Goal: Transaction & Acquisition: Purchase product/service

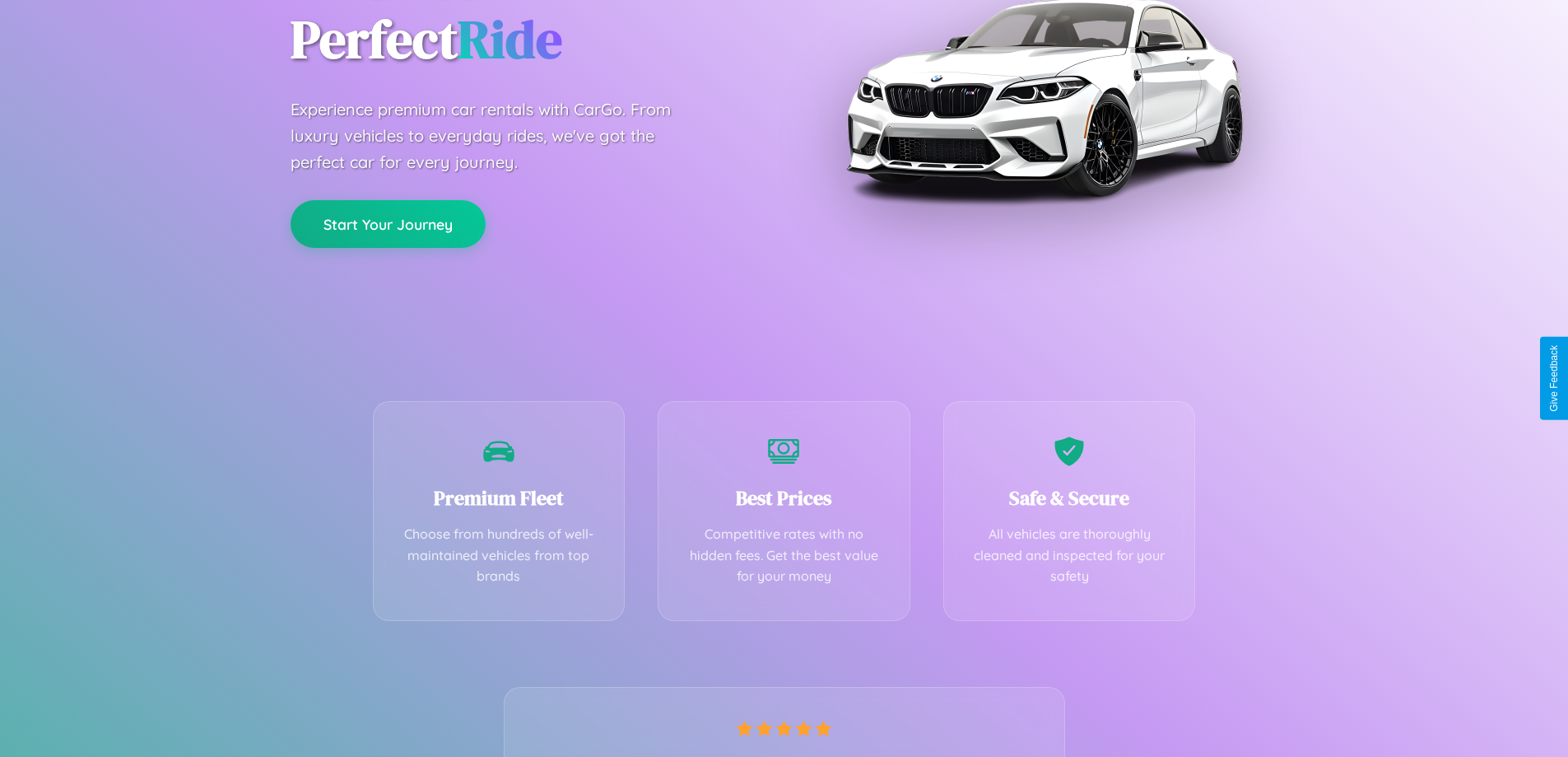
scroll to position [324, 0]
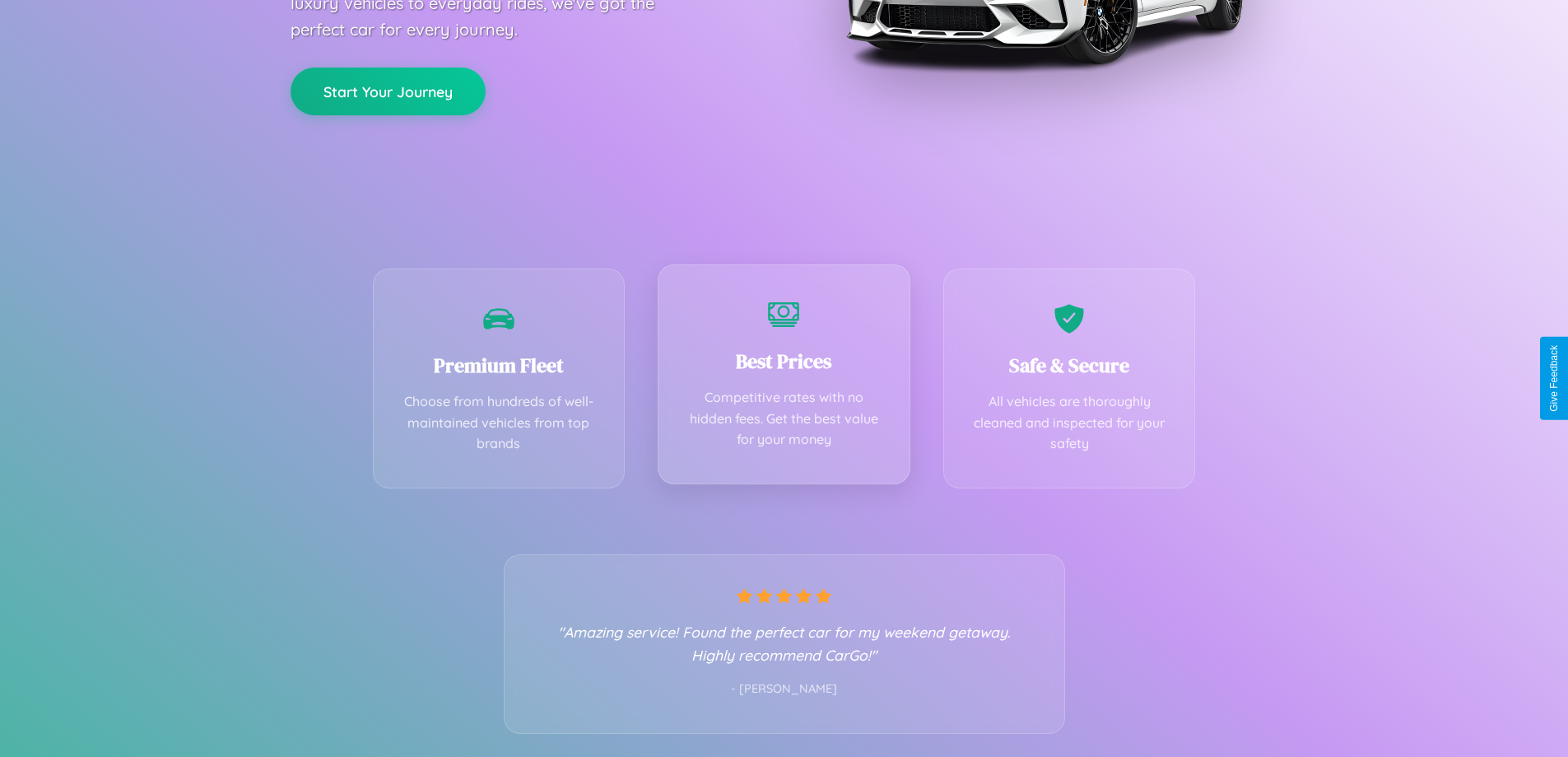
click at [783, 378] on div "Best Prices Competitive rates with no hidden fees. Get the best value for your …" at bounding box center [783, 373] width 252 height 220
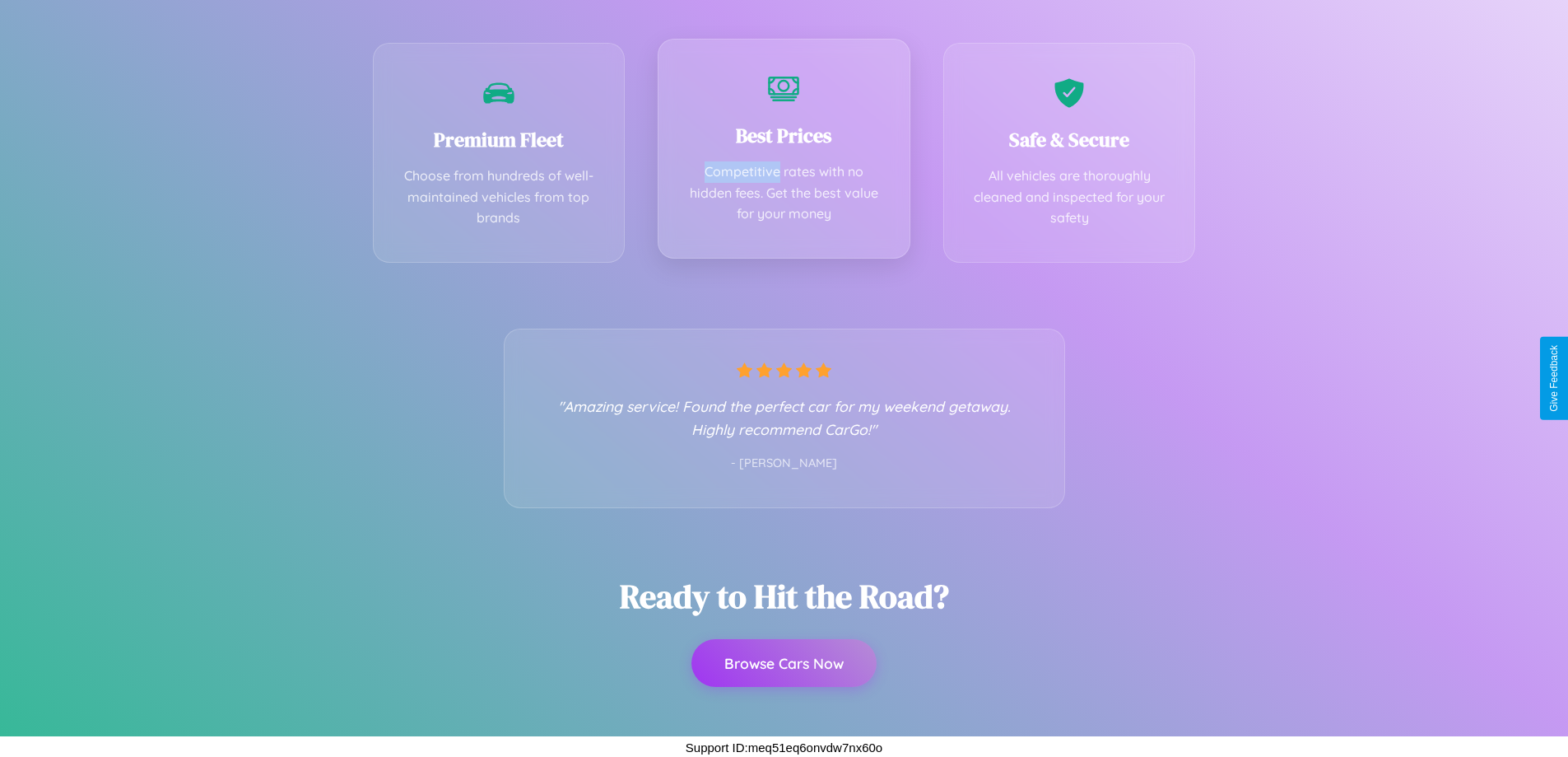
scroll to position [0, 0]
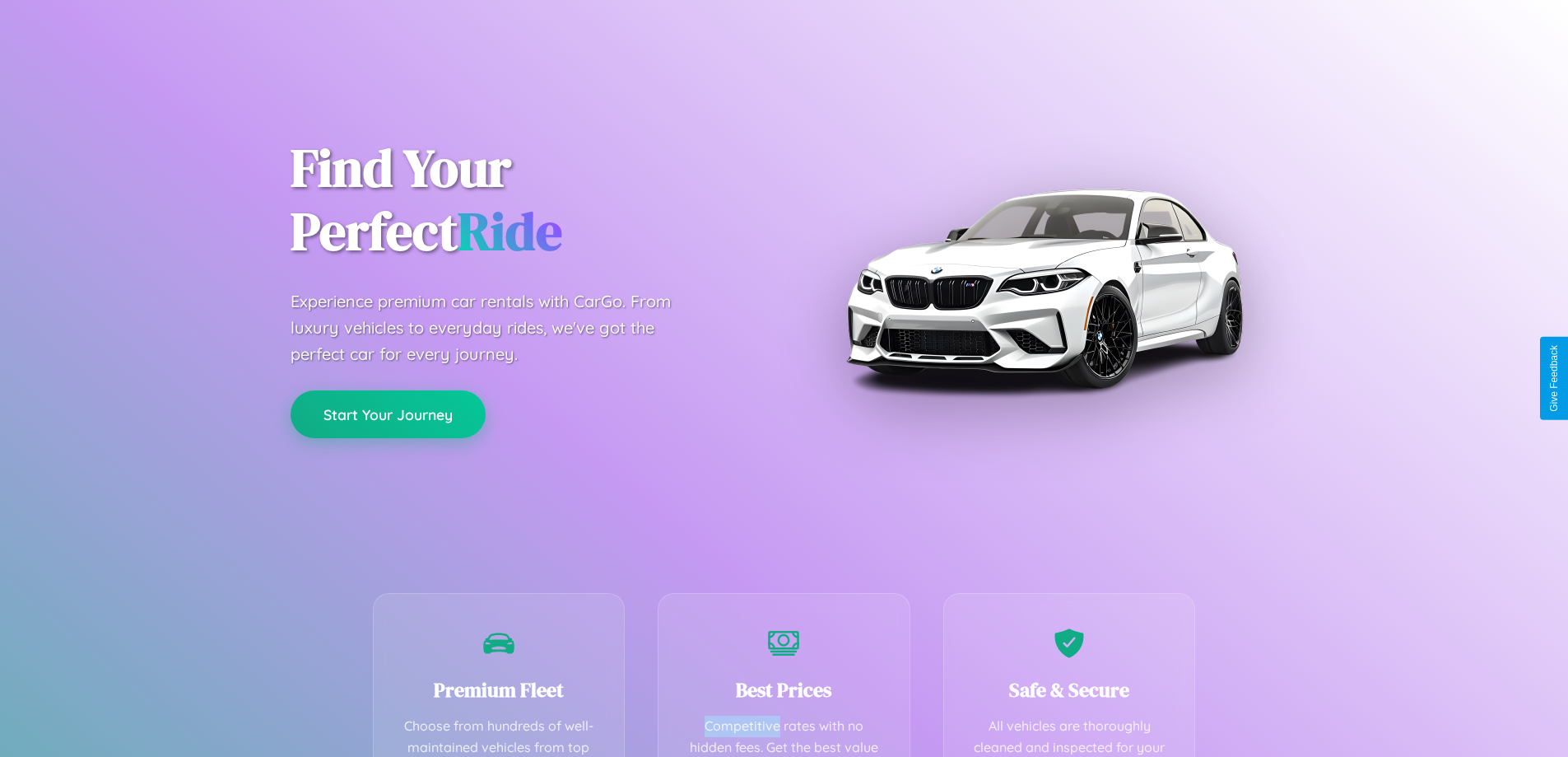
click at [388, 415] on button "Start Your Journey" at bounding box center [388, 414] width 195 height 47
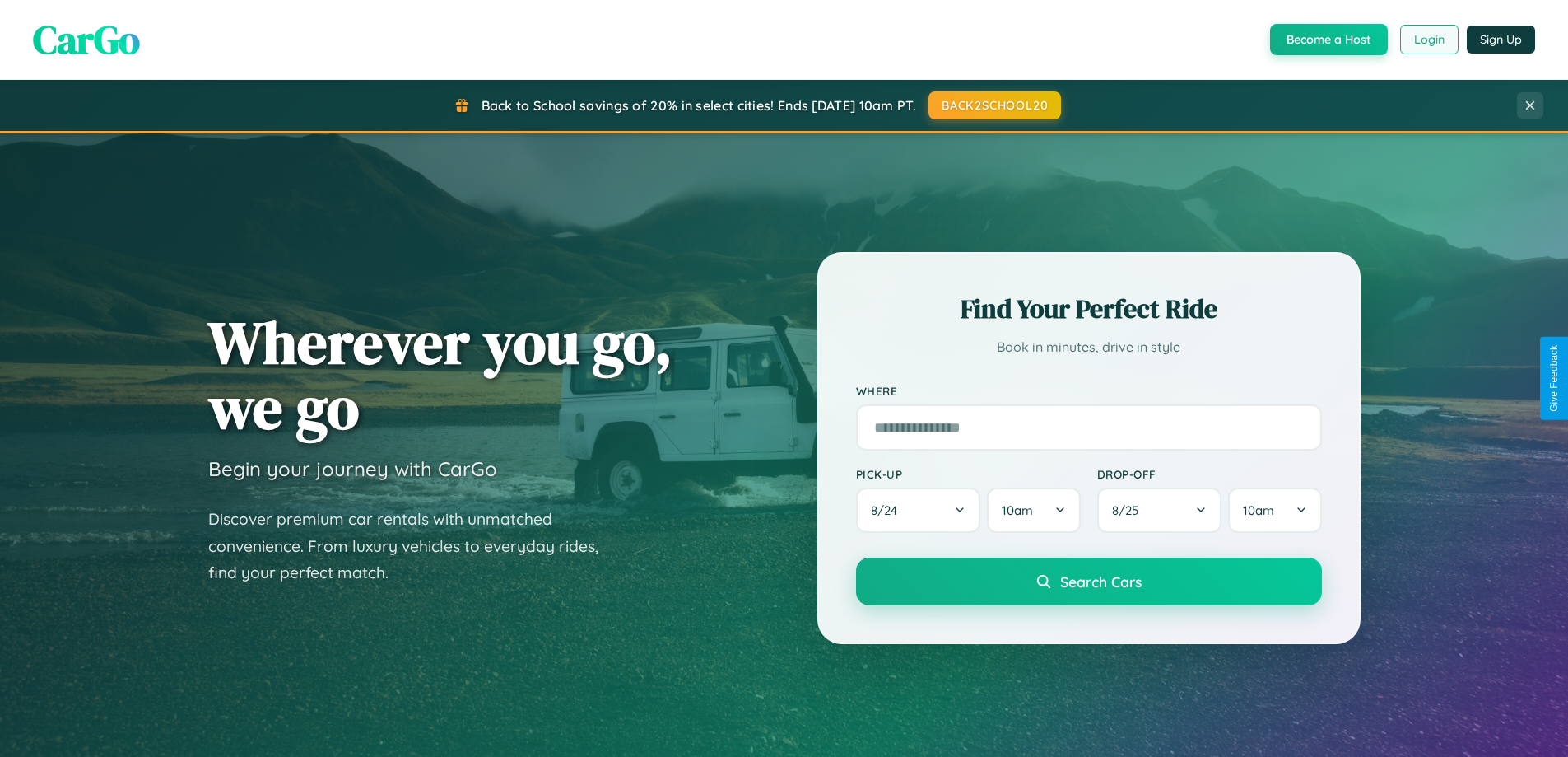
click at [1428, 39] on button "Login" at bounding box center [1429, 39] width 58 height 30
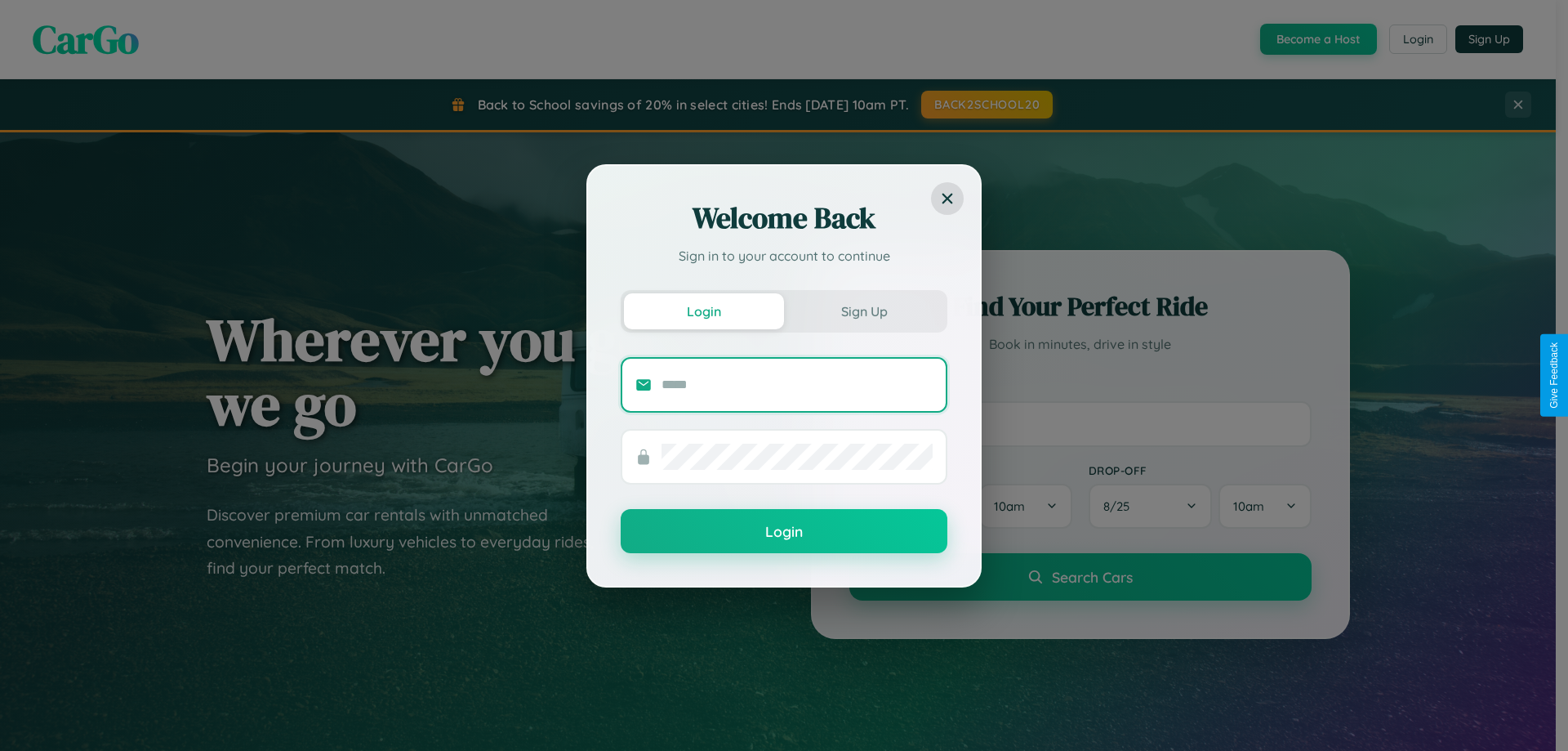
click at [797, 384] on input "text" at bounding box center [797, 384] width 271 height 26
type input "**********"
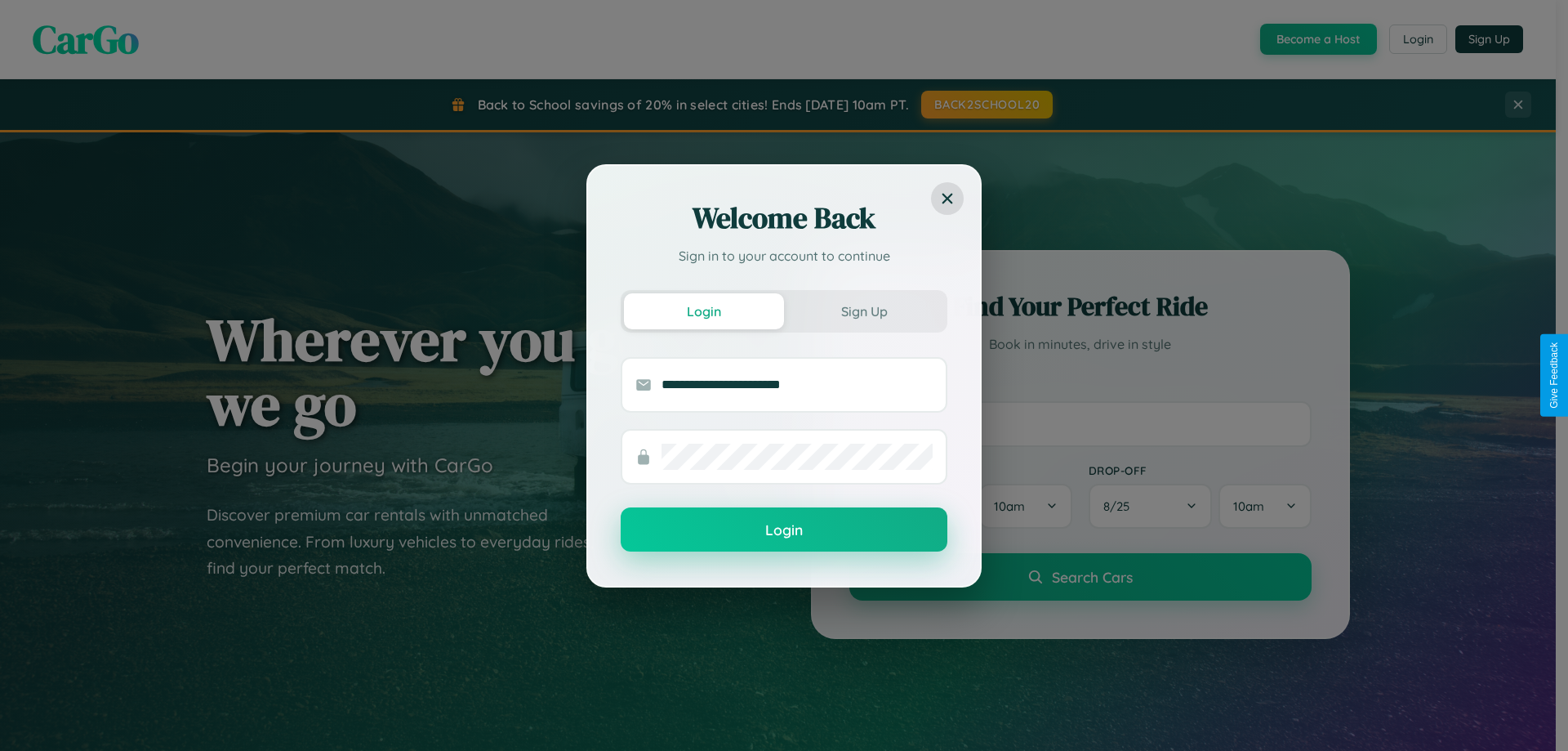
click at [784, 530] on button "Login" at bounding box center [784, 529] width 327 height 44
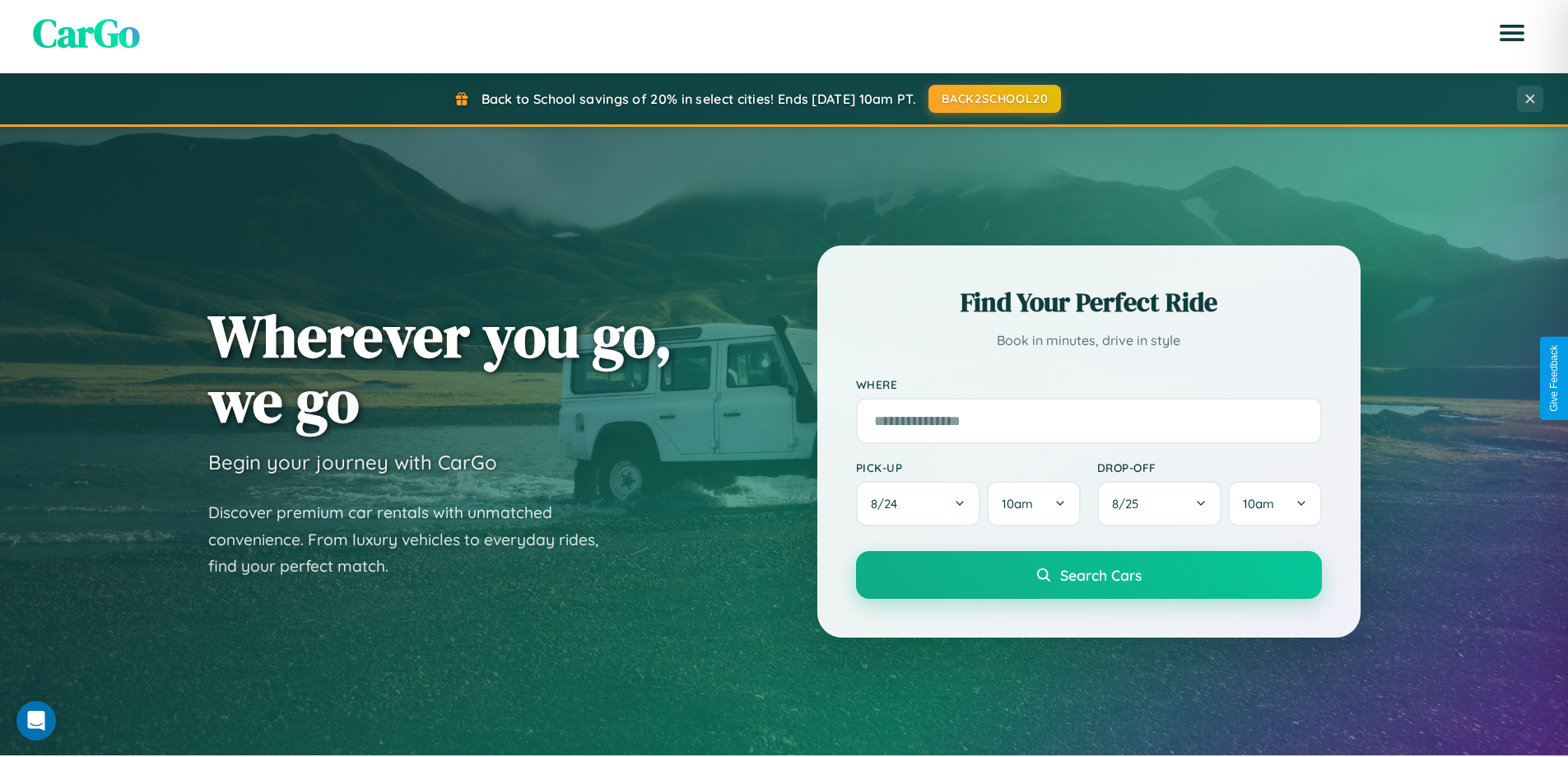
scroll to position [710, 0]
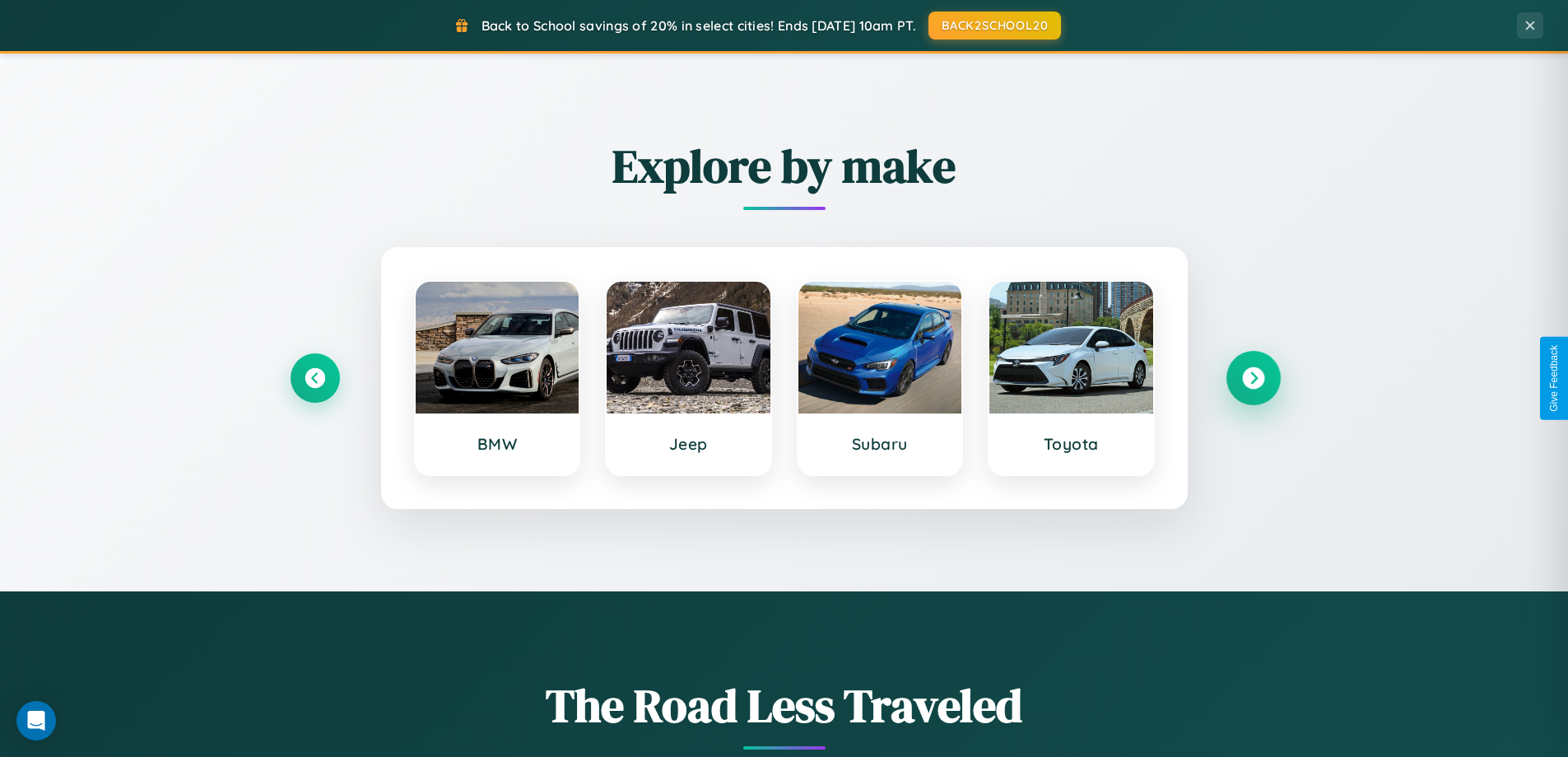
click at [1253, 378] on icon at bounding box center [1253, 378] width 22 height 22
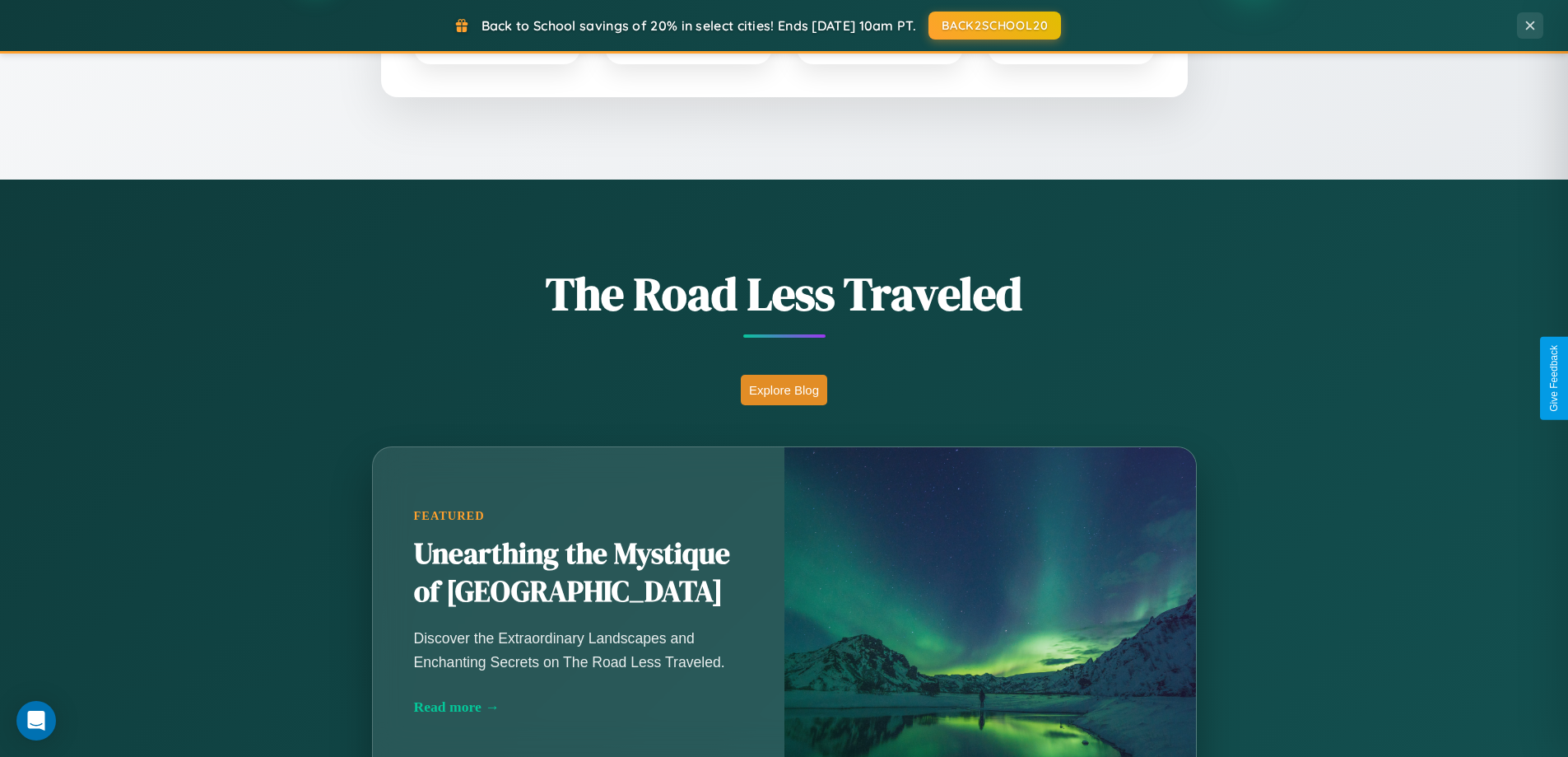
scroll to position [1133, 0]
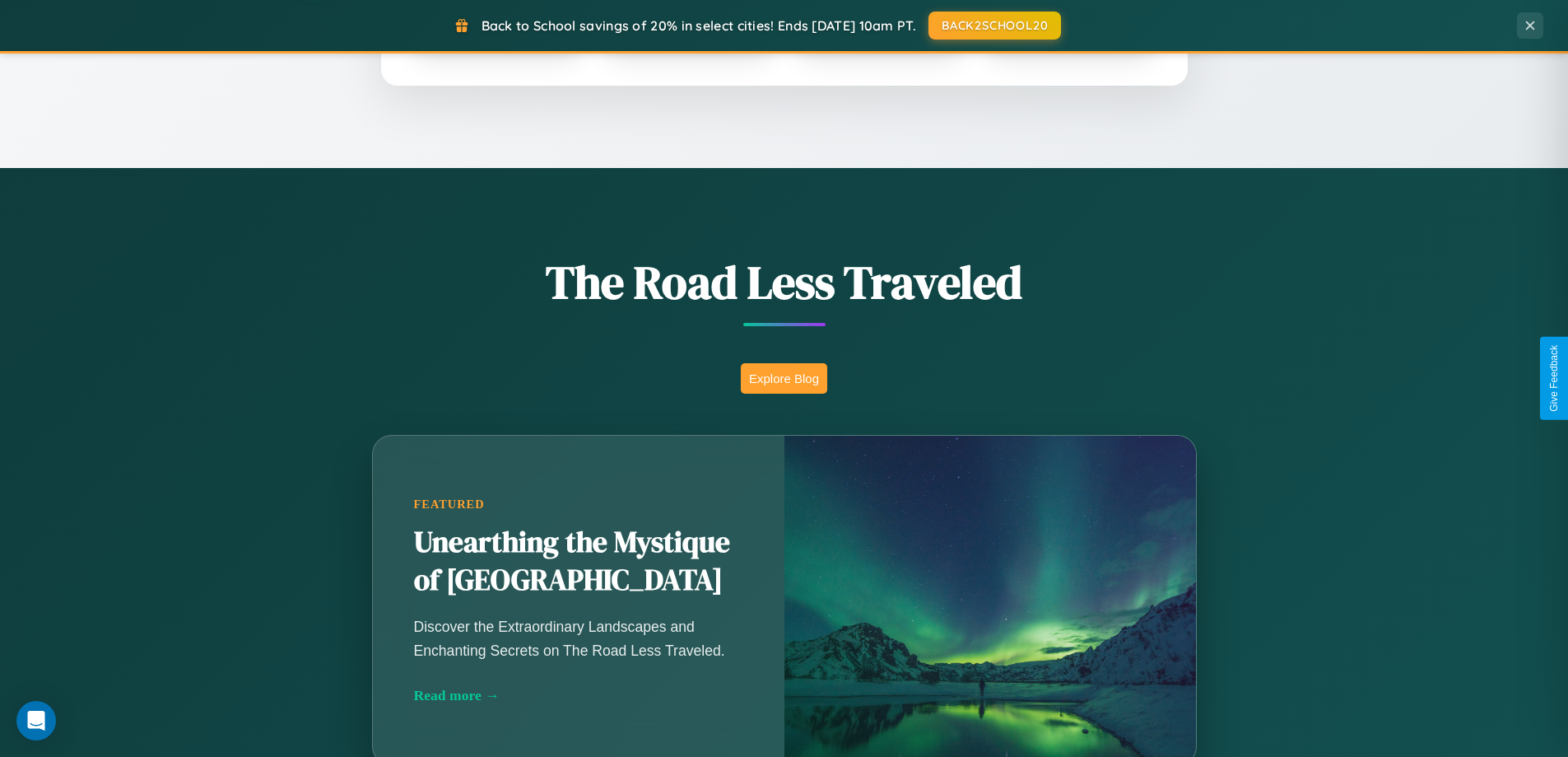
click at [783, 378] on button "Explore Blog" at bounding box center [783, 378] width 87 height 30
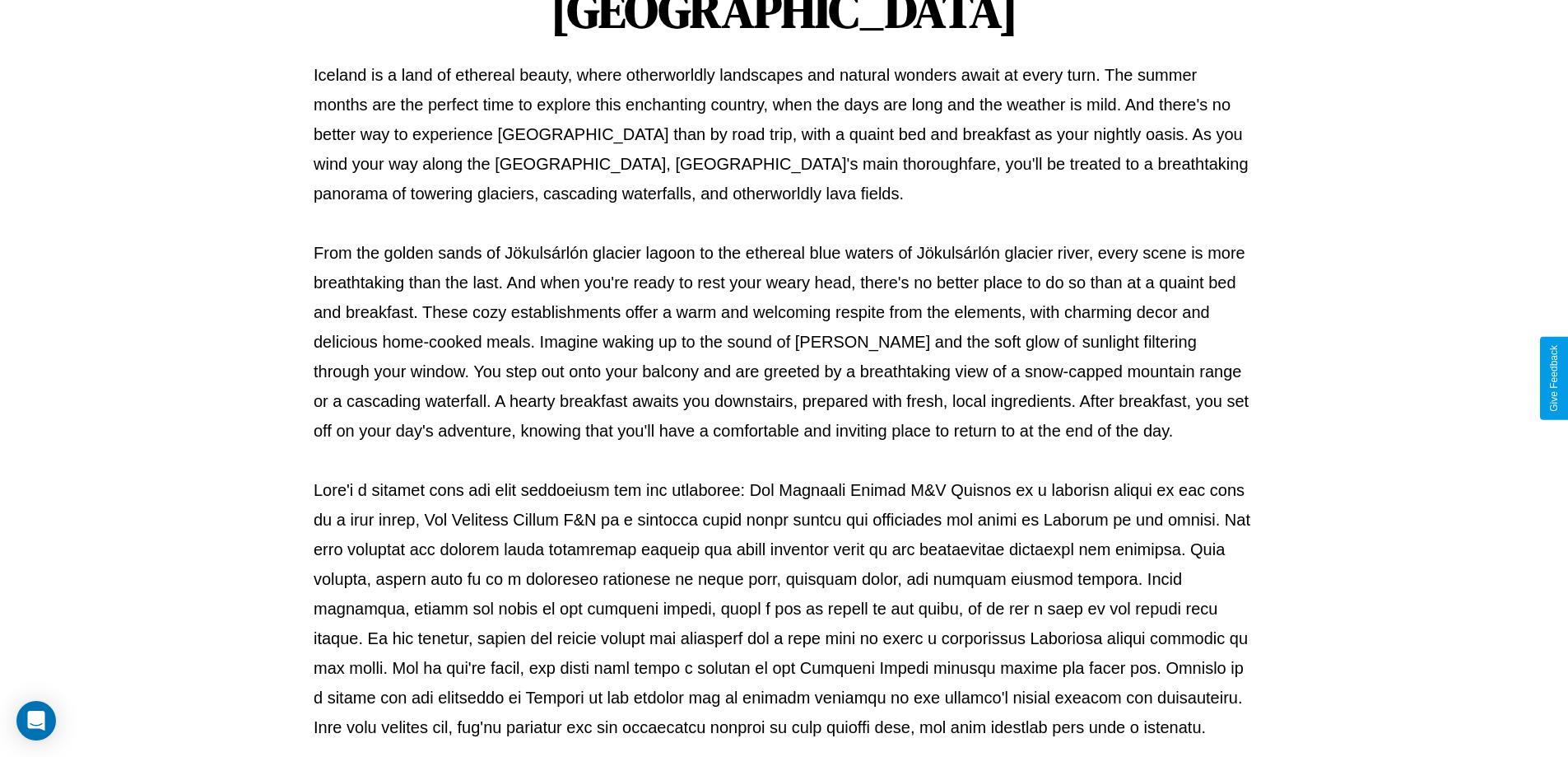
scroll to position [533, 0]
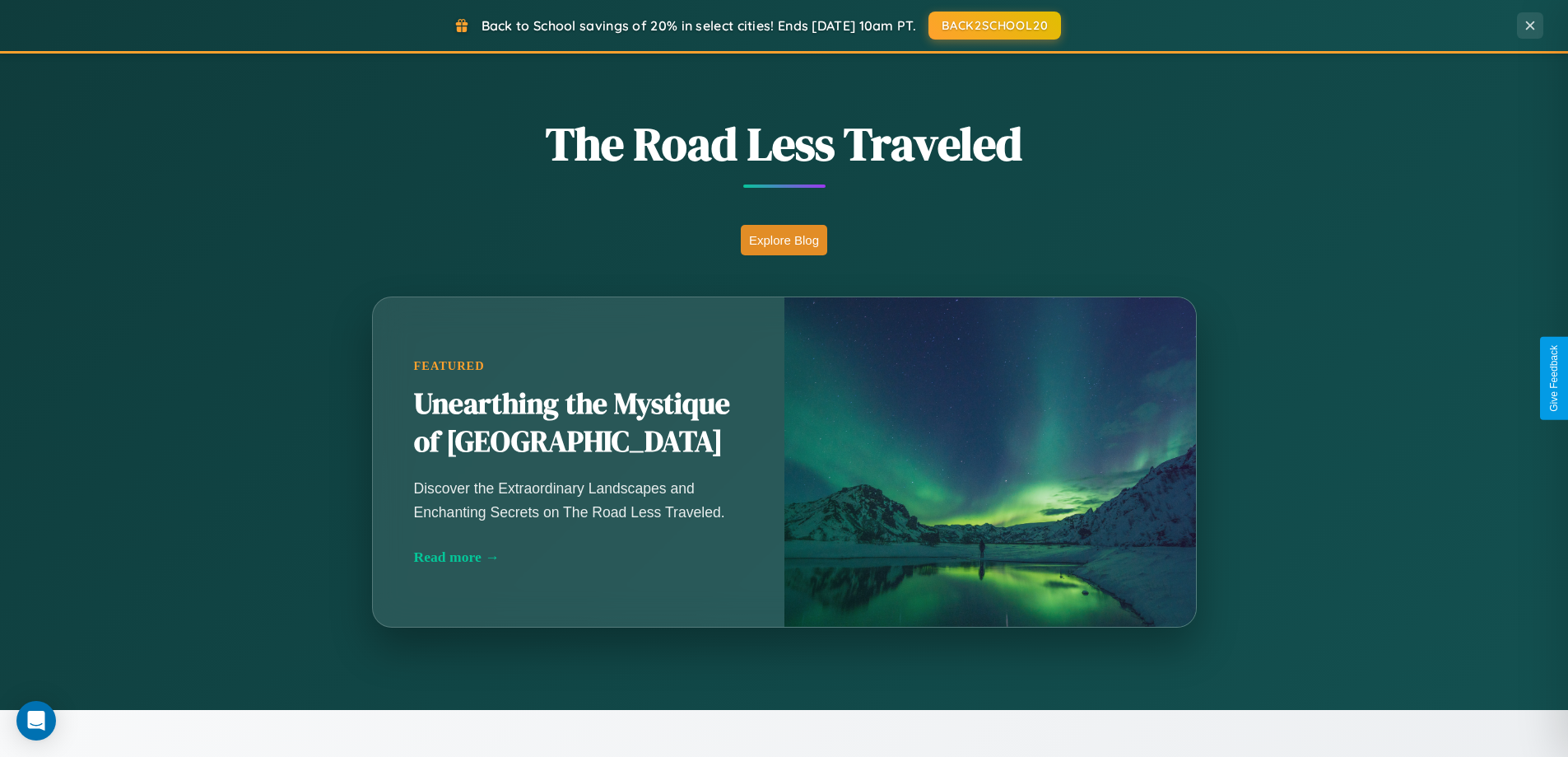
scroll to position [1929, 0]
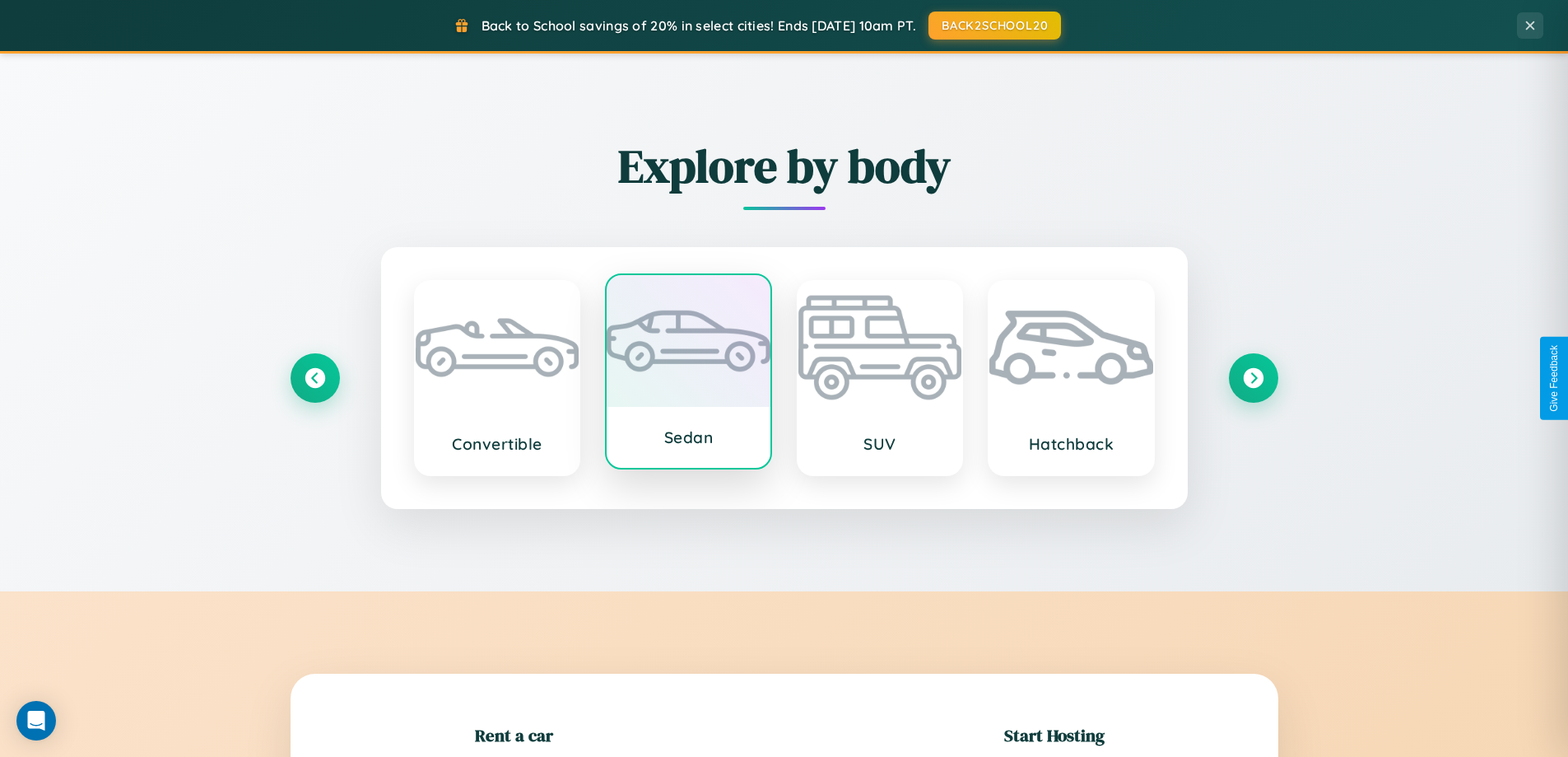
click at [688, 372] on div at bounding box center [688, 341] width 164 height 132
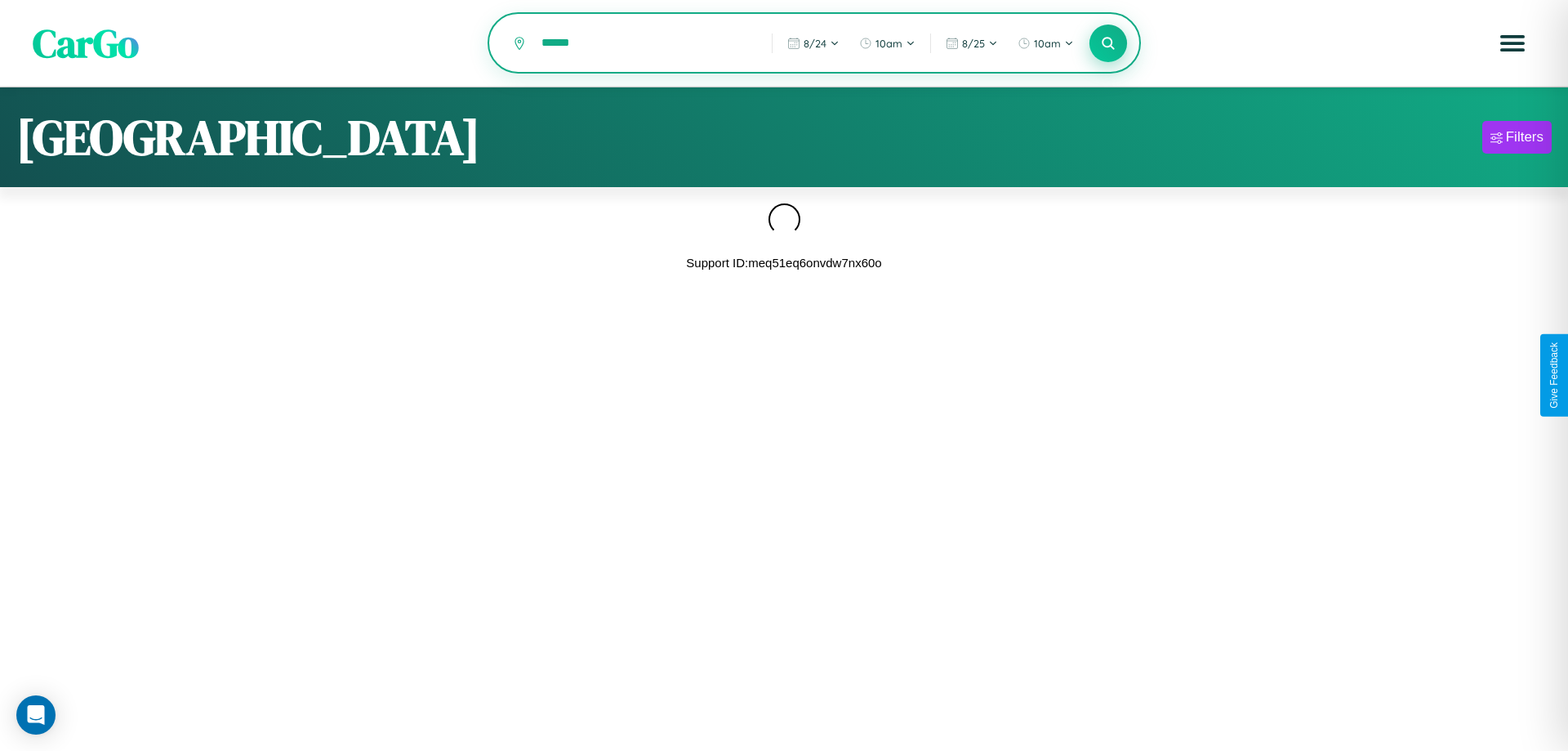
type input "******"
click at [1108, 43] on icon at bounding box center [1107, 42] width 15 height 15
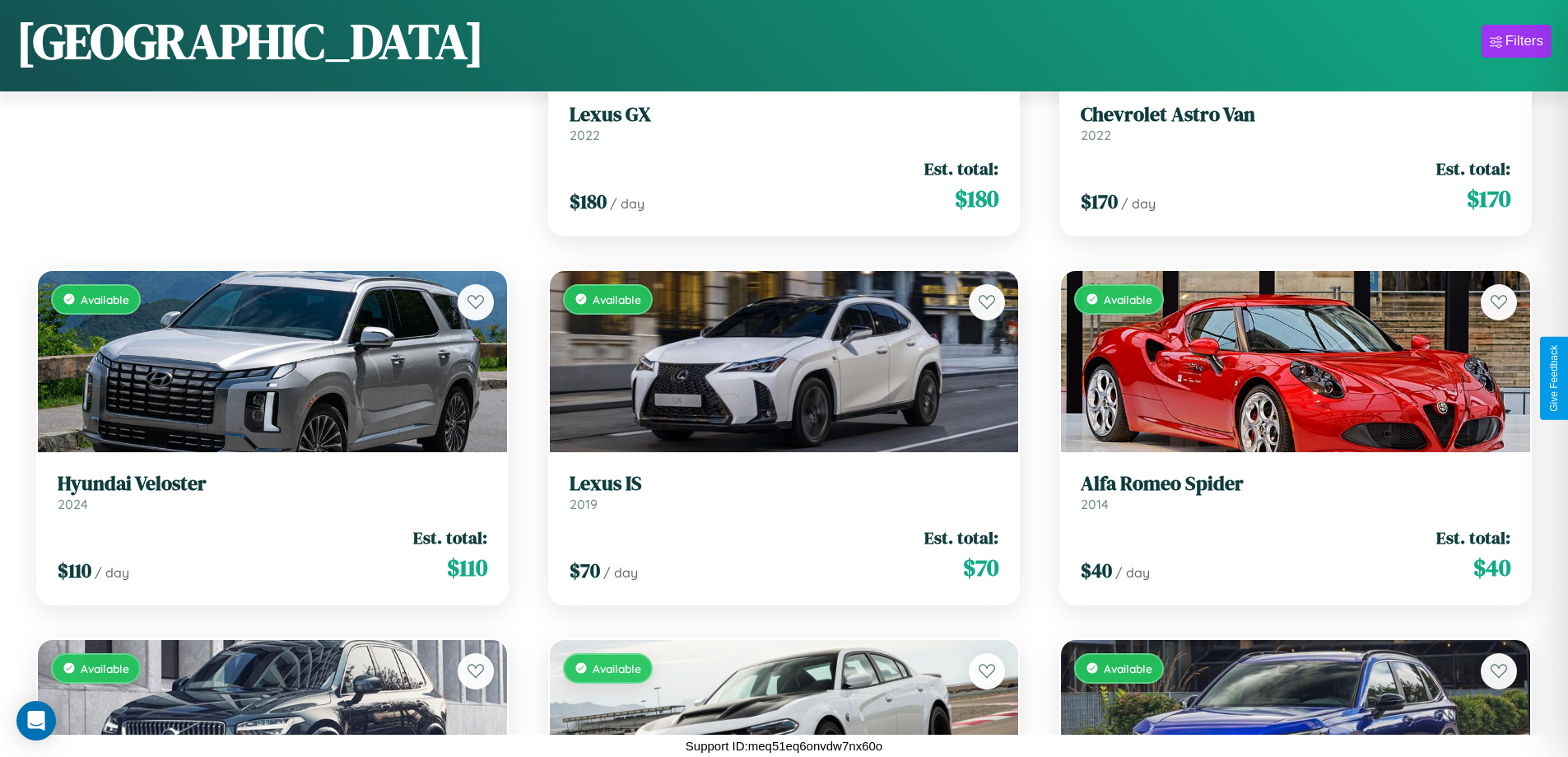
scroll to position [969, 0]
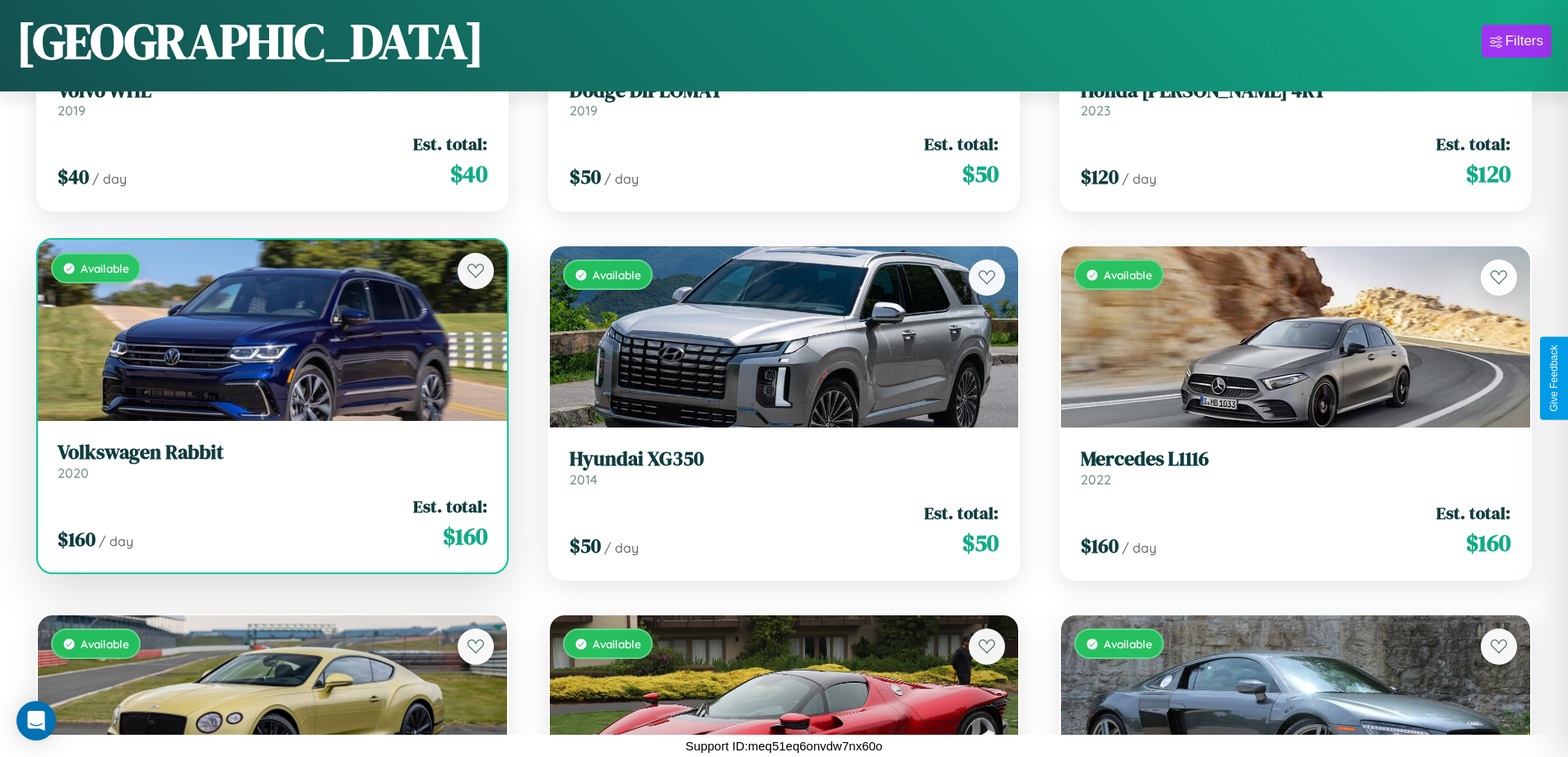
click at [270, 466] on link "Volkswagen Rabbit 2020" at bounding box center [272, 461] width 430 height 40
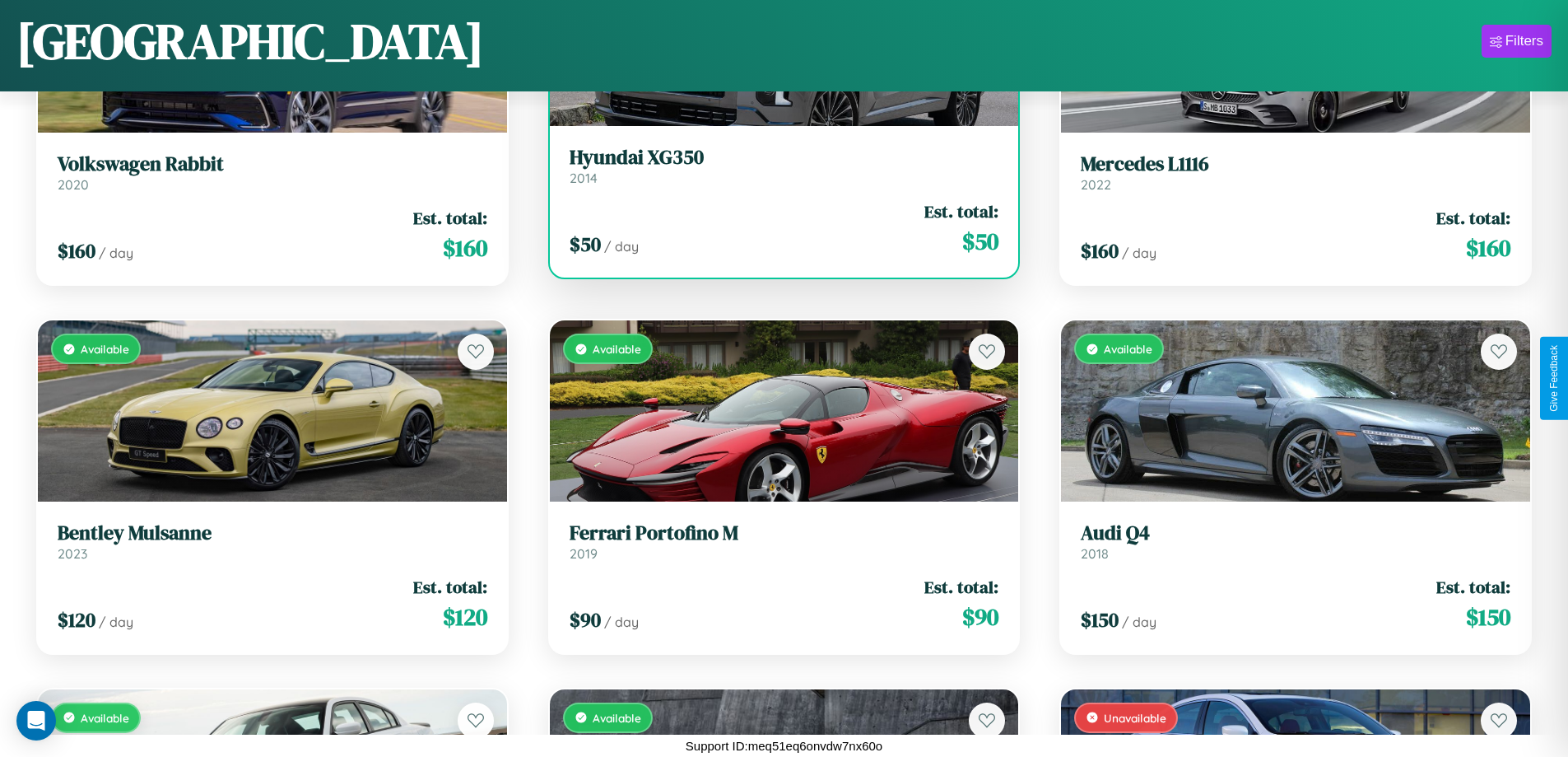
scroll to position [2443, 0]
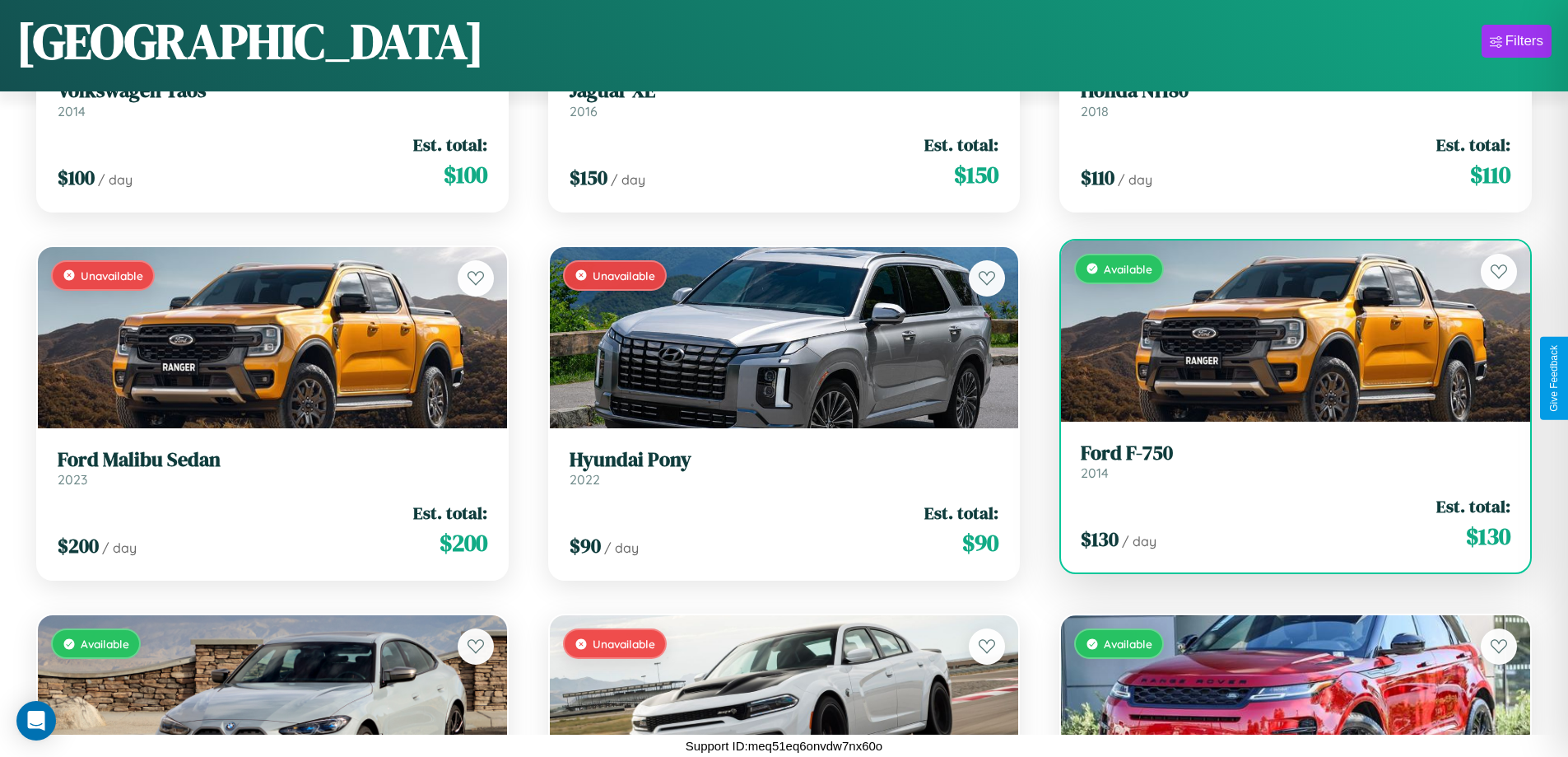
click at [1285, 466] on link "Ford F-750 2014" at bounding box center [1296, 461] width 430 height 40
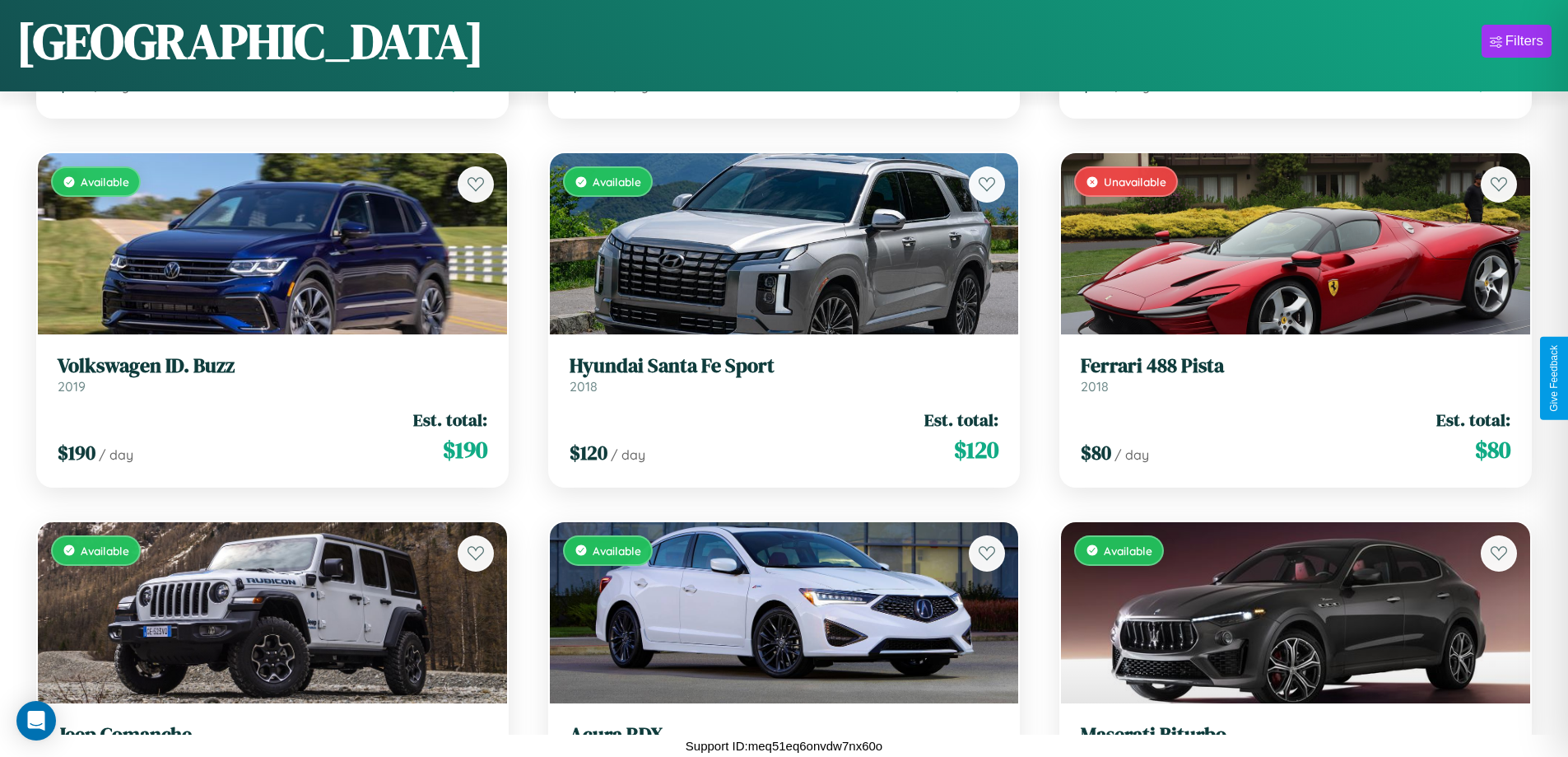
scroll to position [3549, 0]
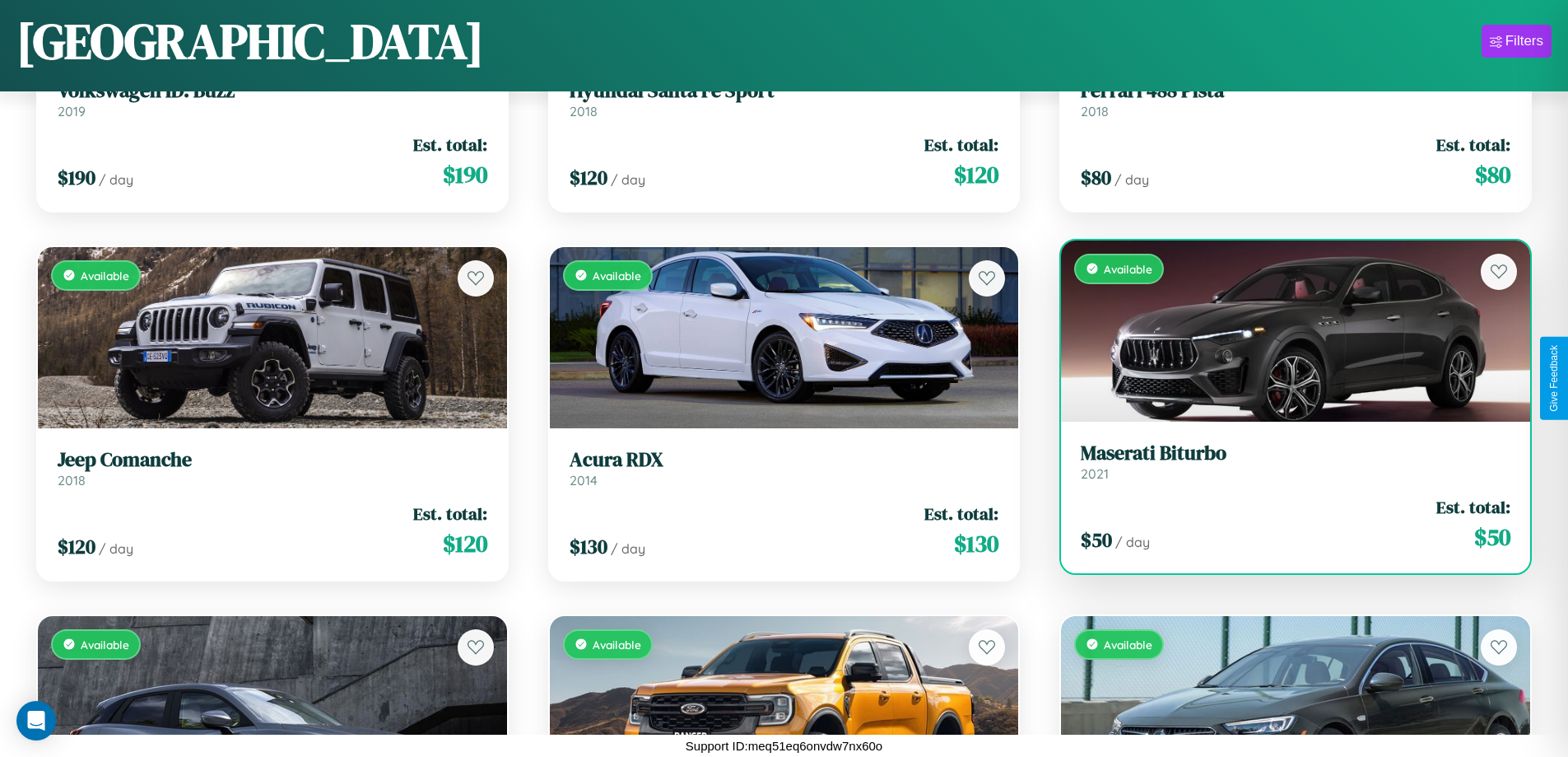
click at [1285, 467] on link "Maserati Biturbo 2021" at bounding box center [1296, 461] width 430 height 40
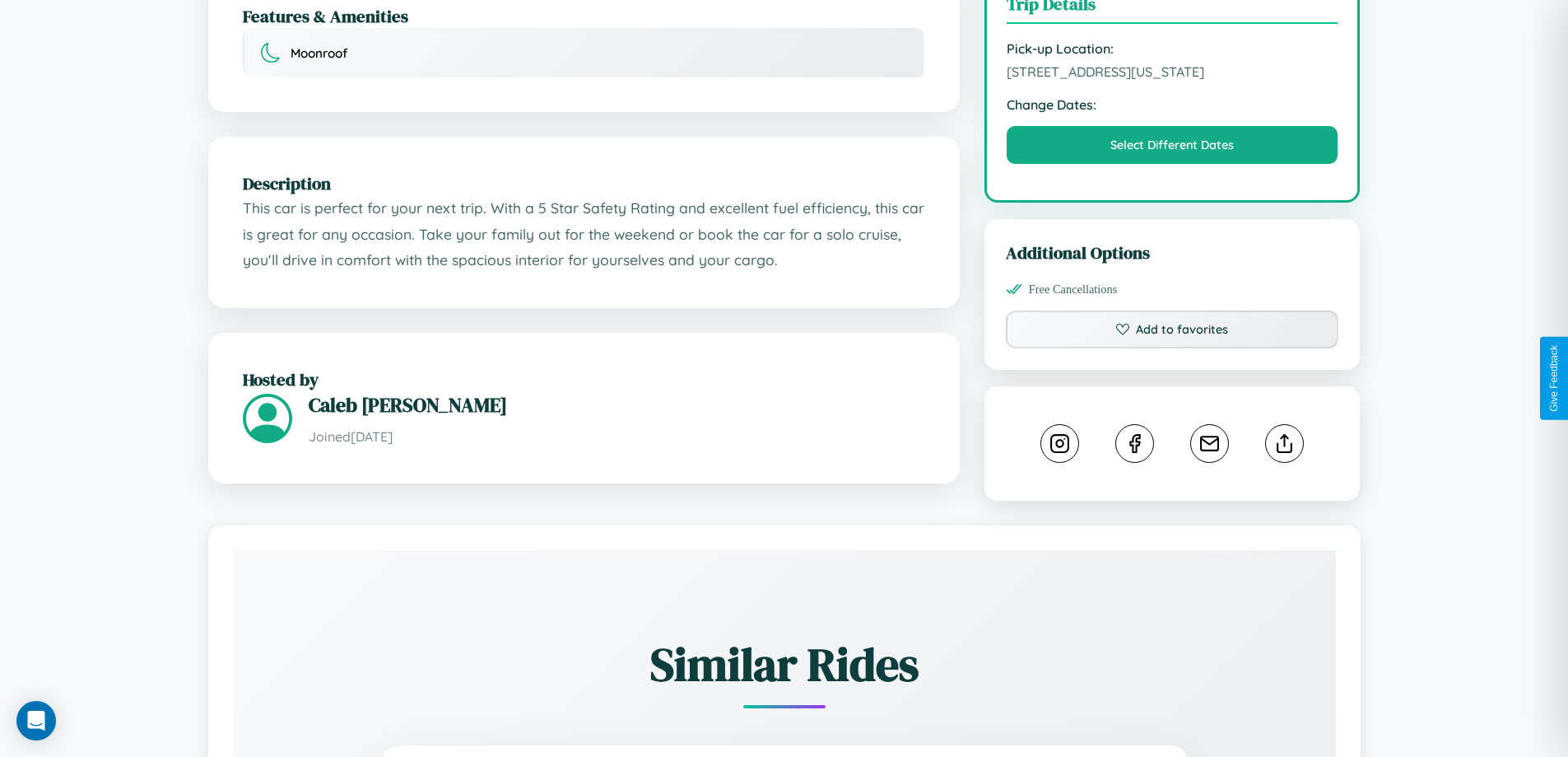
scroll to position [558, 0]
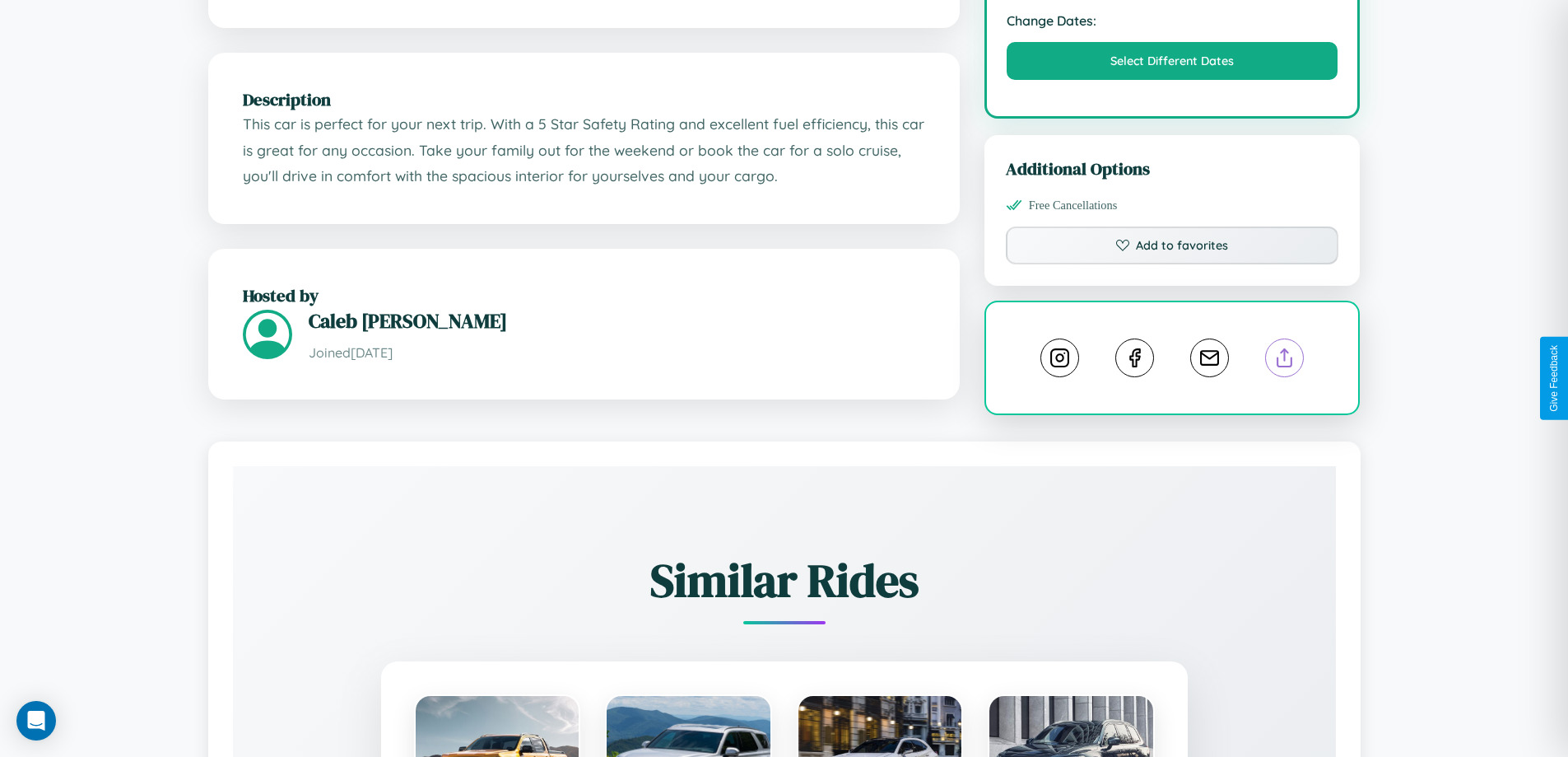
click at [1285, 361] on line at bounding box center [1285, 354] width 0 height 12
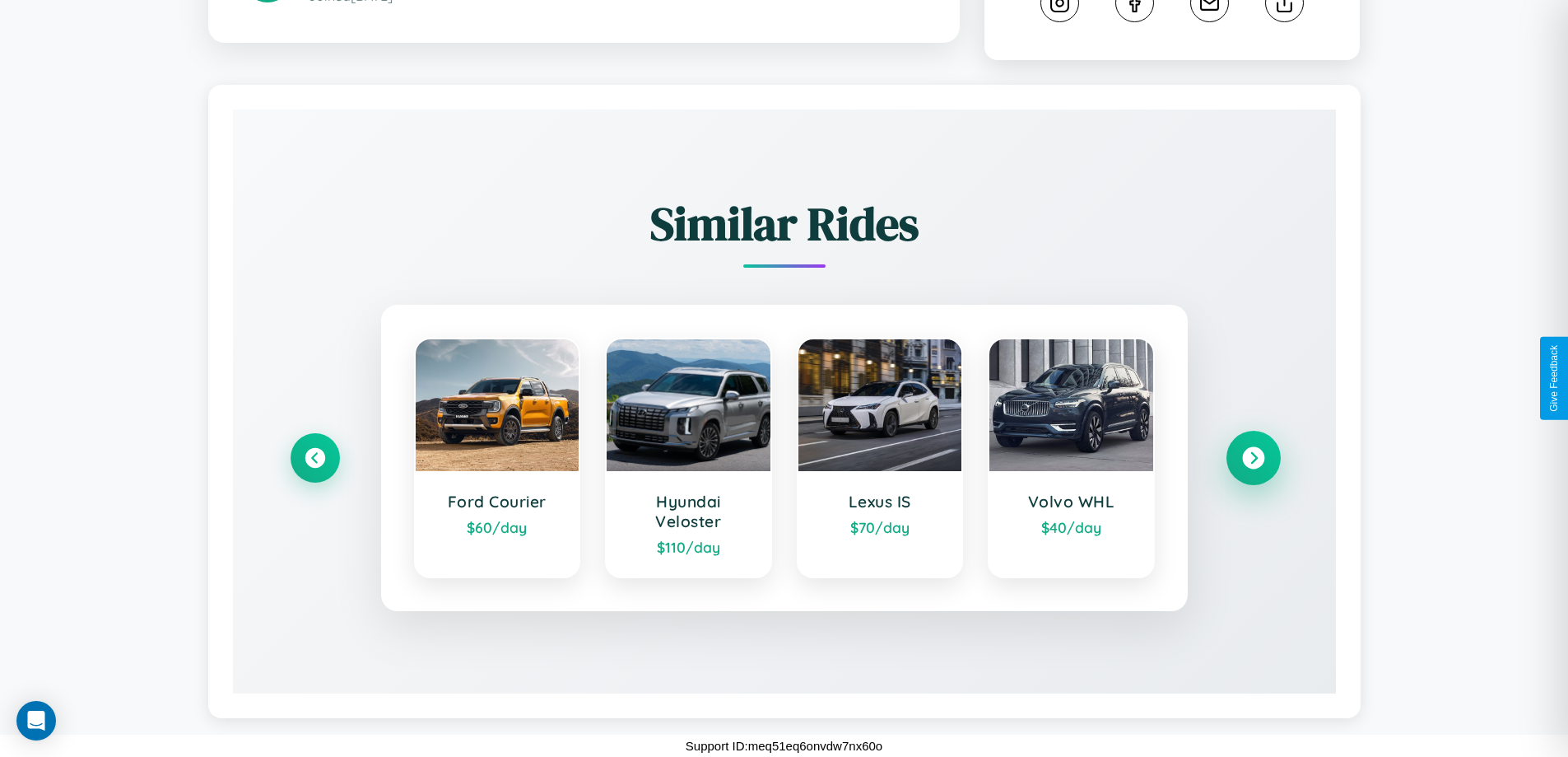
click at [1253, 458] on icon at bounding box center [1253, 458] width 22 height 22
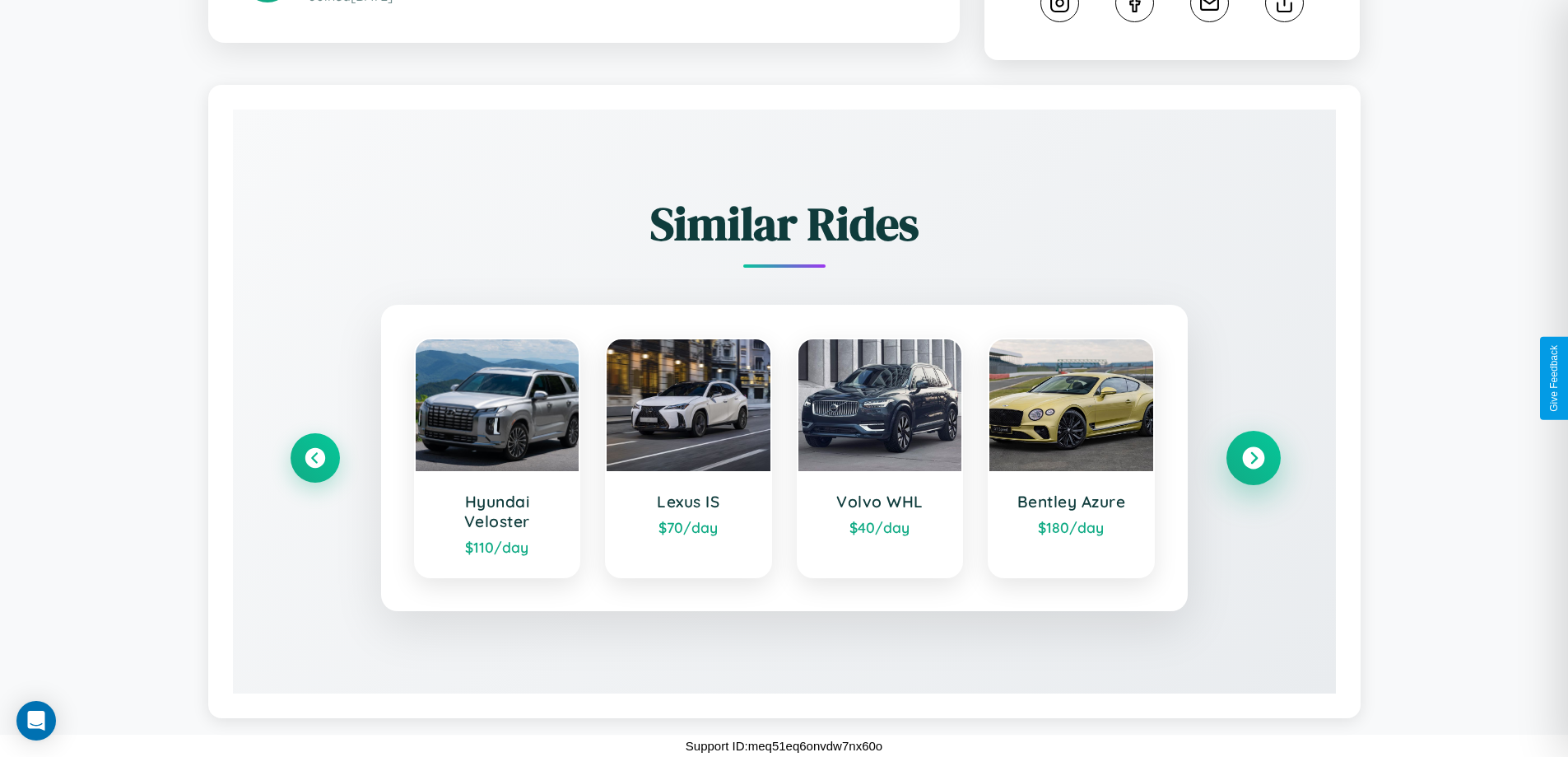
click at [1253, 458] on icon at bounding box center [1253, 458] width 22 height 22
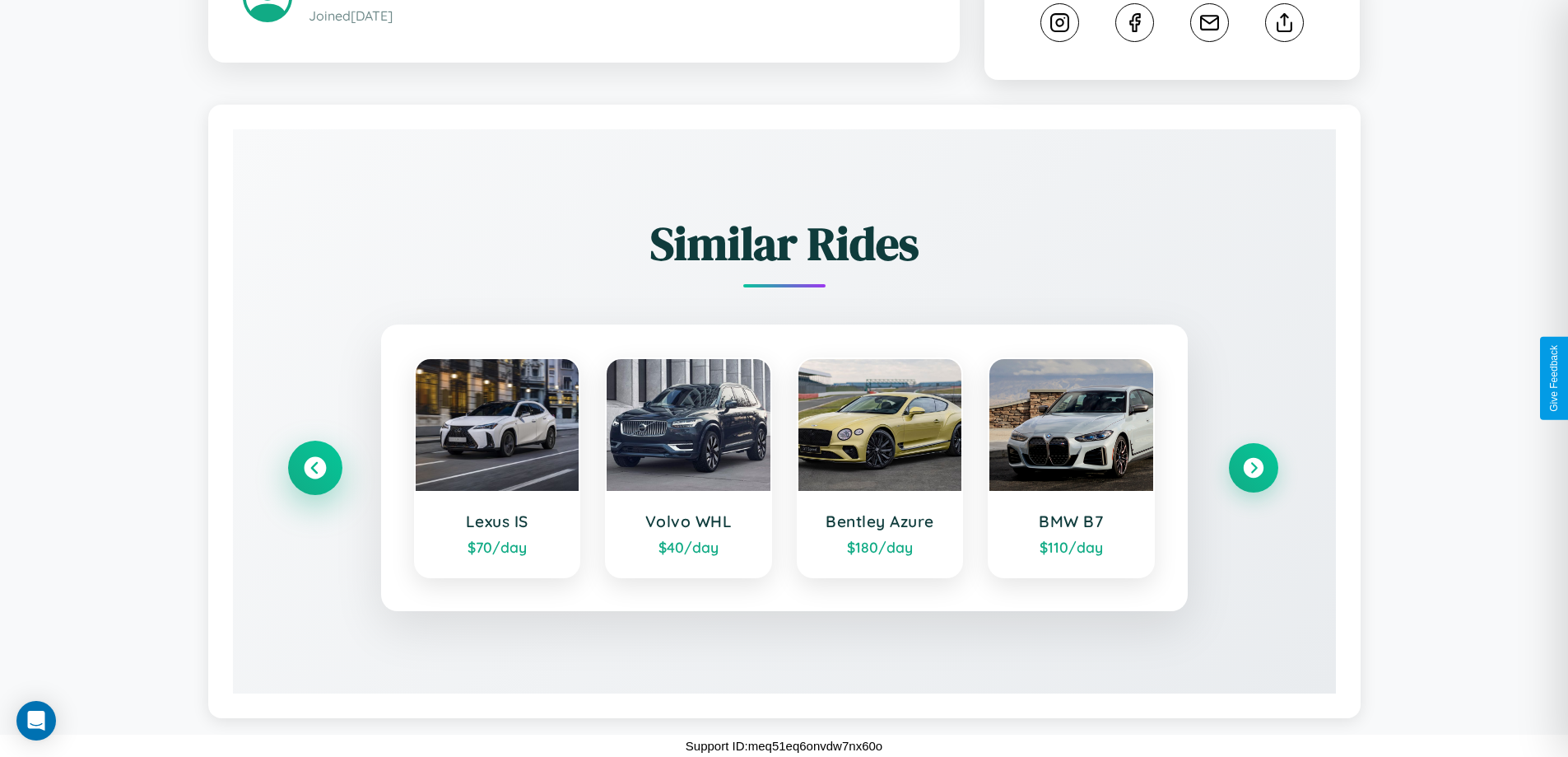
click at [314, 467] on icon at bounding box center [315, 468] width 22 height 22
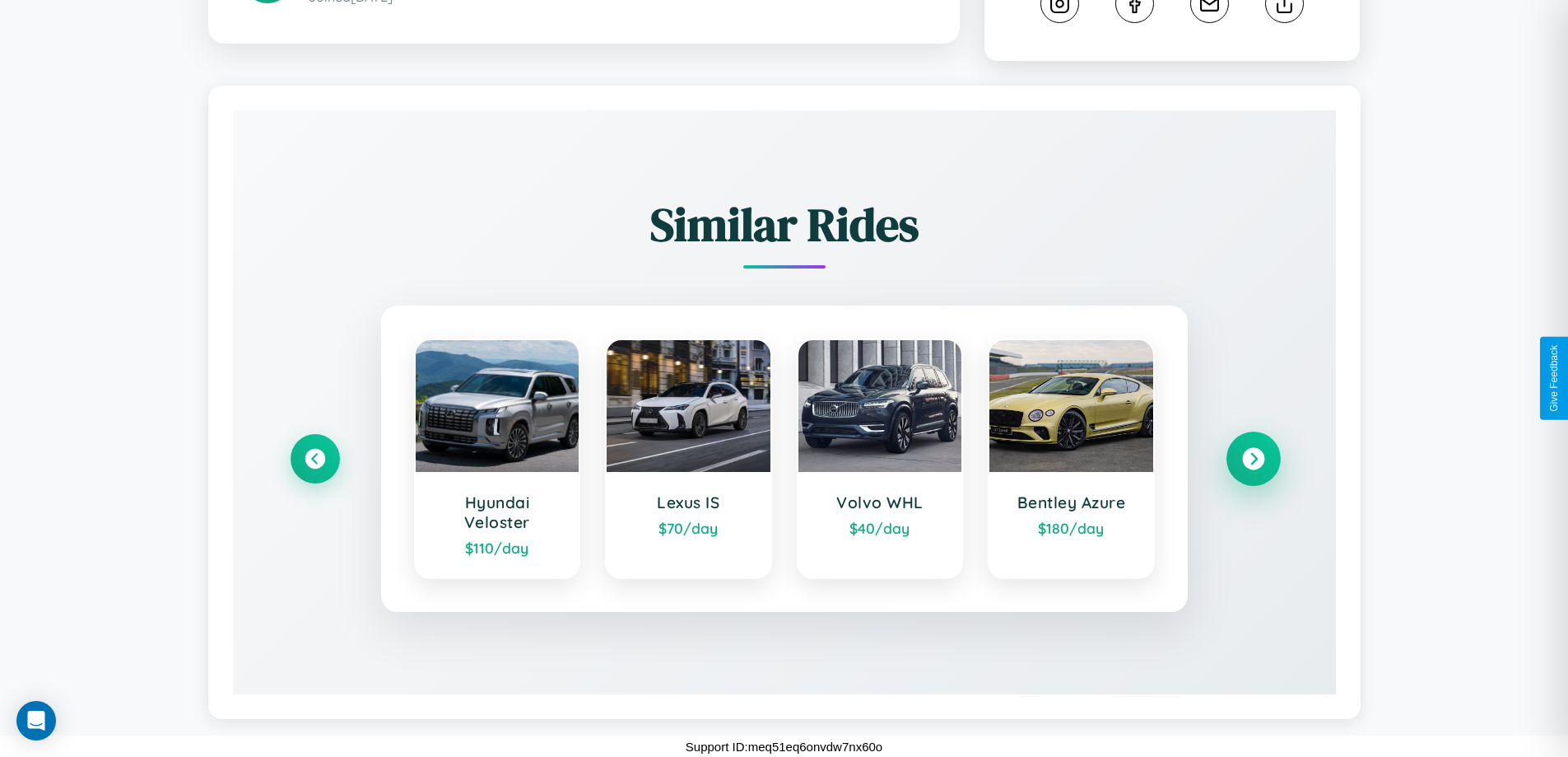
click at [1253, 470] on icon at bounding box center [1253, 459] width 22 height 22
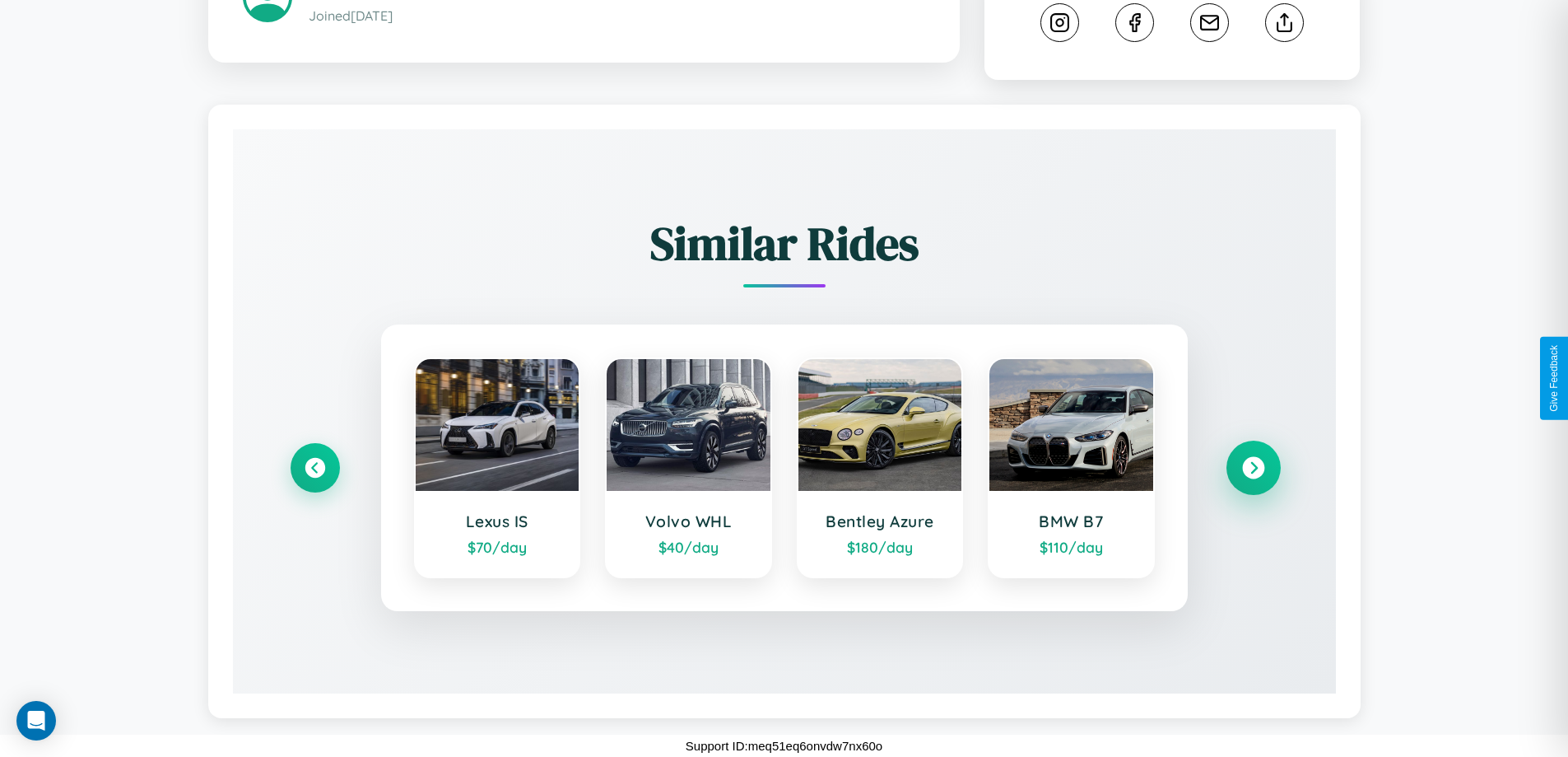
click at [1253, 467] on icon at bounding box center [1253, 468] width 22 height 22
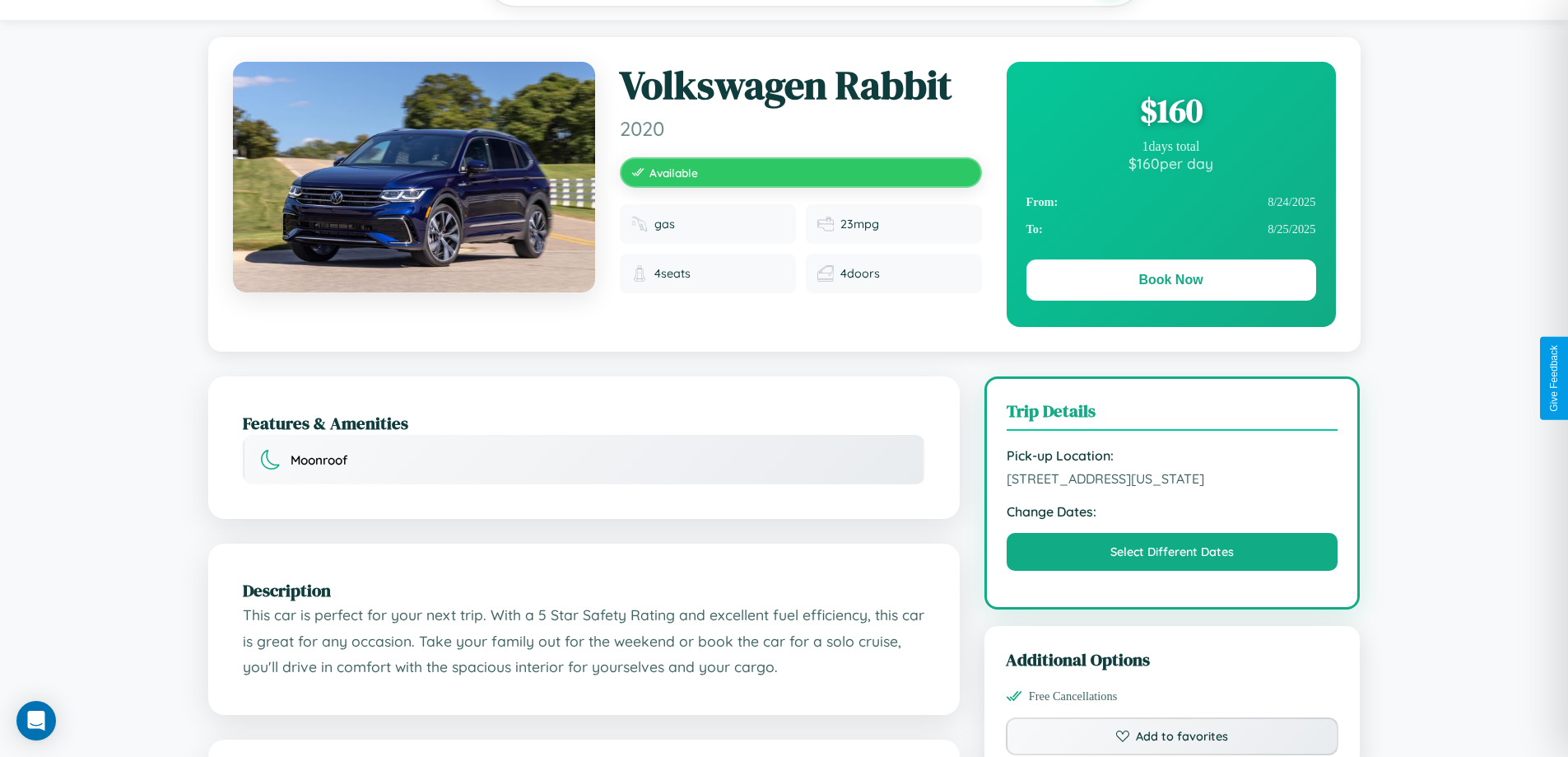
scroll to position [0, 0]
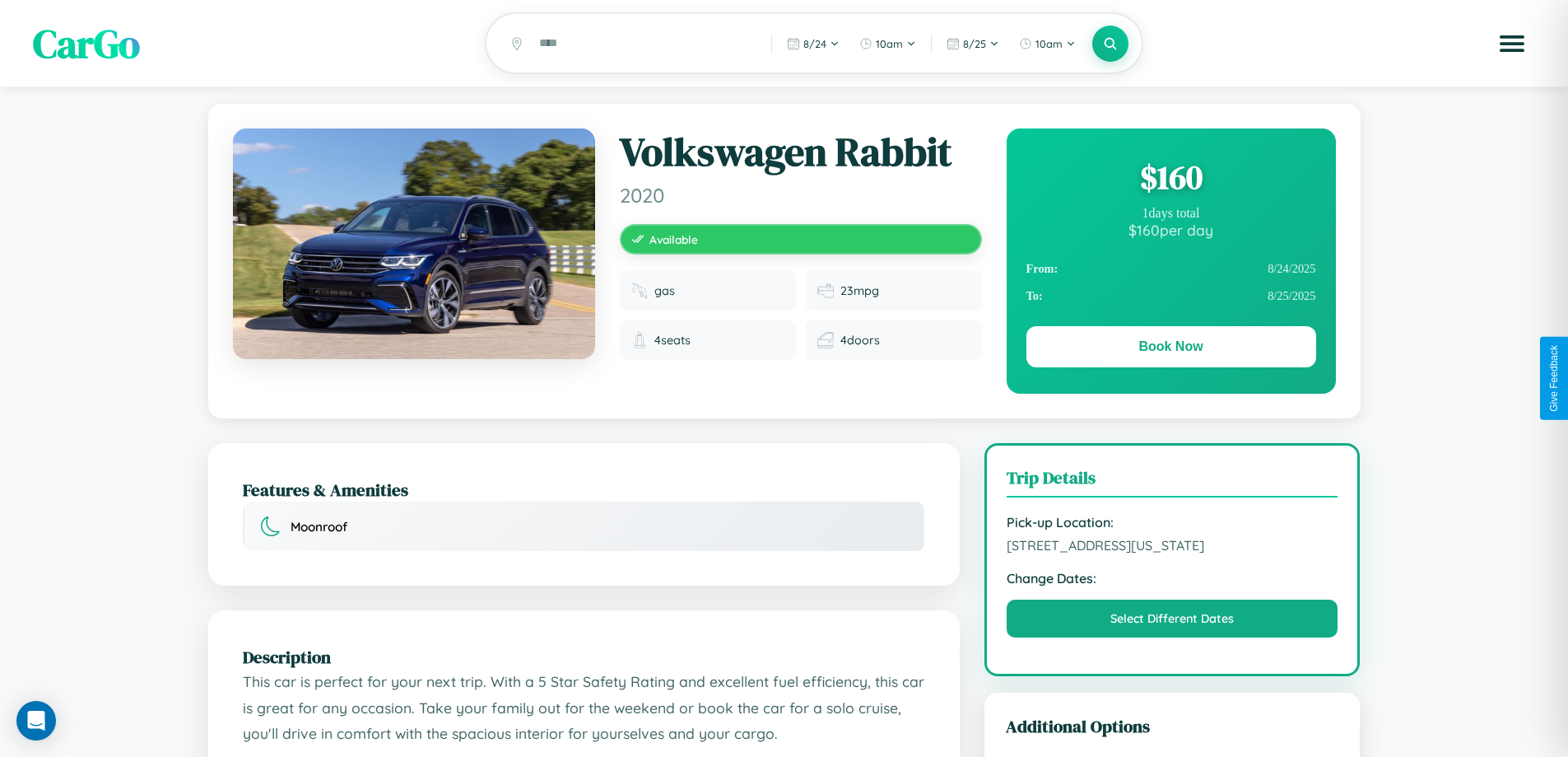
click at [1170, 179] on div "$ 160" at bounding box center [1171, 177] width 290 height 45
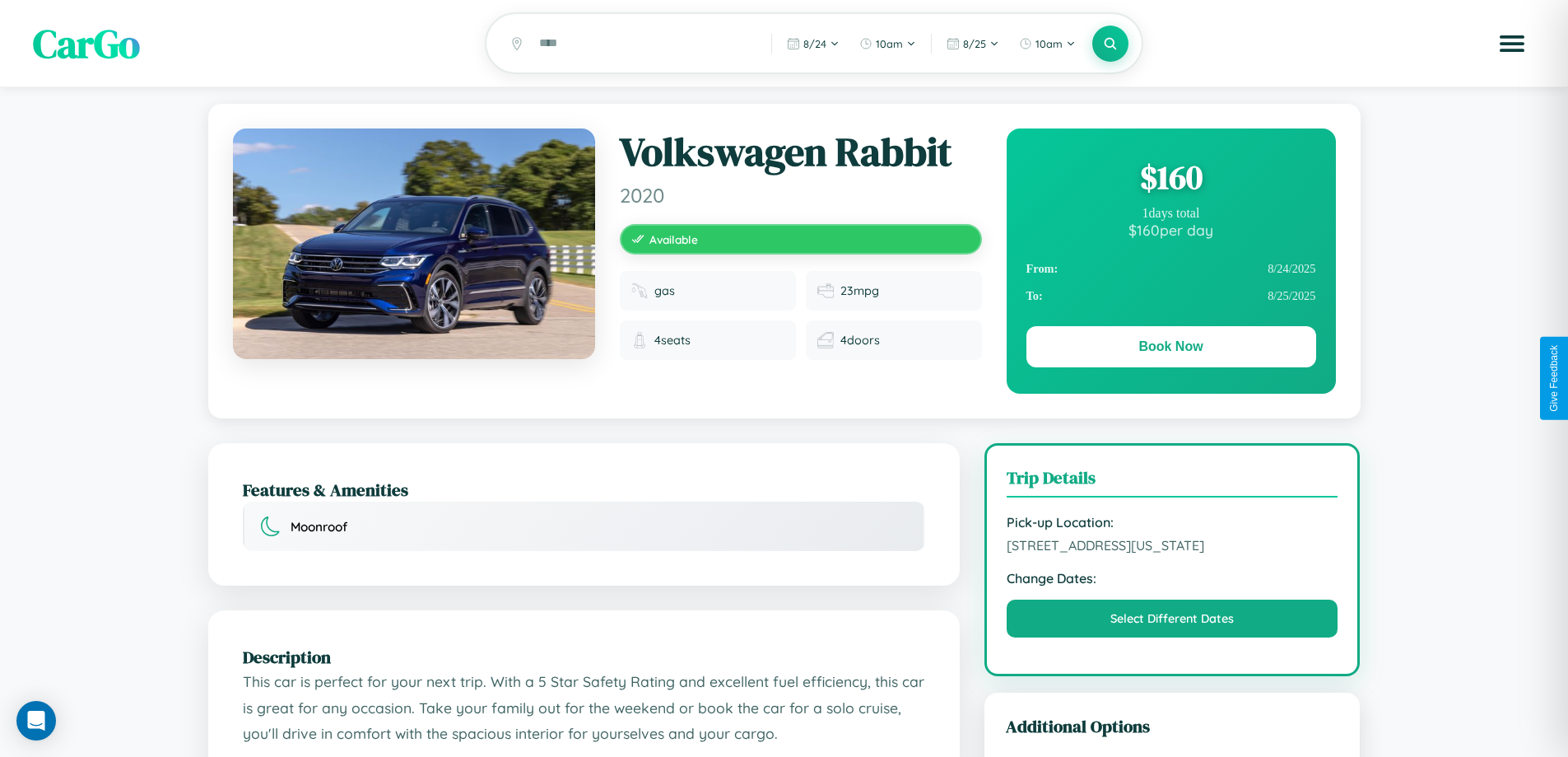
click at [1170, 179] on div "$ 160" at bounding box center [1171, 177] width 290 height 45
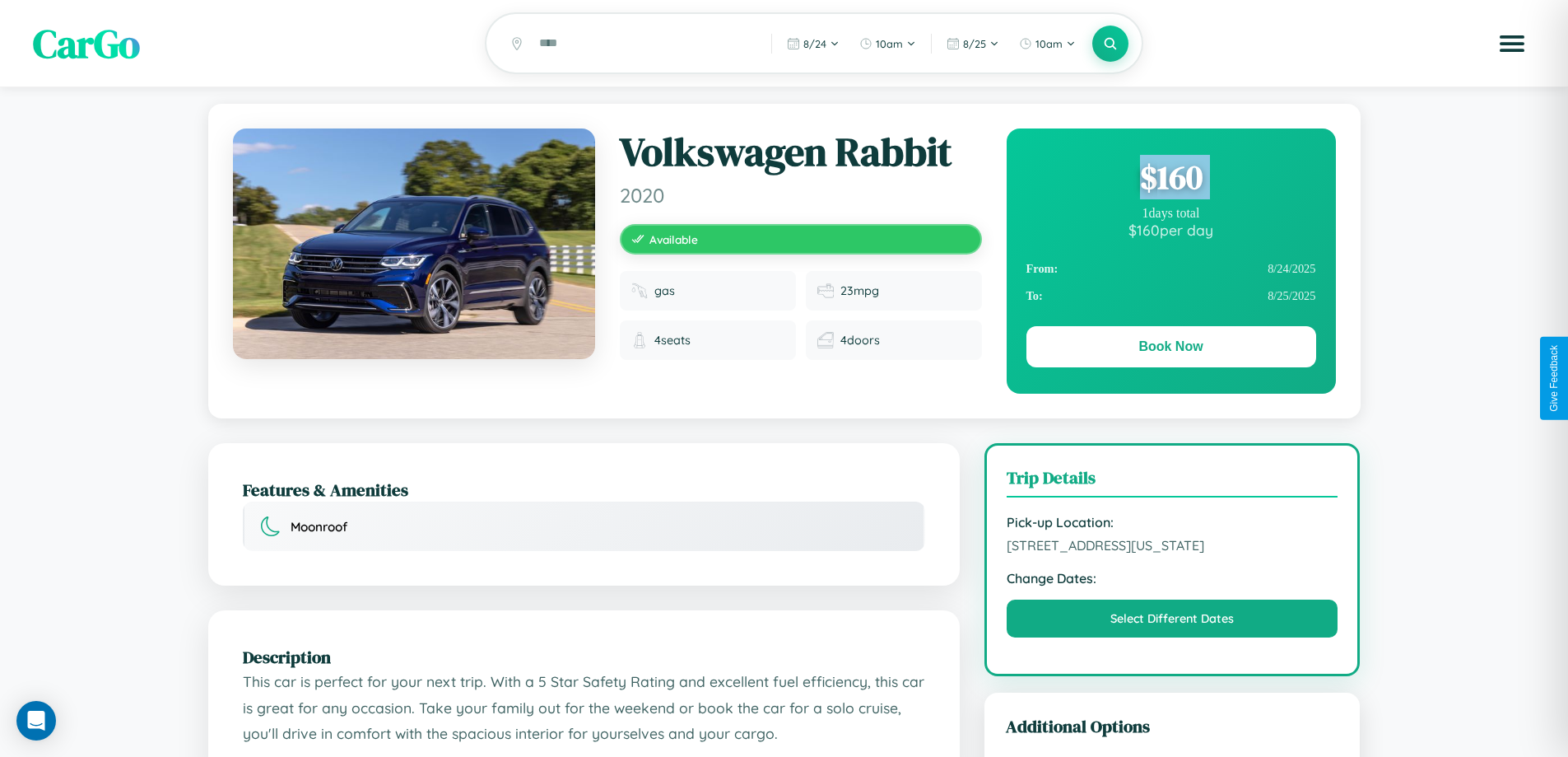
click at [1170, 179] on div "$ 160" at bounding box center [1171, 177] width 290 height 45
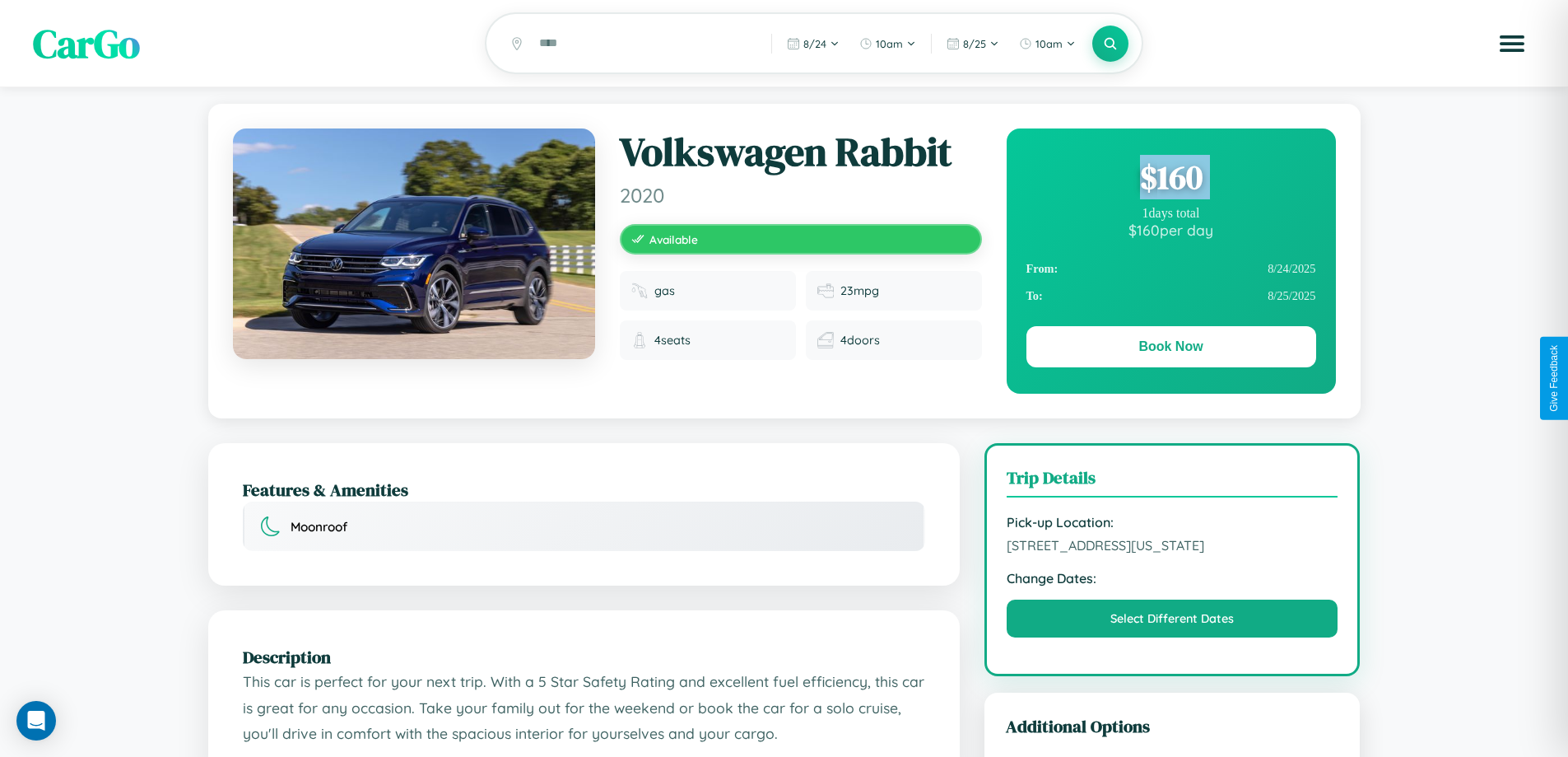
click at [1170, 179] on div "$ 160" at bounding box center [1171, 177] width 290 height 45
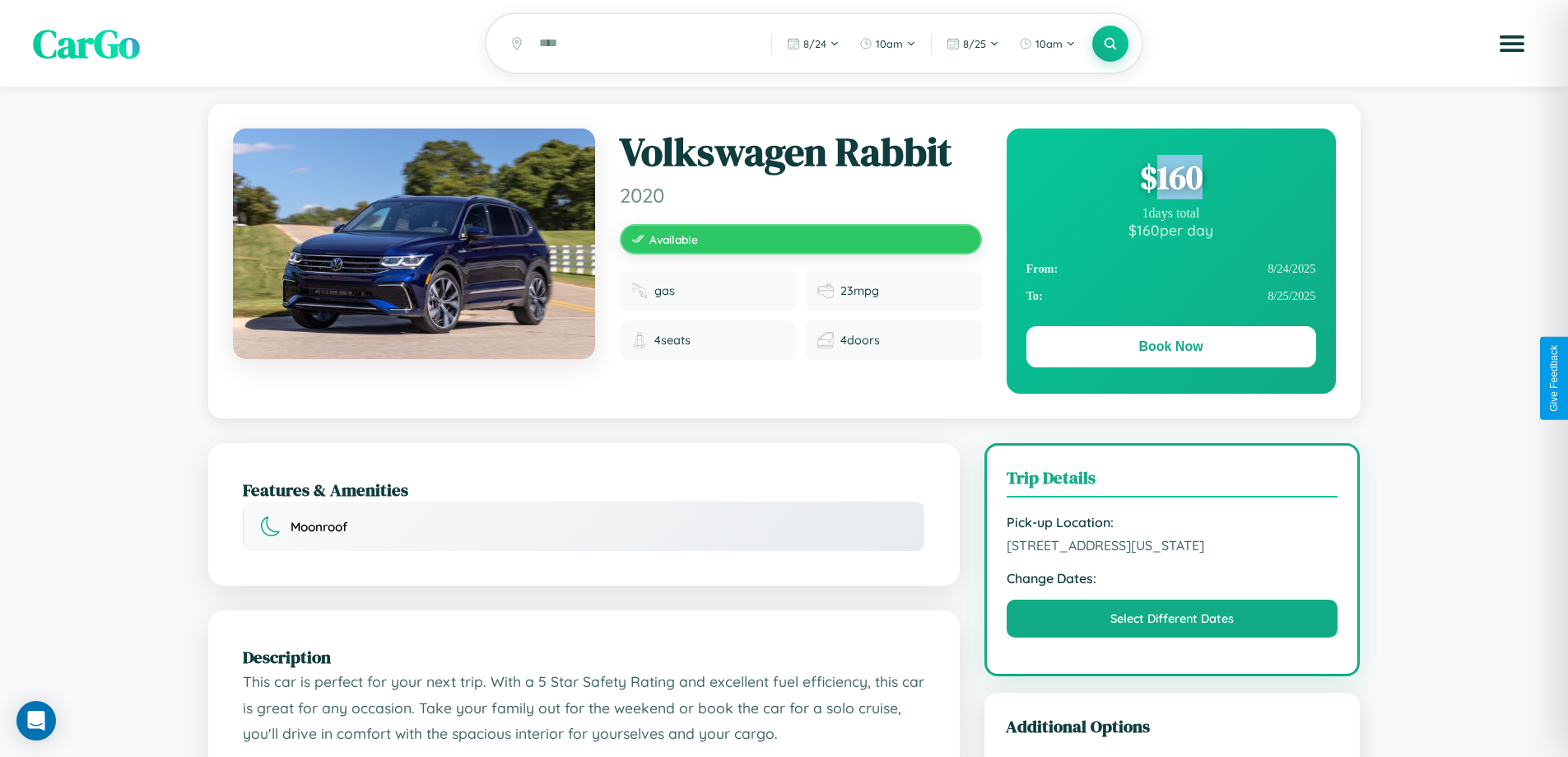
click at [1170, 179] on div "$ 160" at bounding box center [1171, 177] width 290 height 45
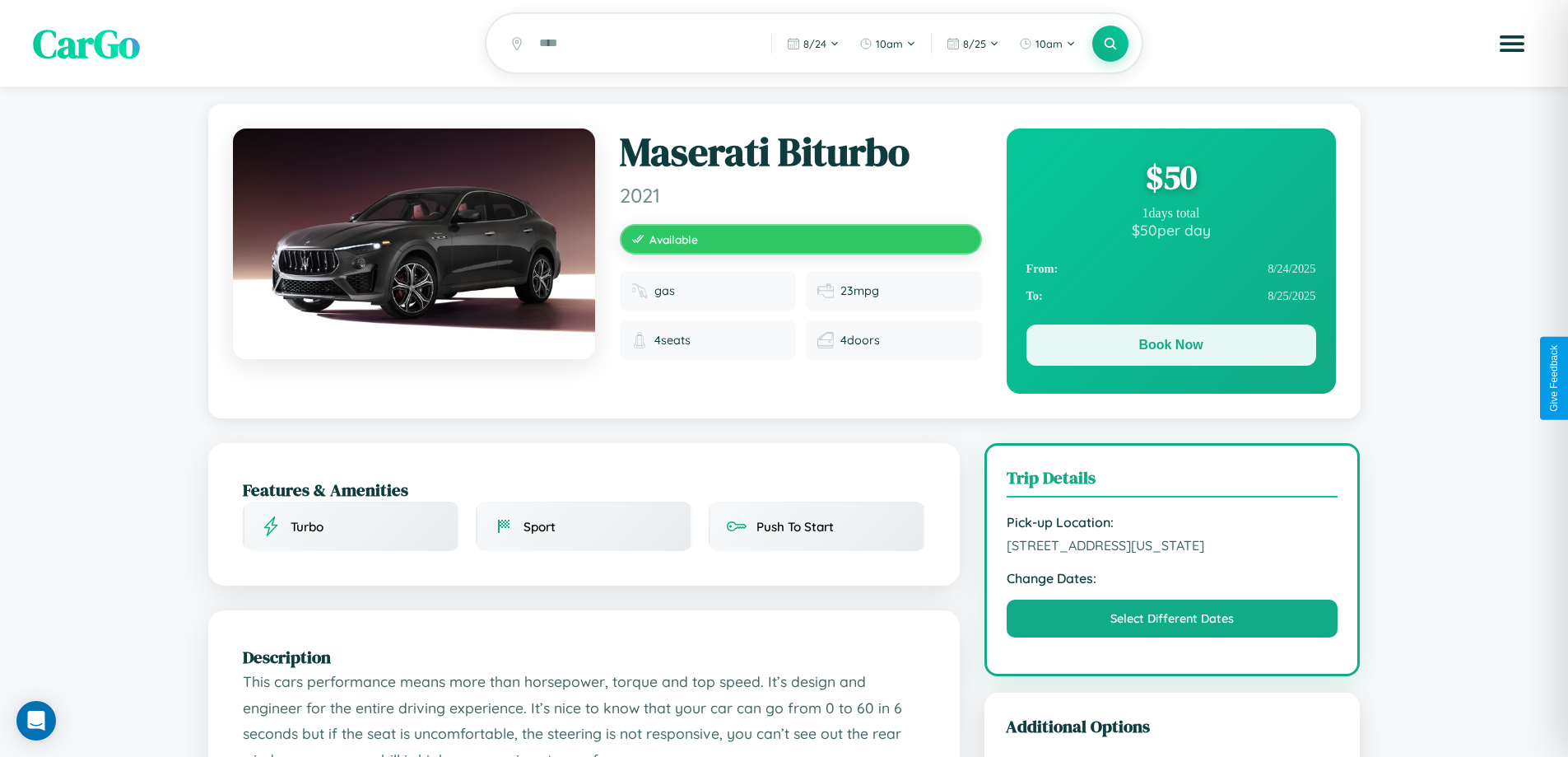
click at [1170, 347] on button "Book Now" at bounding box center [1171, 344] width 290 height 41
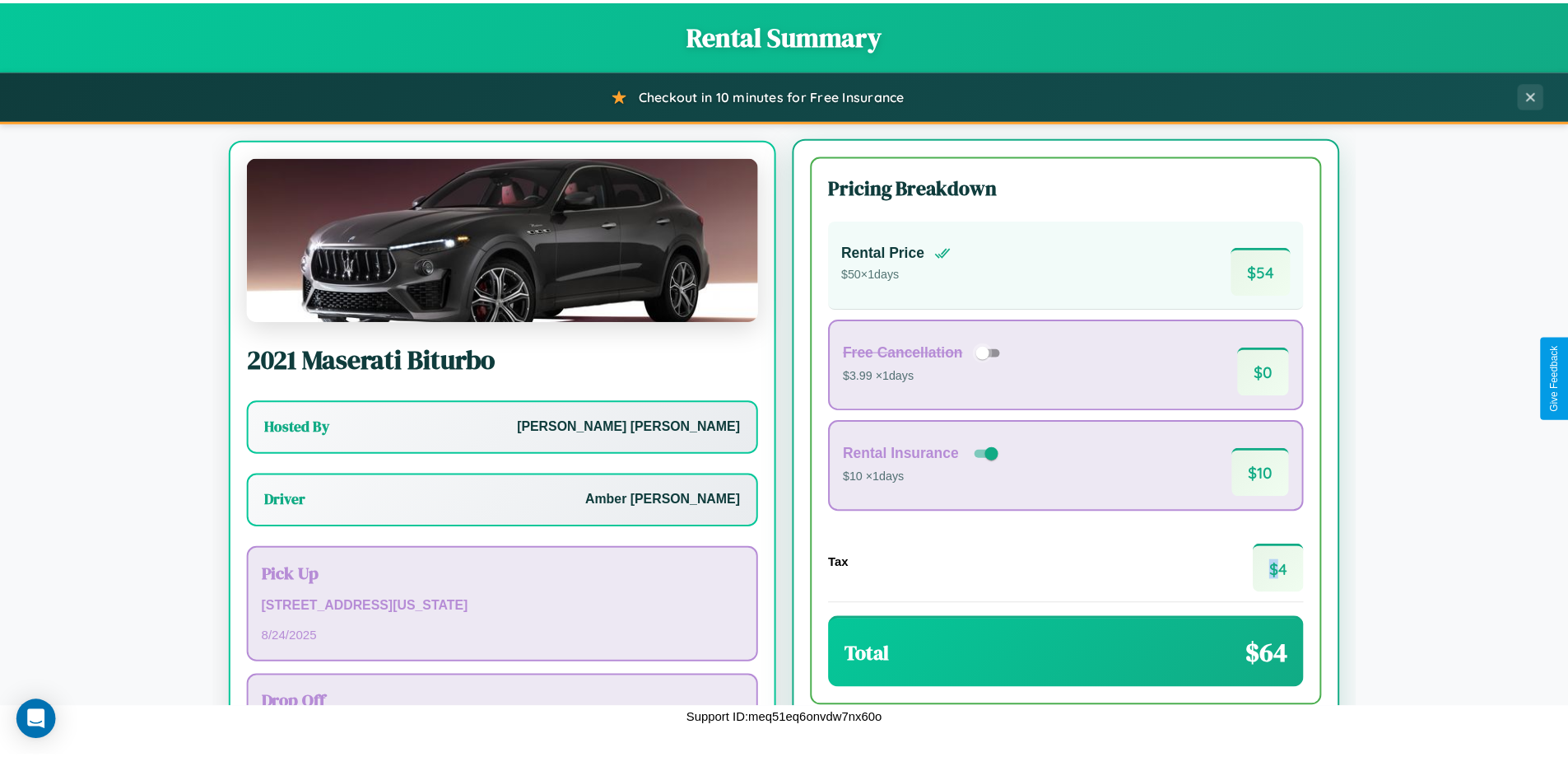
scroll to position [77, 0]
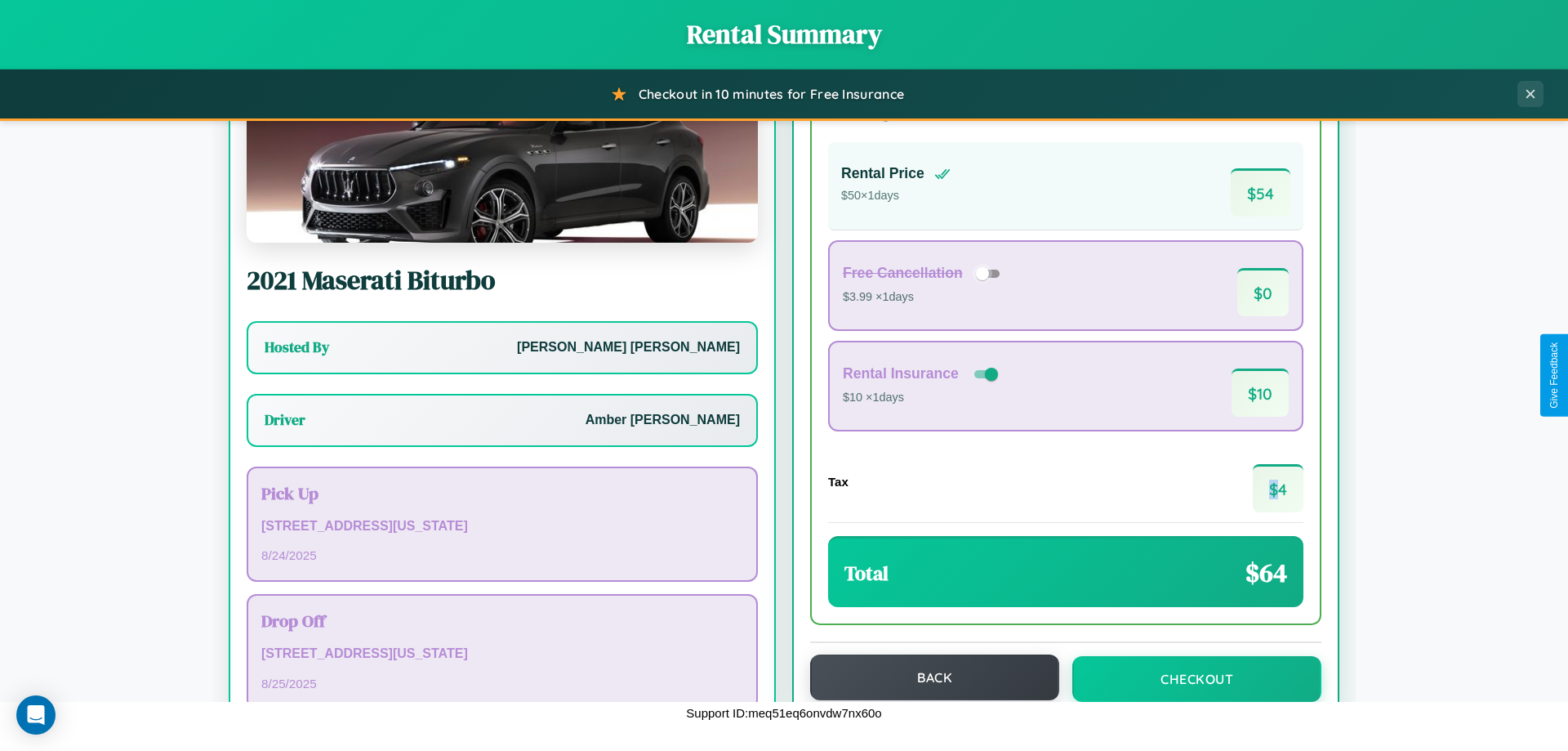
click at [927, 677] on button "Back" at bounding box center [935, 677] width 249 height 46
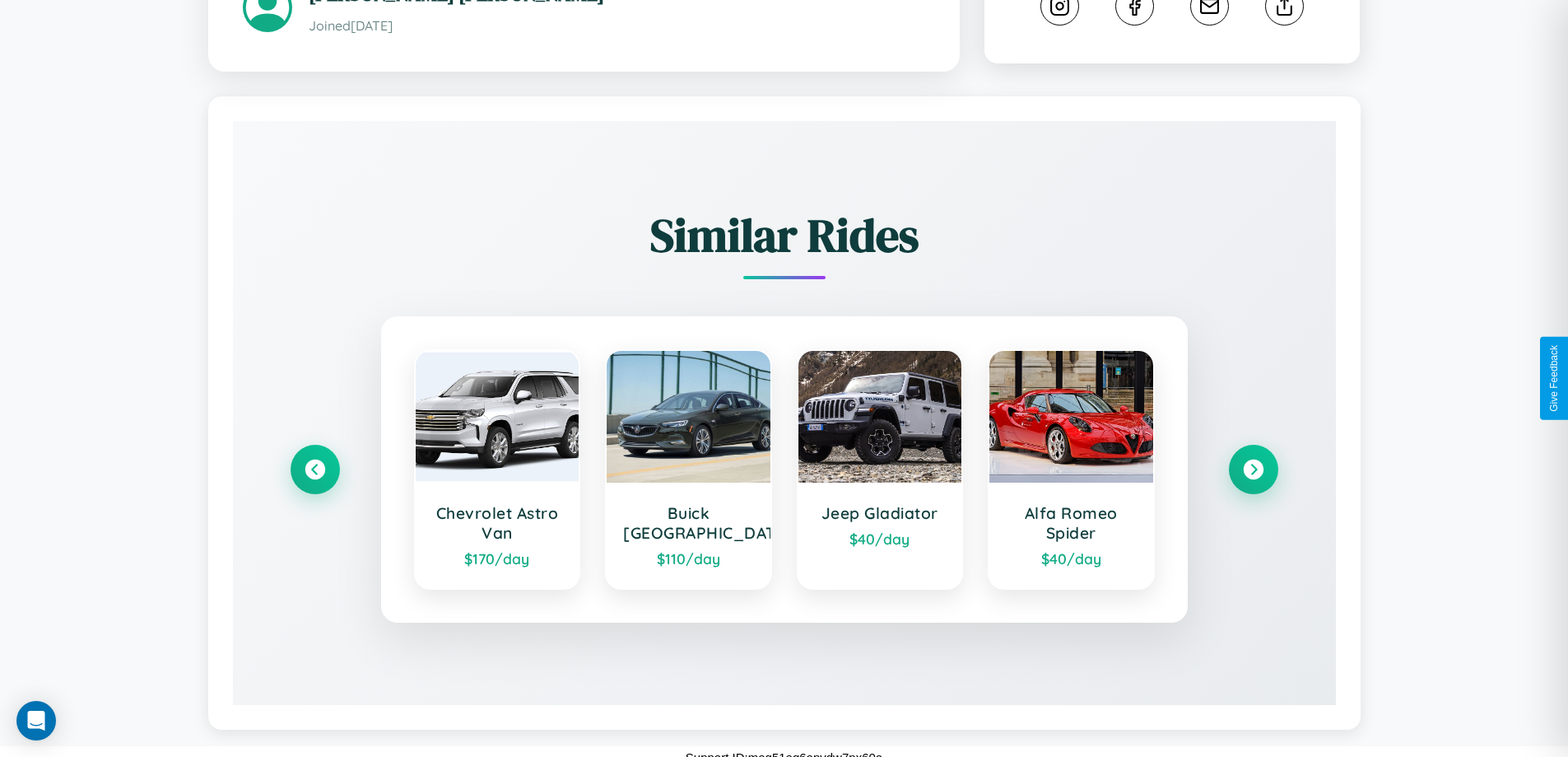
scroll to position [933, 0]
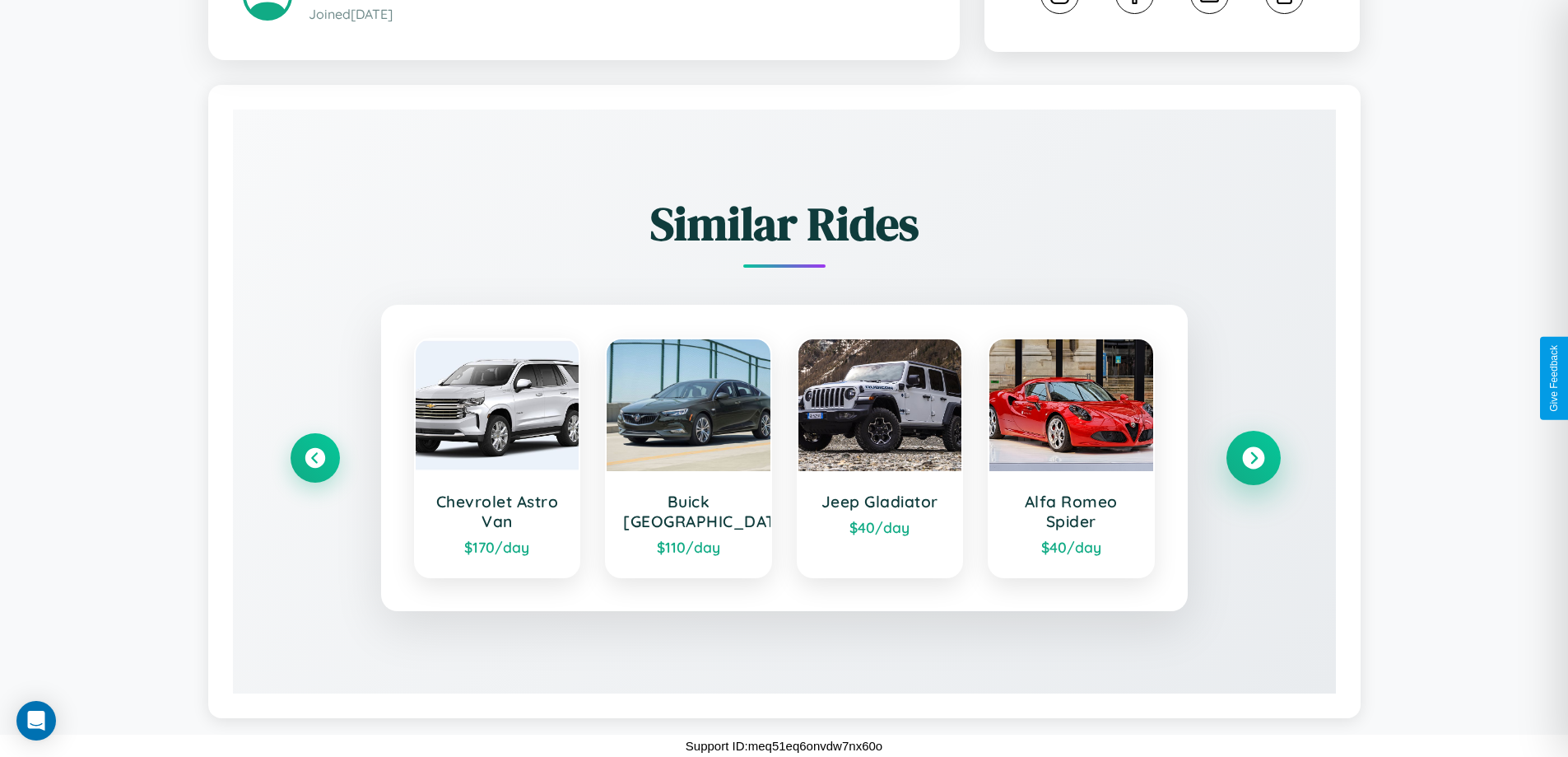
click at [1253, 458] on icon at bounding box center [1253, 458] width 22 height 22
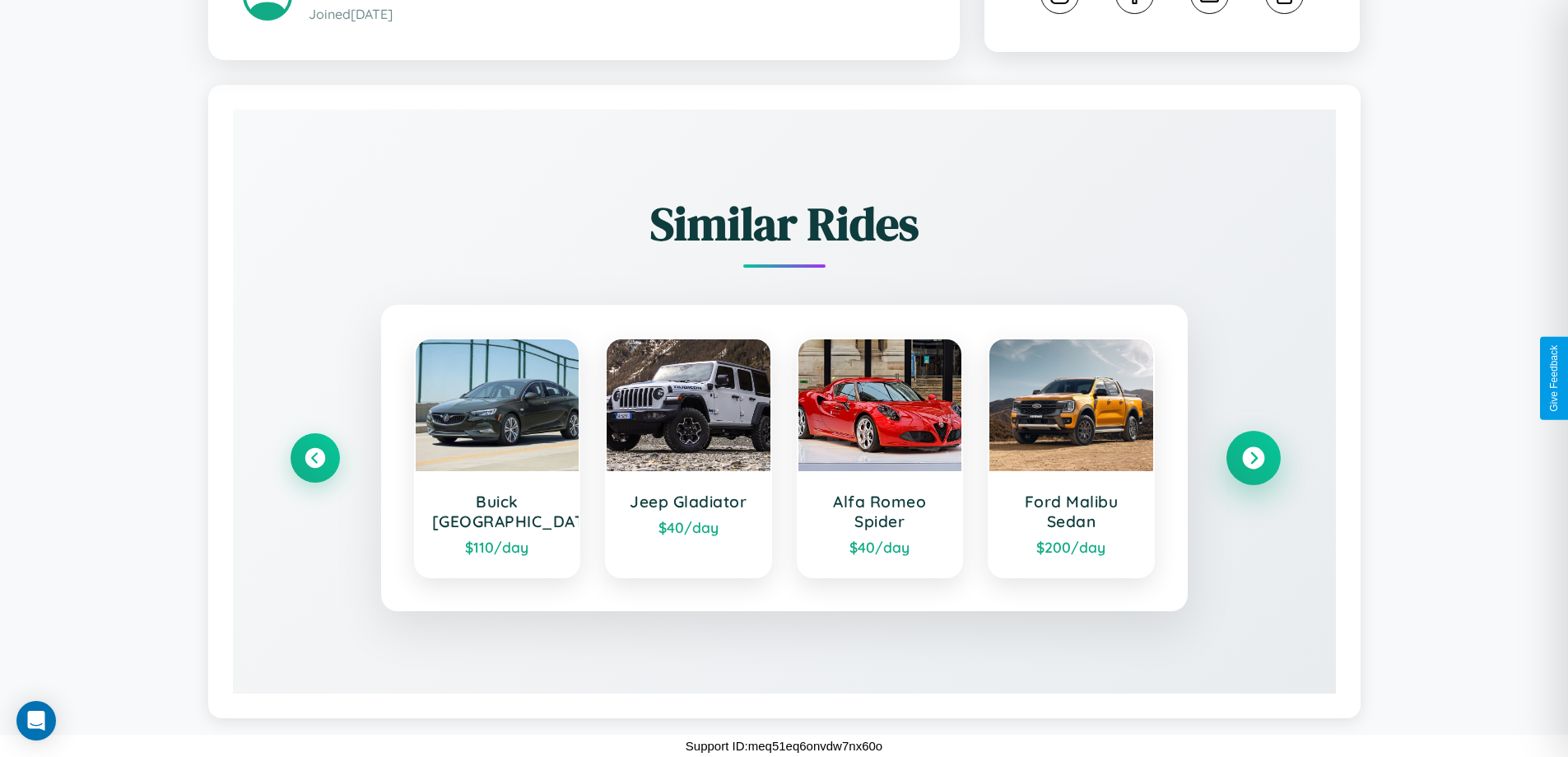
click at [1253, 458] on icon at bounding box center [1253, 458] width 22 height 22
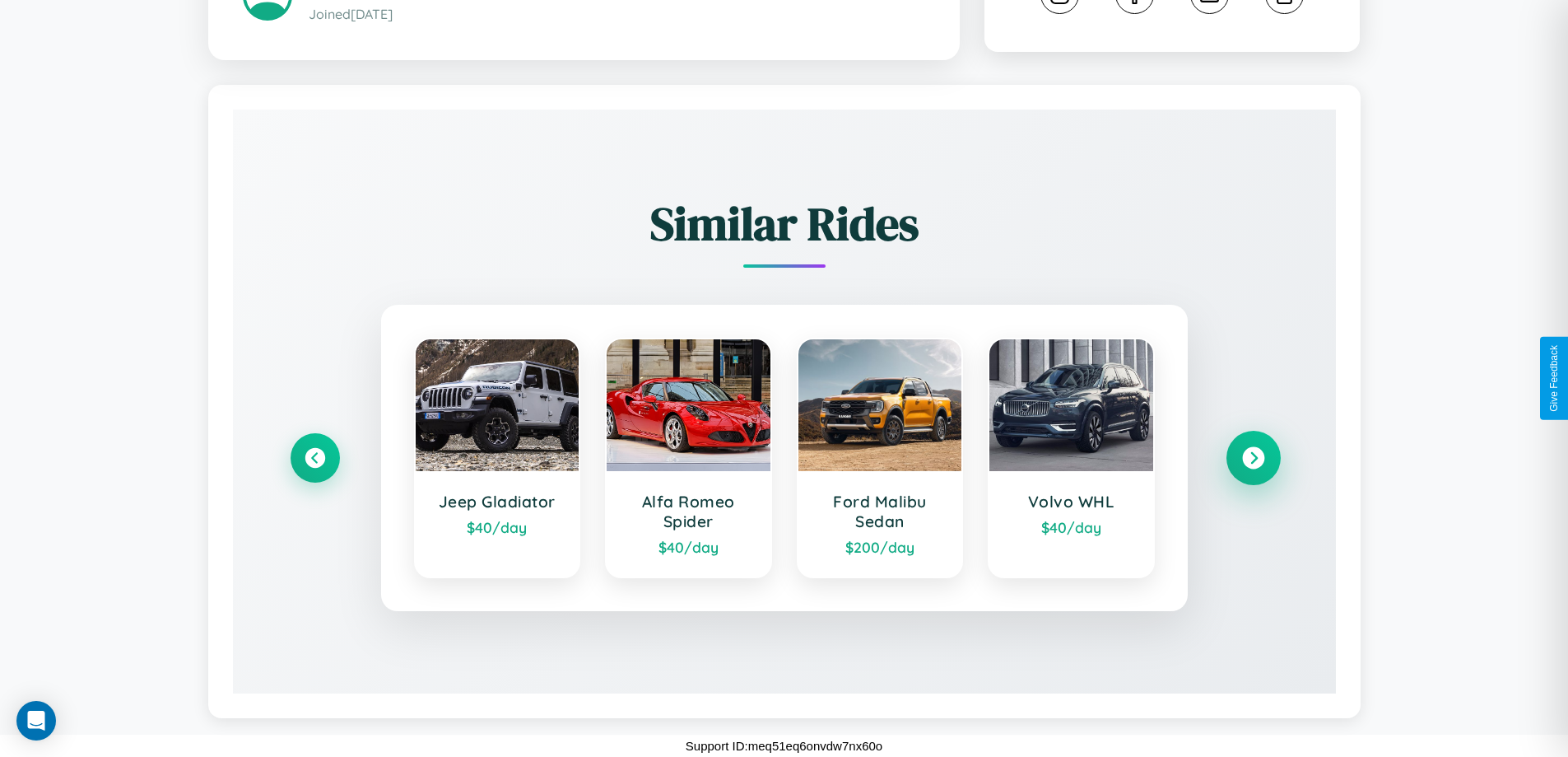
click at [1253, 458] on icon at bounding box center [1253, 458] width 22 height 22
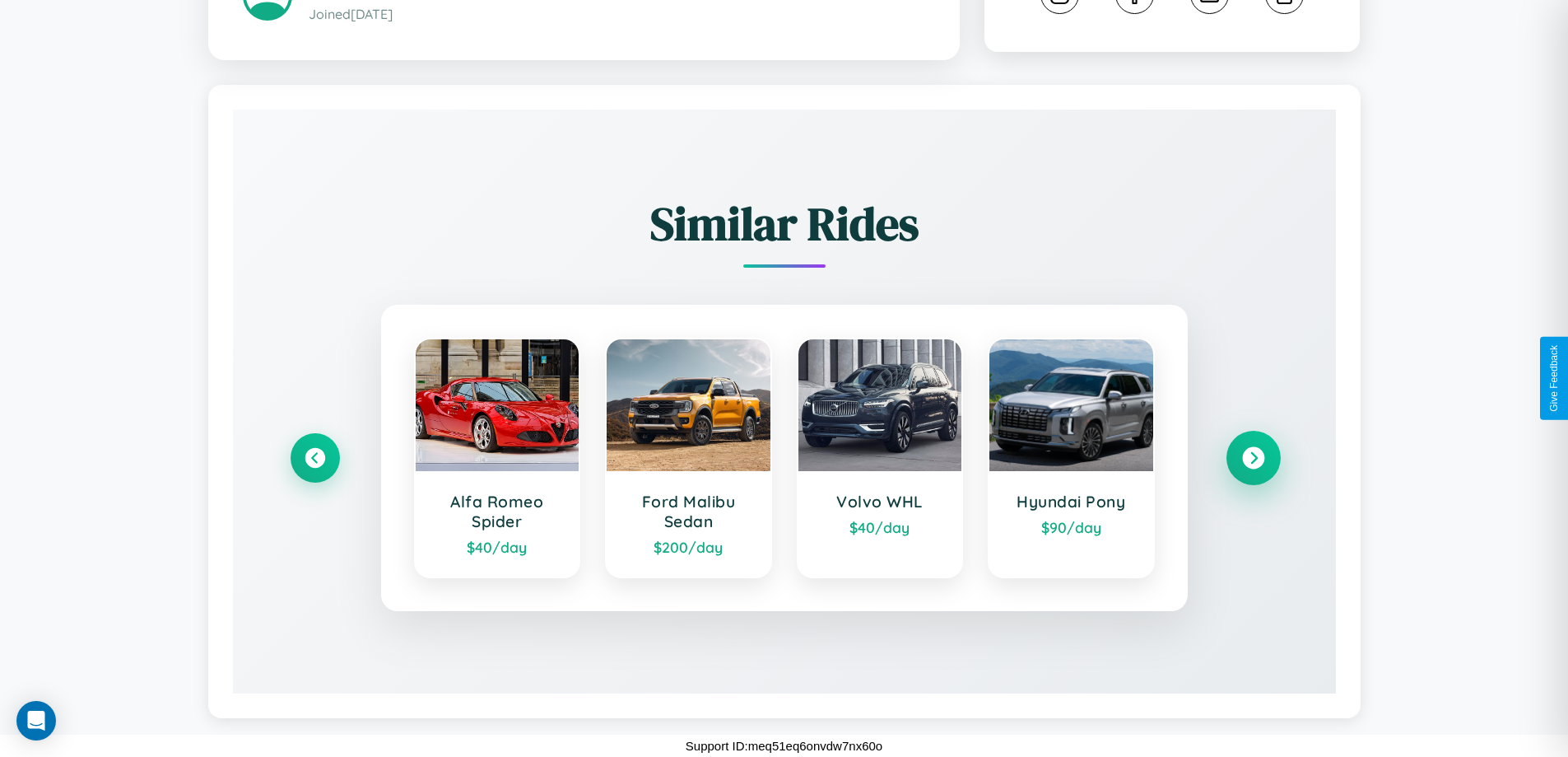
click at [1253, 458] on icon at bounding box center [1253, 458] width 22 height 22
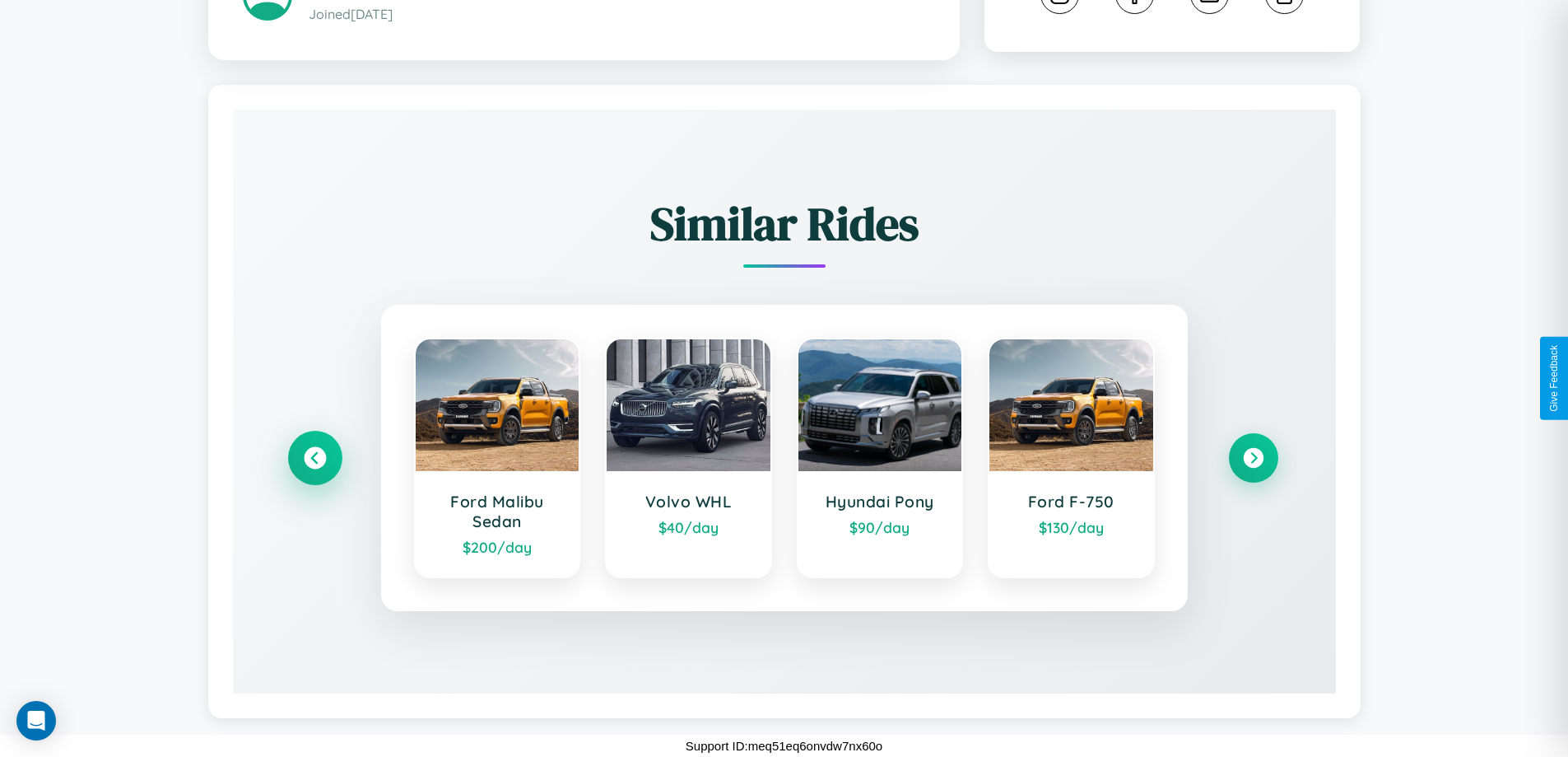
click at [314, 458] on icon at bounding box center [315, 458] width 22 height 22
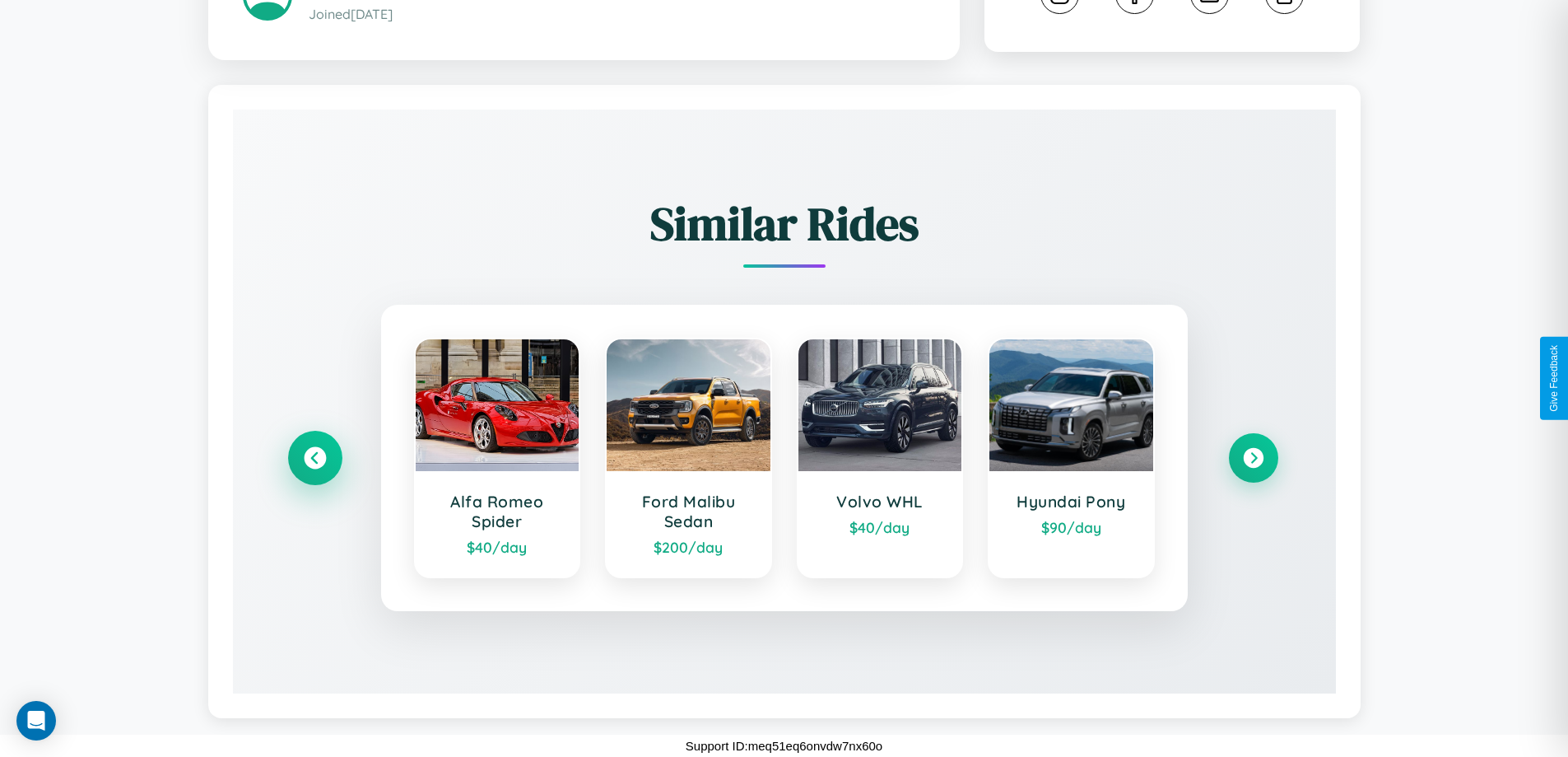
scroll to position [444, 0]
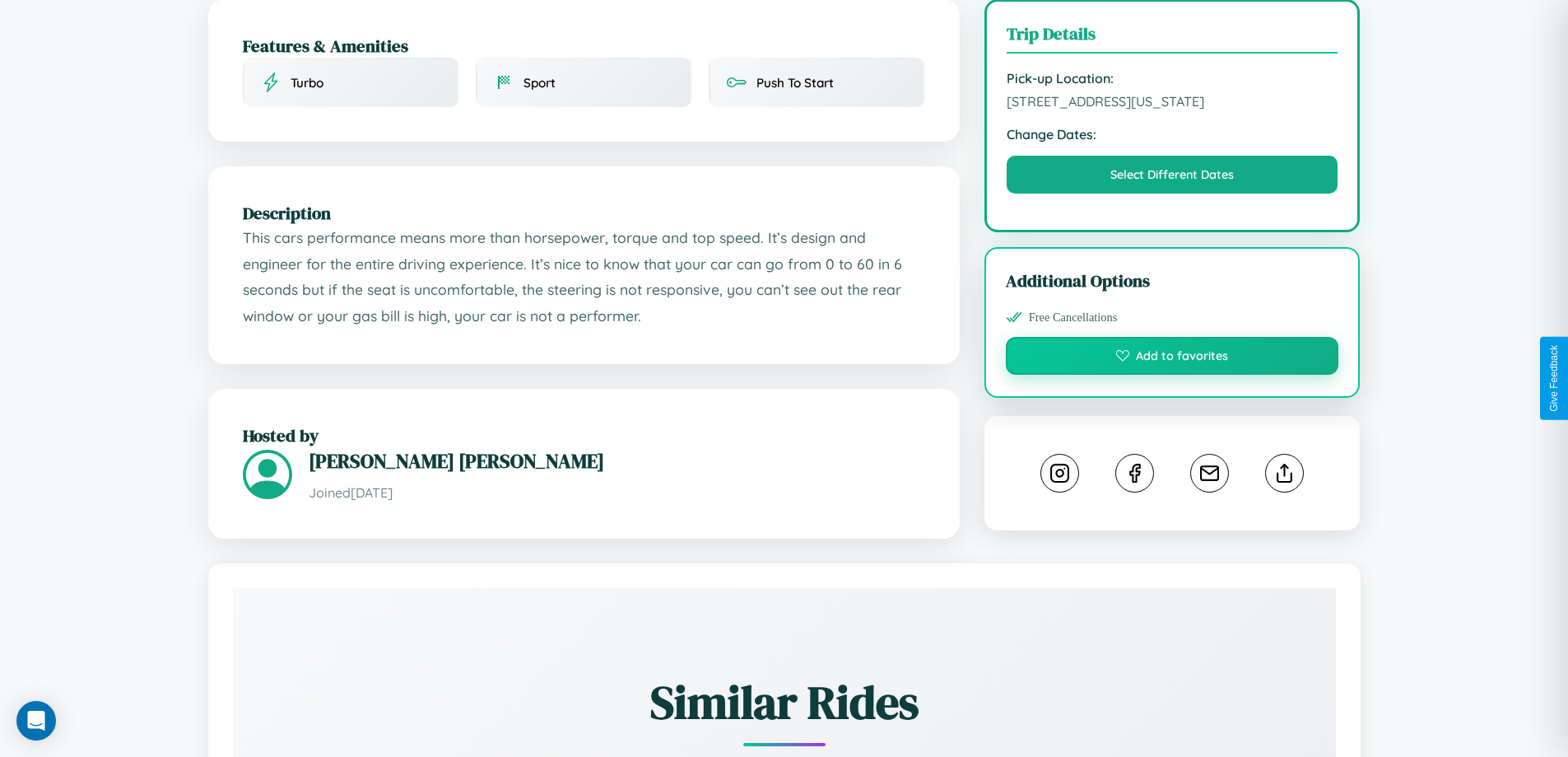
click at [1172, 374] on button "Add to favorites" at bounding box center [1172, 356] width 333 height 38
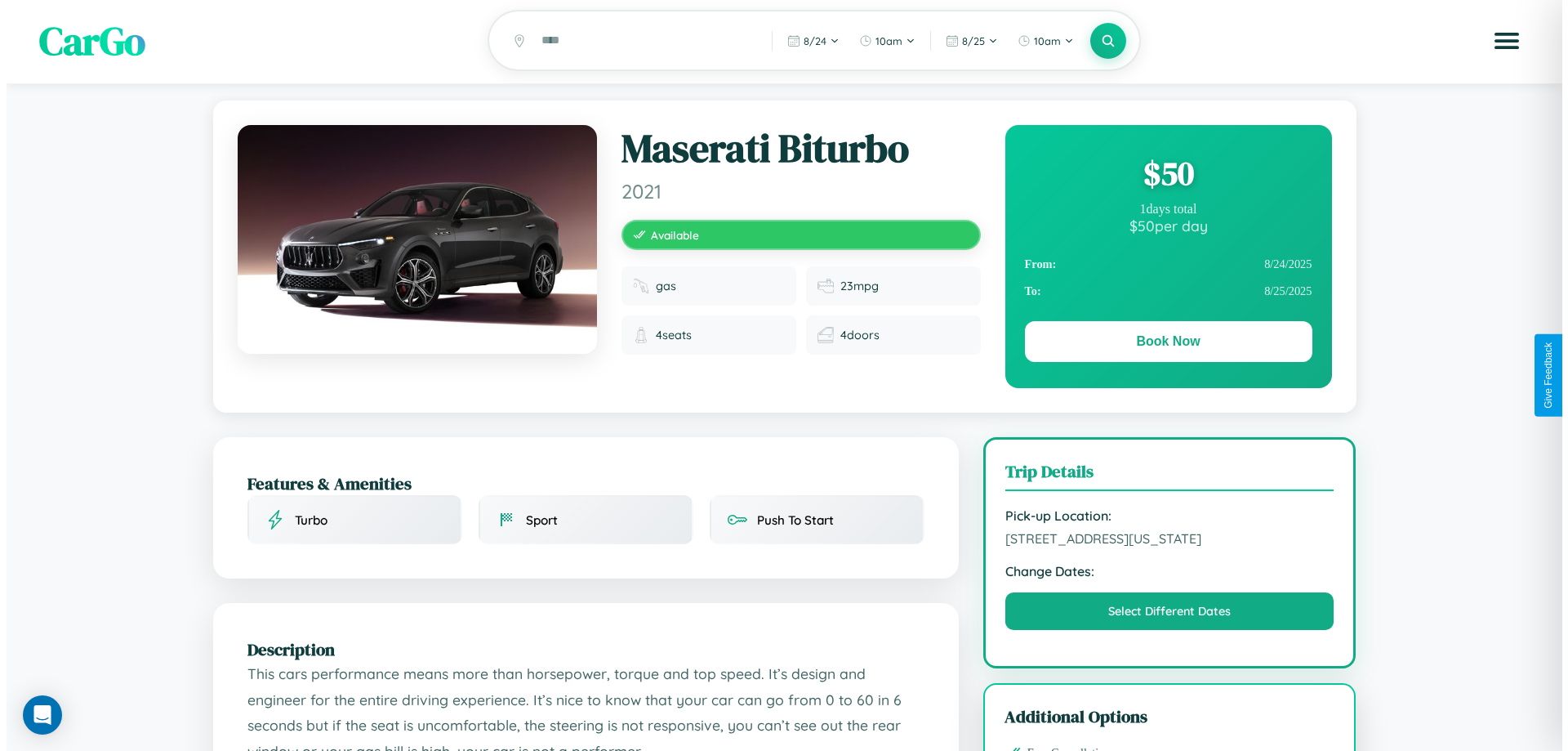
scroll to position [0, 0]
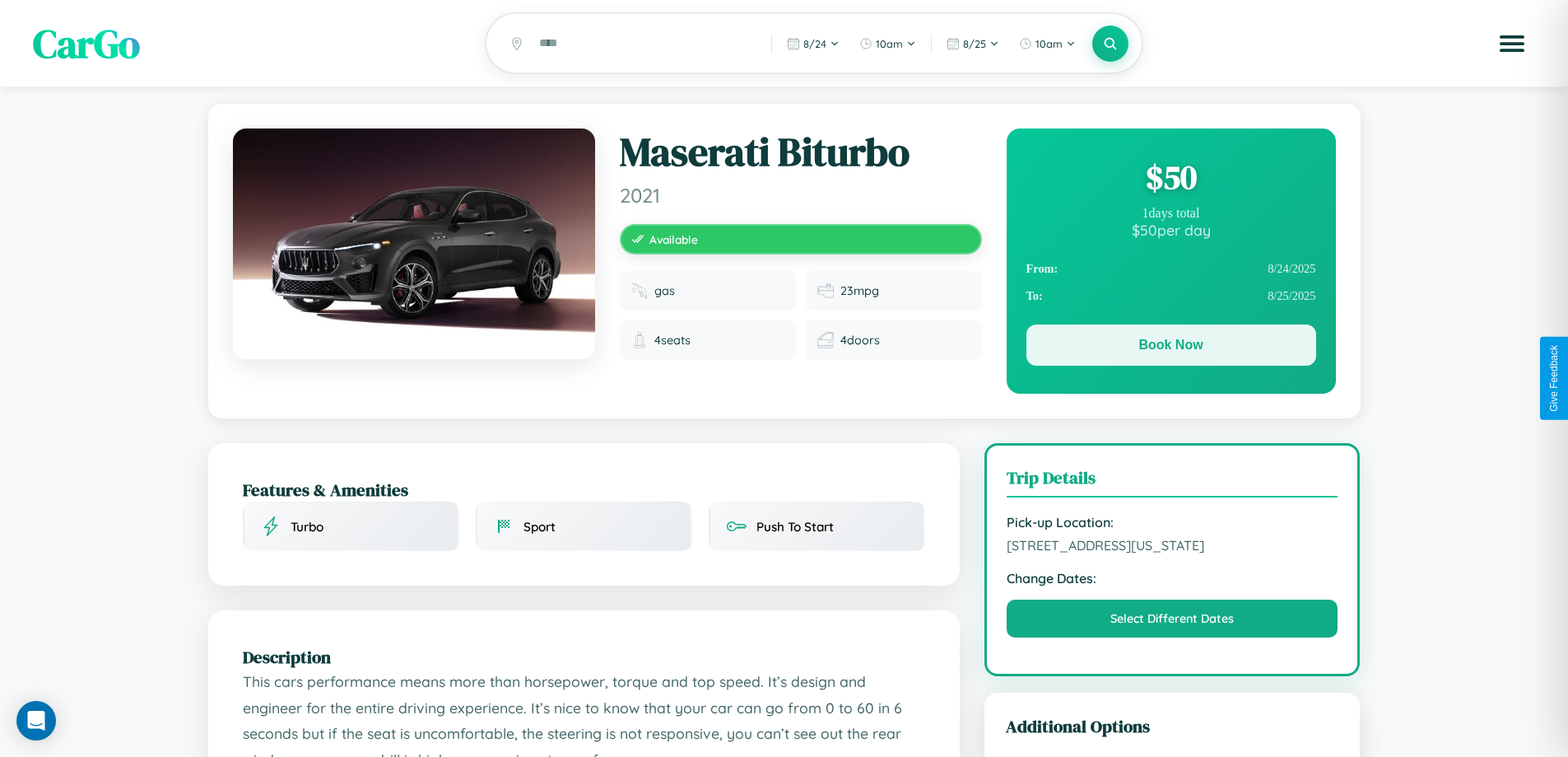
click at [1170, 349] on button "Book Now" at bounding box center [1171, 344] width 290 height 41
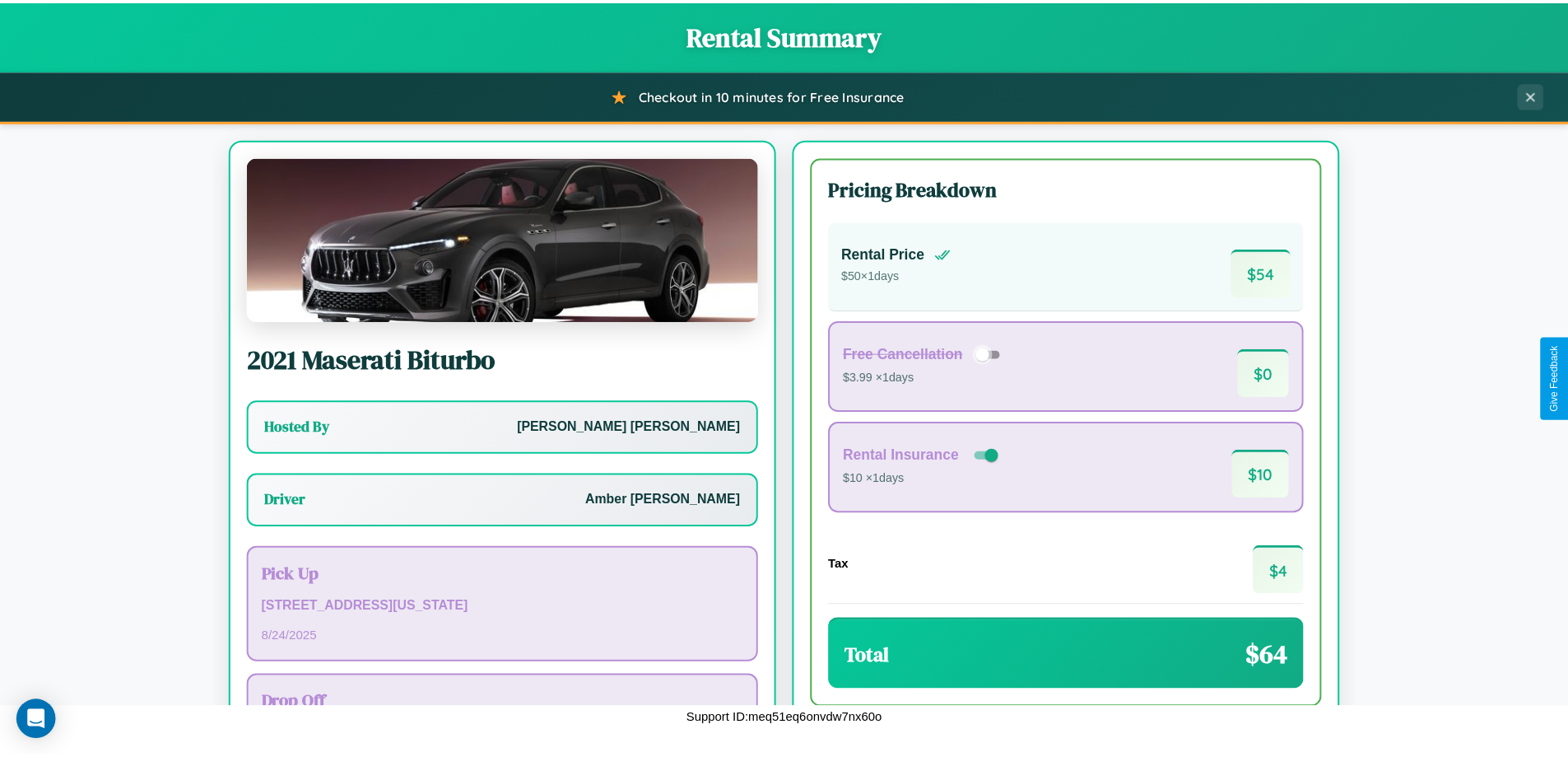
scroll to position [118, 0]
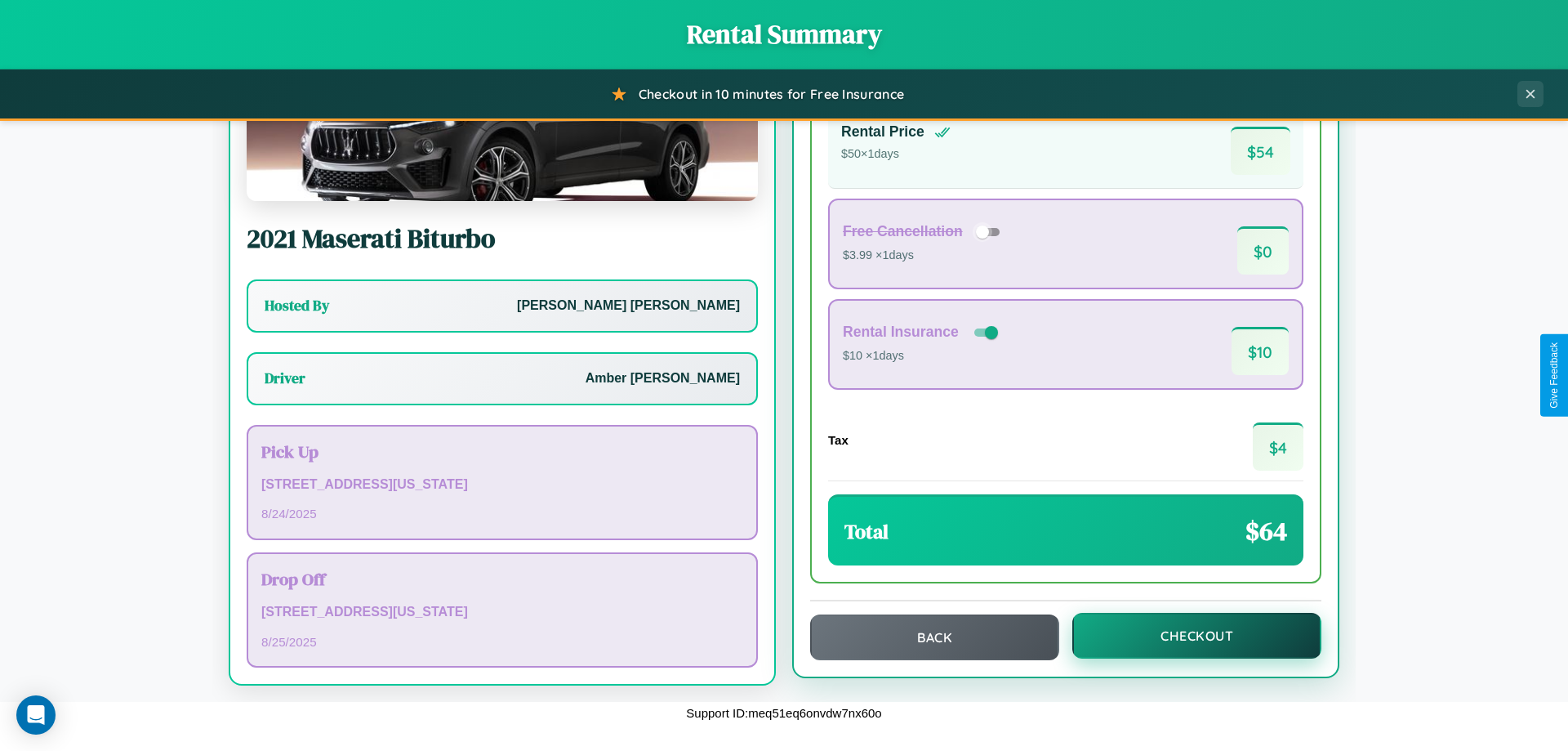
click at [1186, 635] on button "Checkout" at bounding box center [1197, 635] width 249 height 46
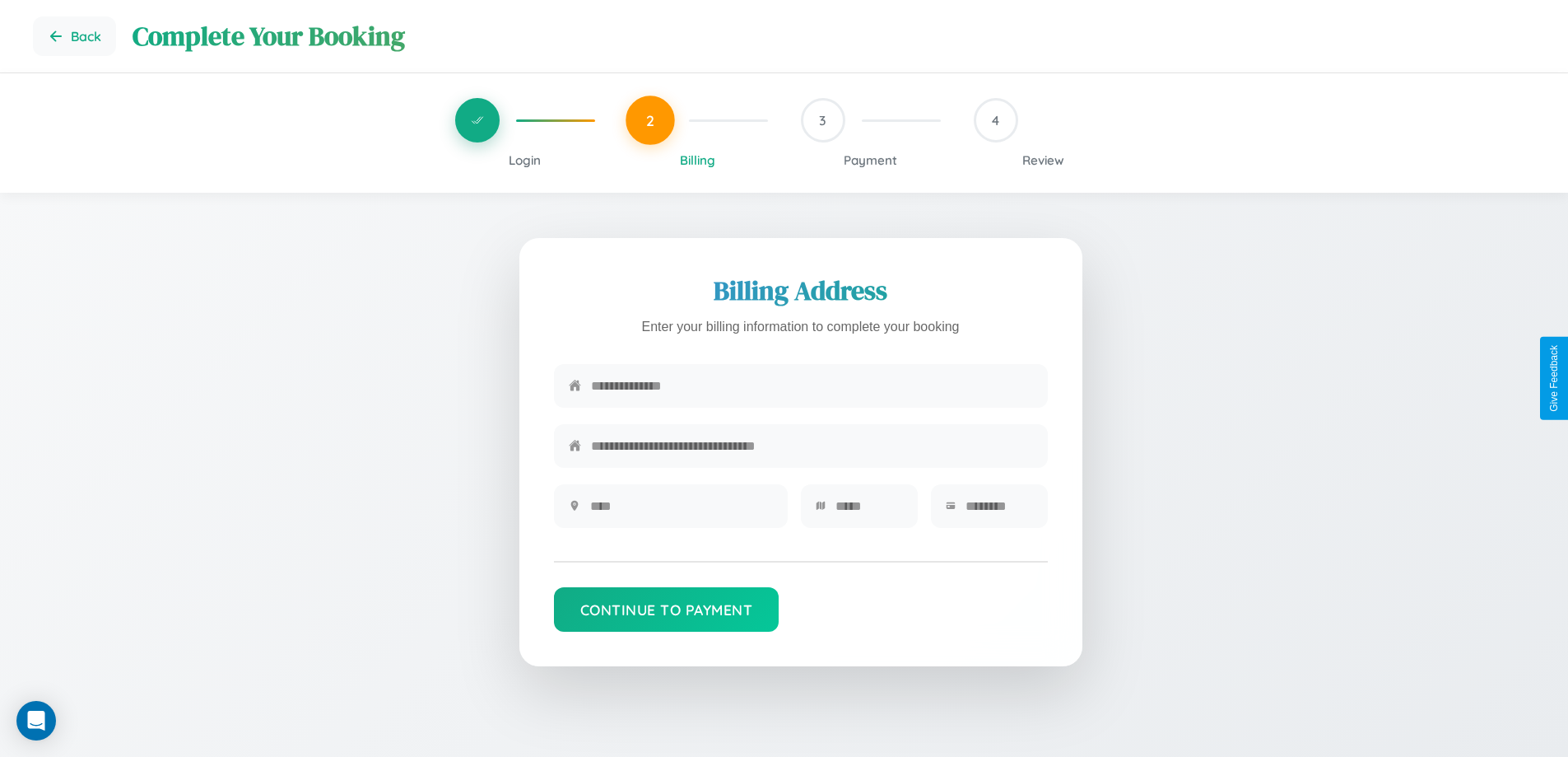
click at [811, 387] on input "text" at bounding box center [811, 385] width 442 height 40
type input "**********"
click at [680, 511] on input "text" at bounding box center [681, 506] width 183 height 40
type input "********"
click at [869, 511] on input "text" at bounding box center [869, 506] width 67 height 40
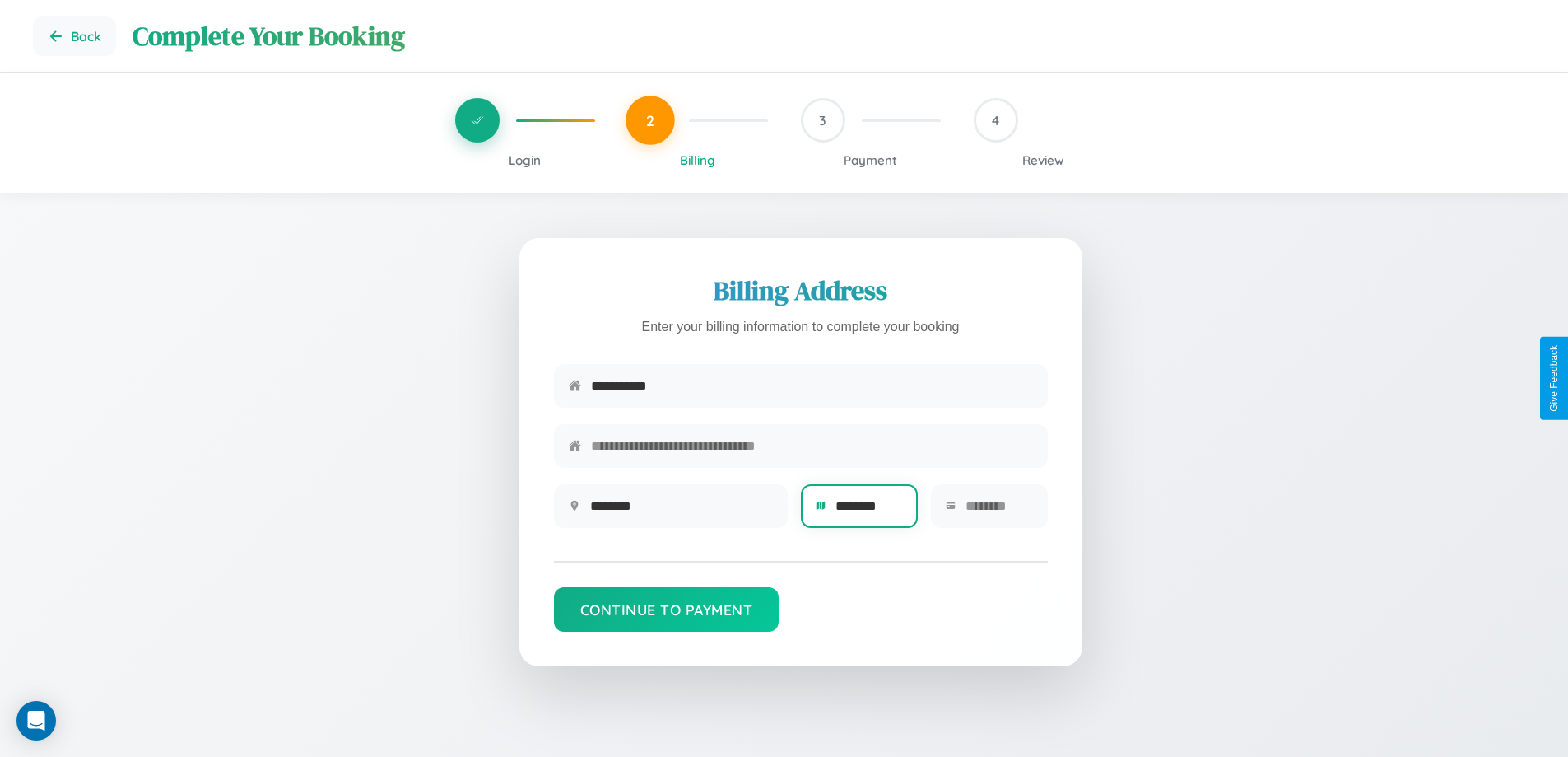
type input "********"
click at [998, 511] on input "text" at bounding box center [999, 506] width 67 height 40
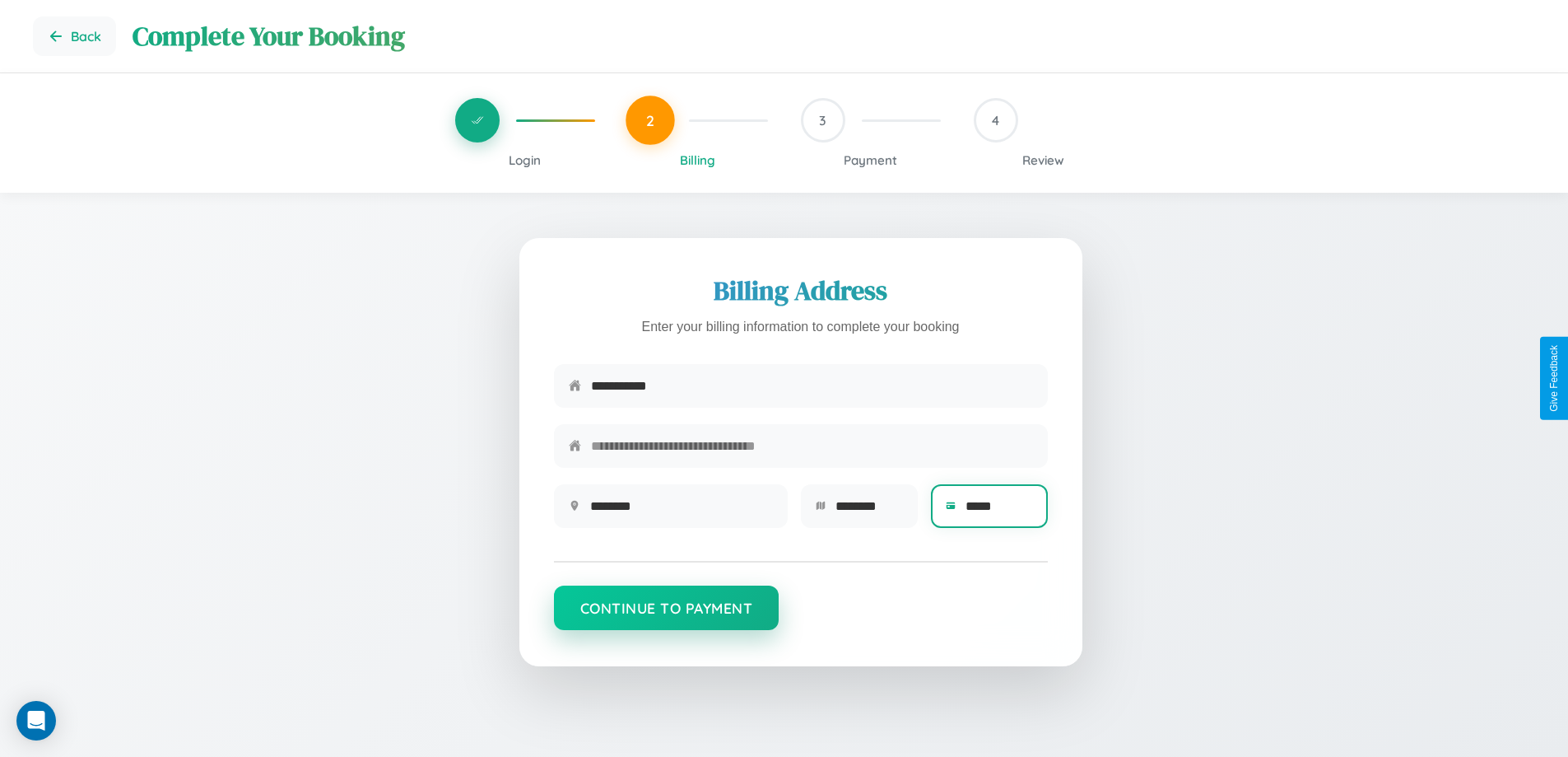
type input "*****"
click at [666, 616] on button "Continue to Payment" at bounding box center [667, 608] width 226 height 45
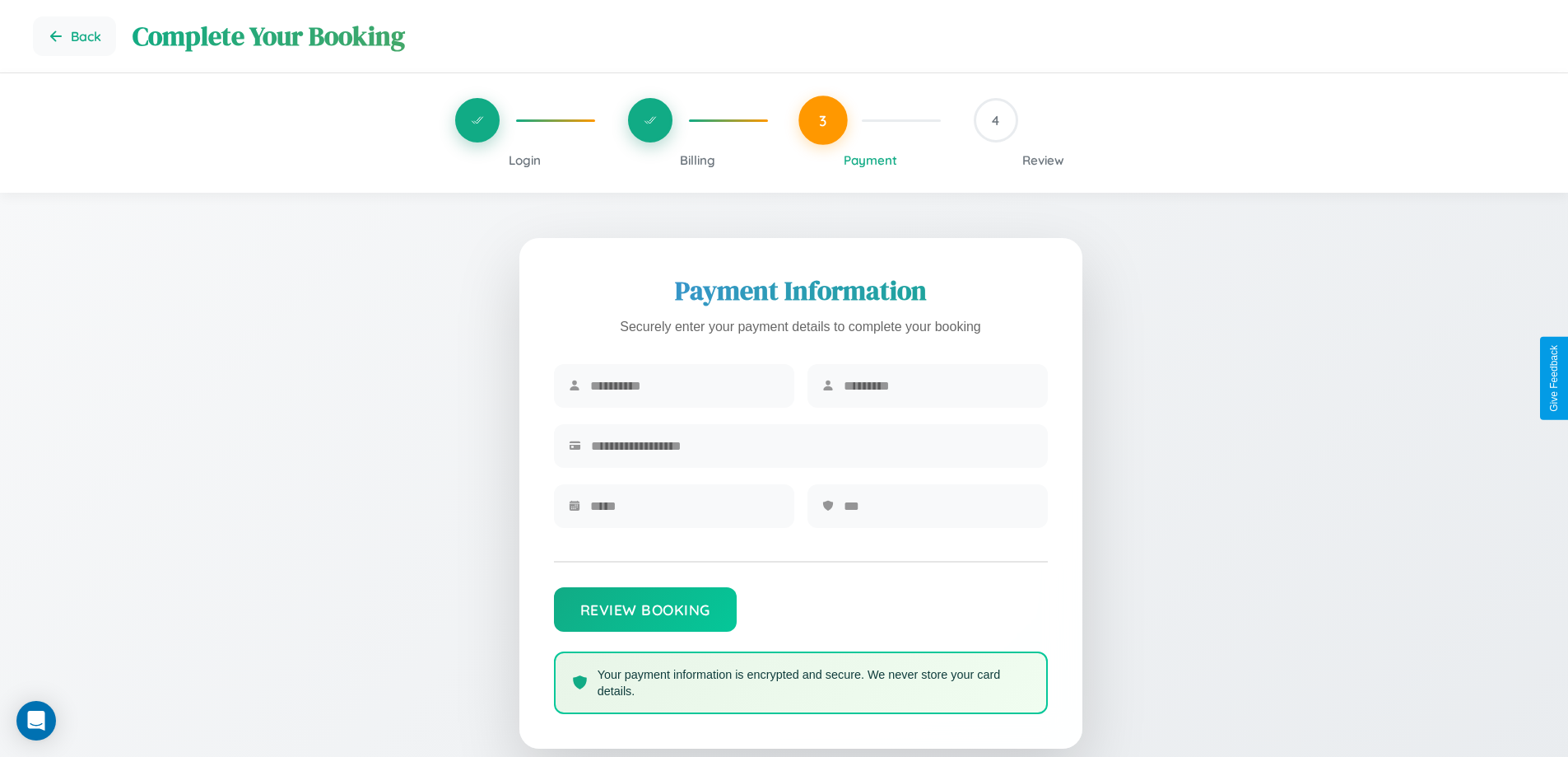
click at [684, 386] on input "text" at bounding box center [685, 385] width 189 height 40
type input "*****"
click at [937, 386] on input "text" at bounding box center [938, 385] width 189 height 40
type input "*********"
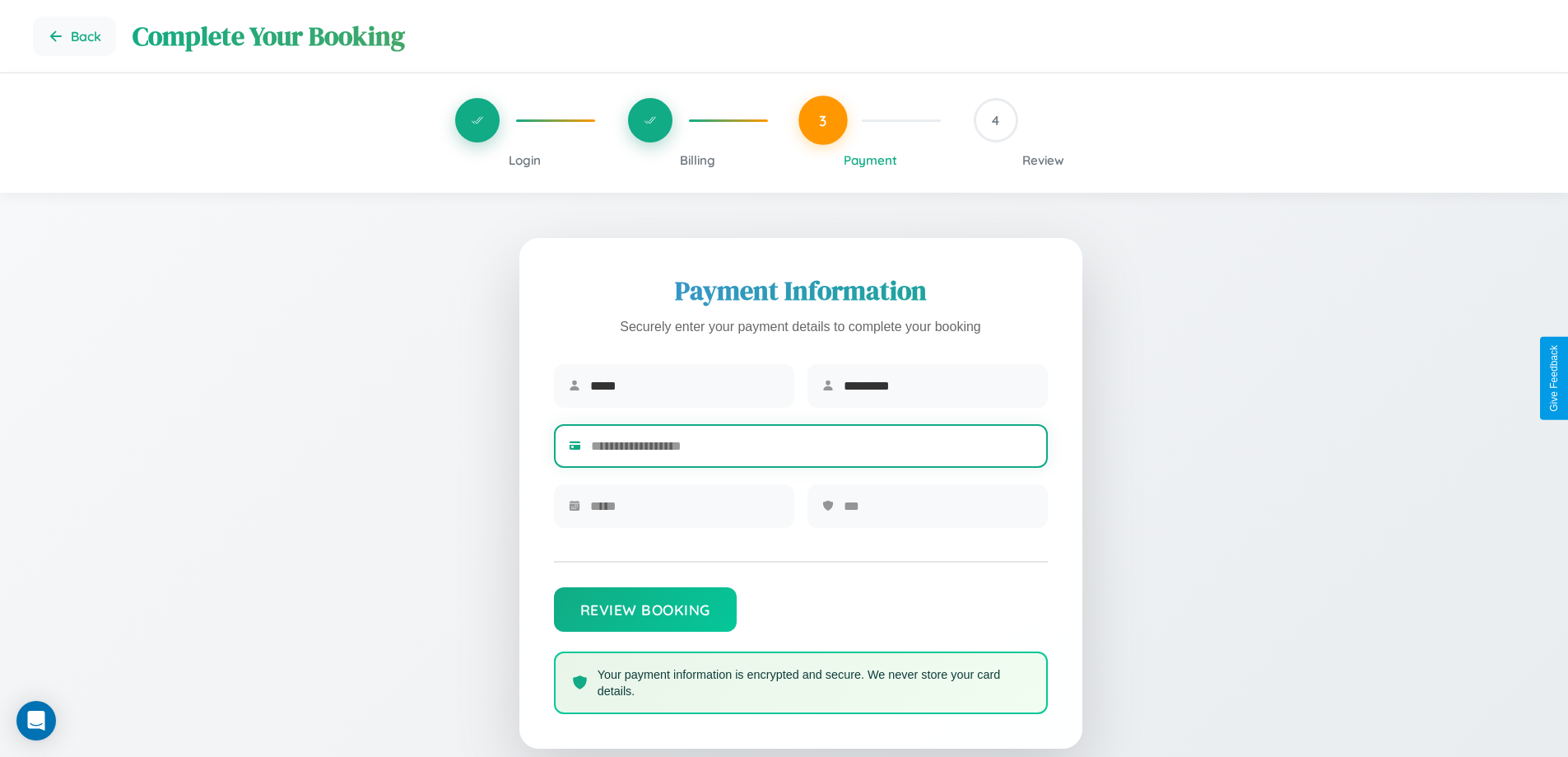
click at [811, 449] on input "text" at bounding box center [811, 445] width 442 height 40
type input "**********"
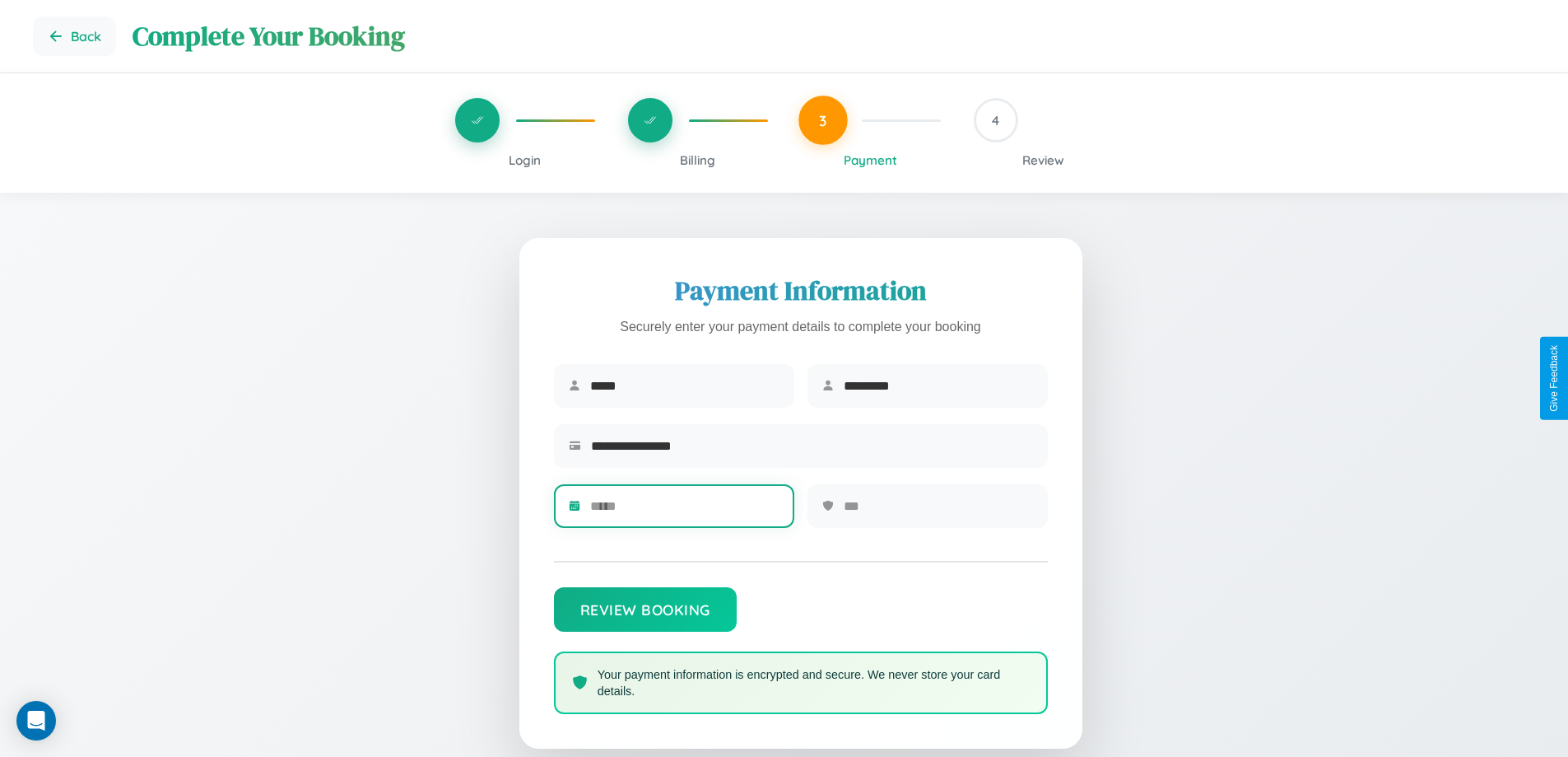
click at [684, 511] on input "text" at bounding box center [685, 506] width 189 height 40
type input "*****"
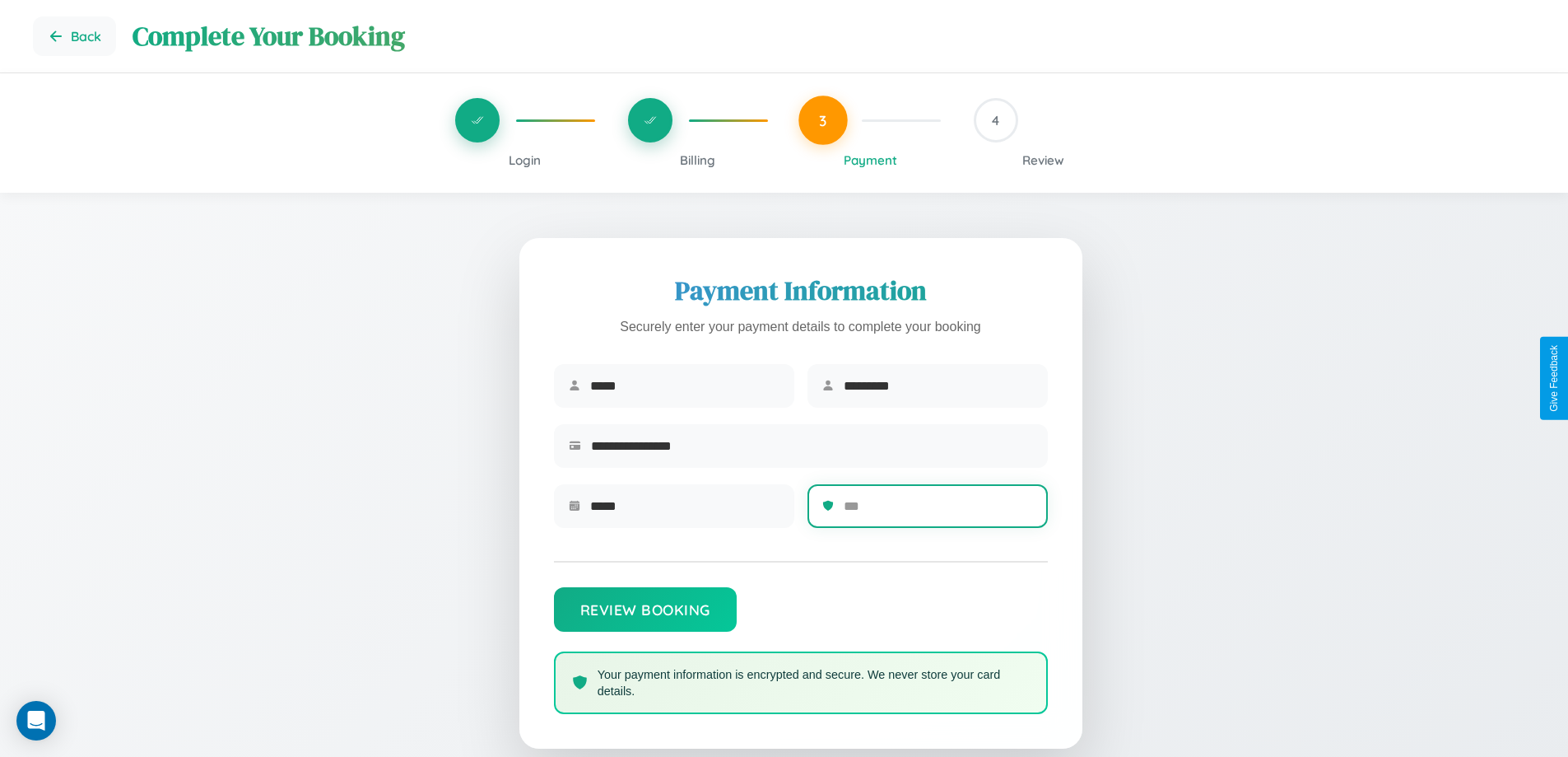
click at [937, 511] on input "text" at bounding box center [938, 506] width 189 height 40
type input "***"
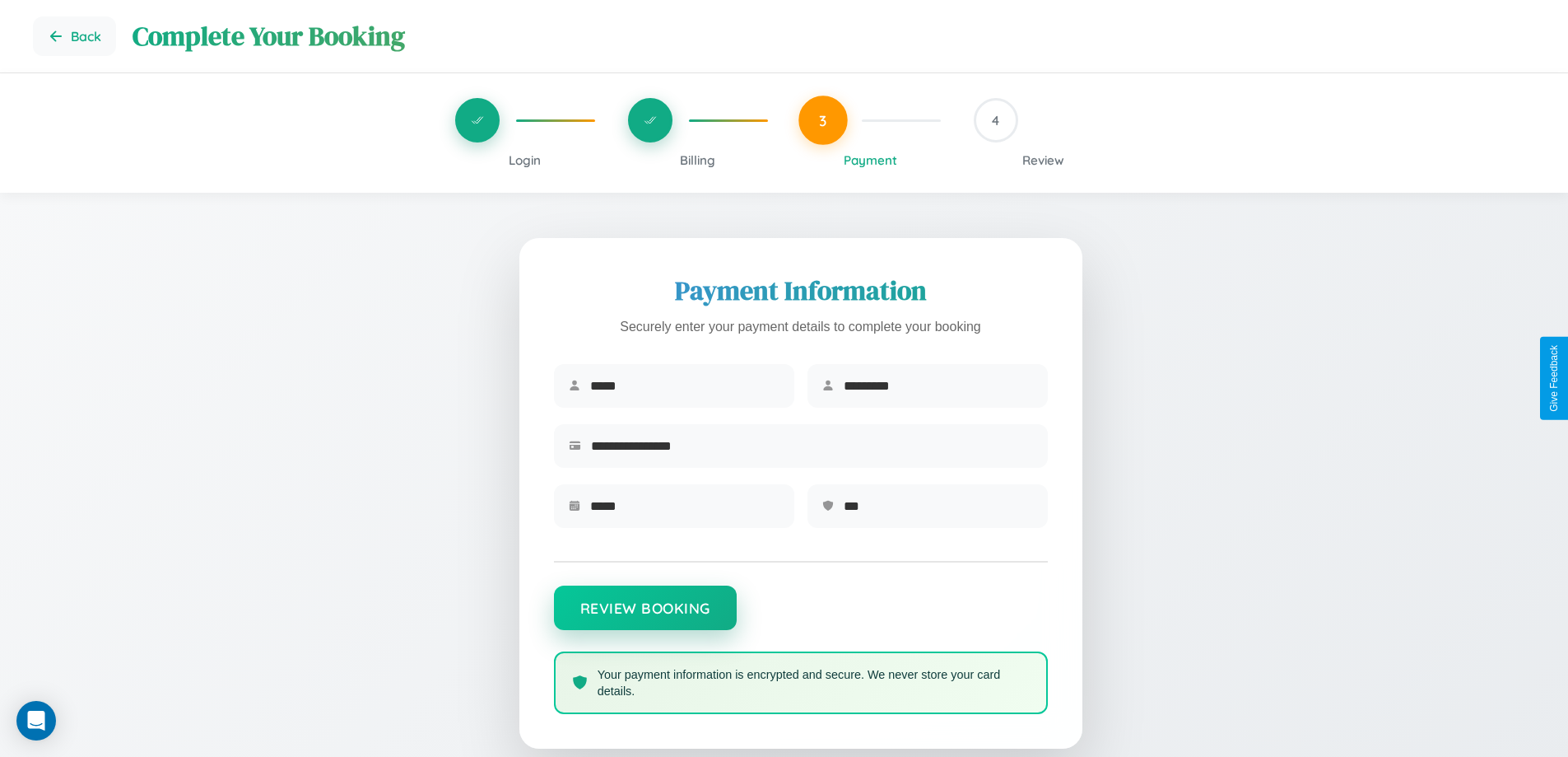
click at [645, 615] on button "Review Booking" at bounding box center [645, 608] width 183 height 45
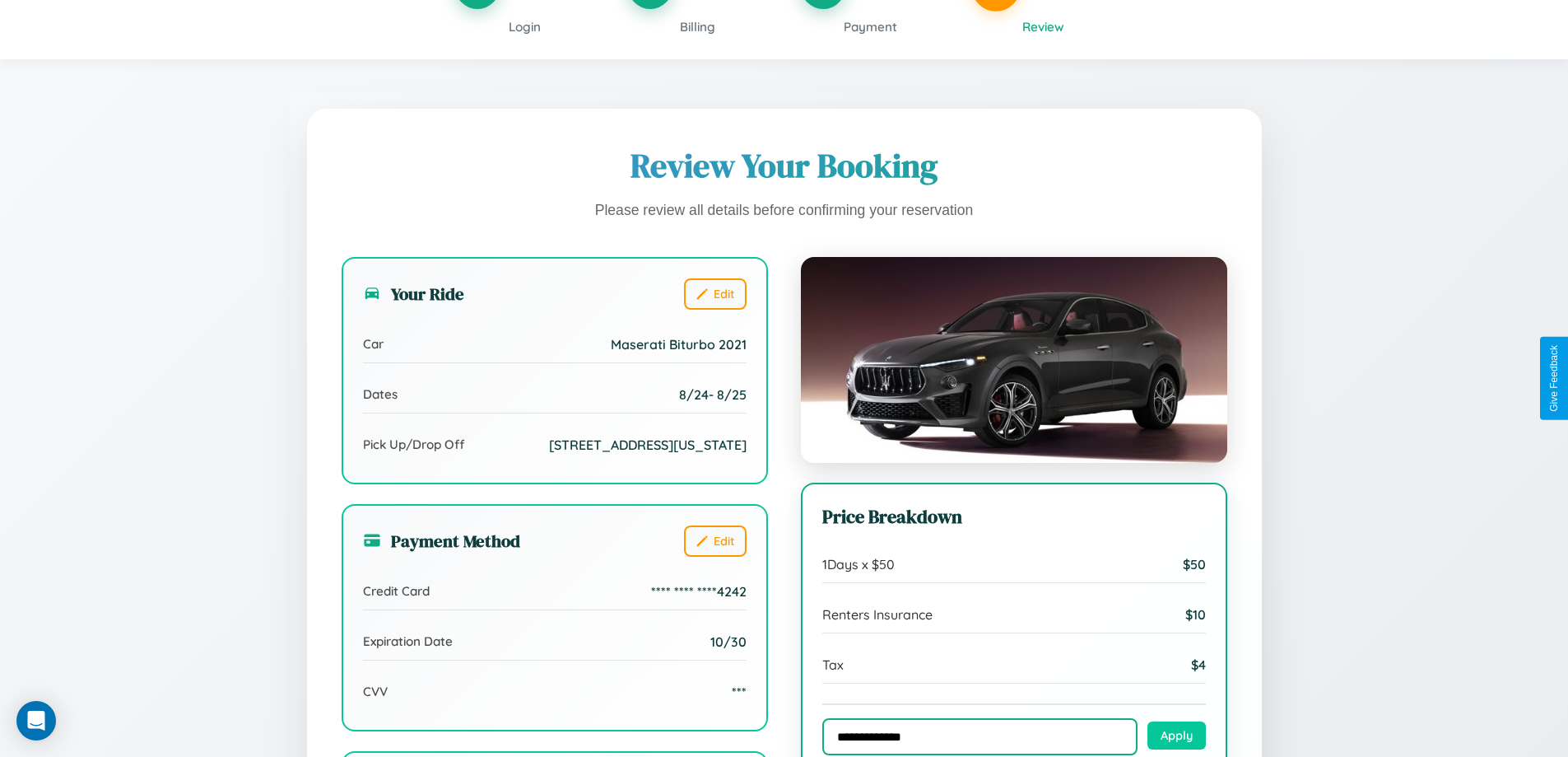
type input "**********"
click at [1176, 737] on button "Apply" at bounding box center [1176, 735] width 58 height 28
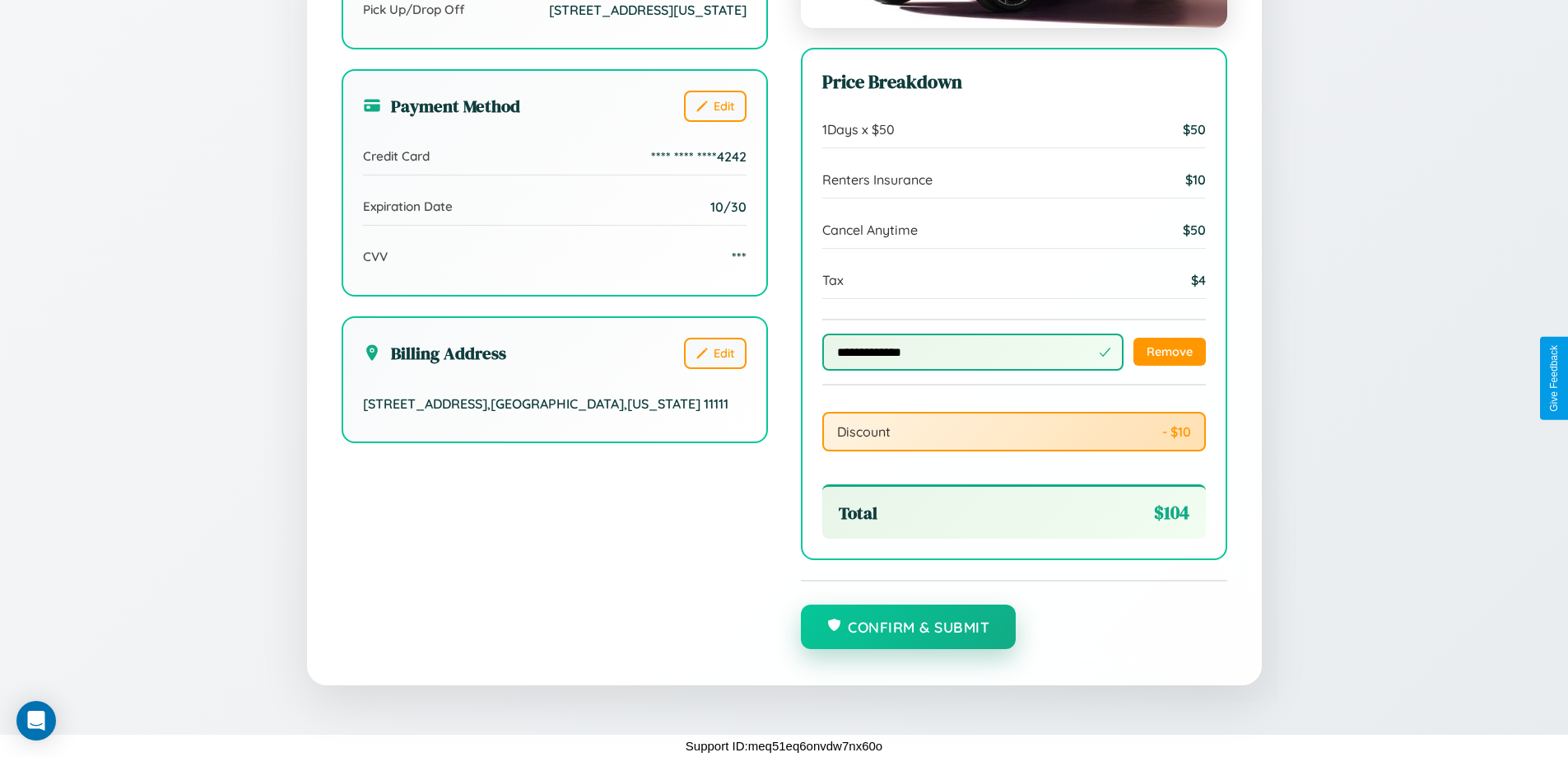
click at [908, 628] on button "Confirm & Submit" at bounding box center [908, 626] width 216 height 45
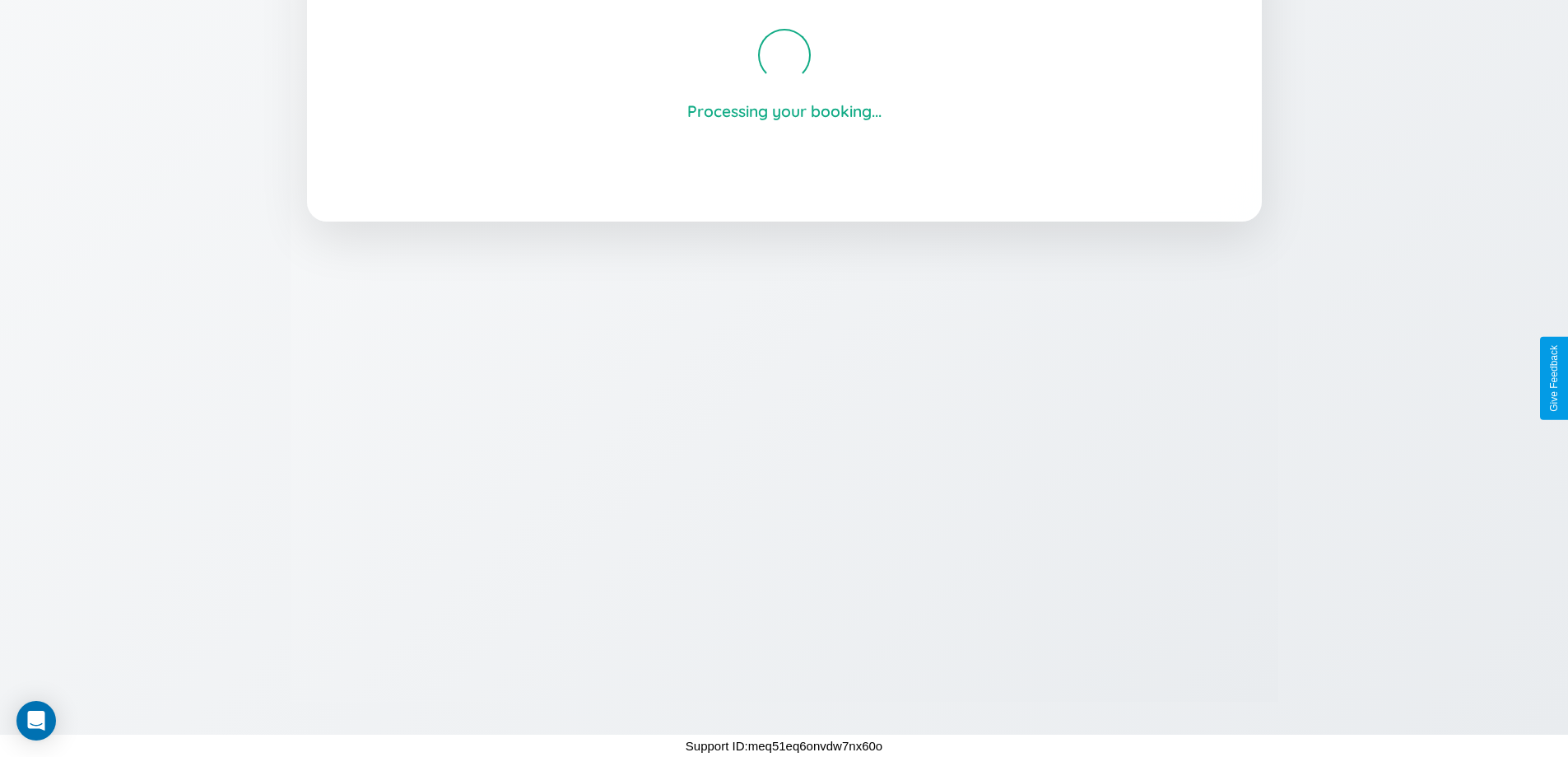
scroll to position [313, 0]
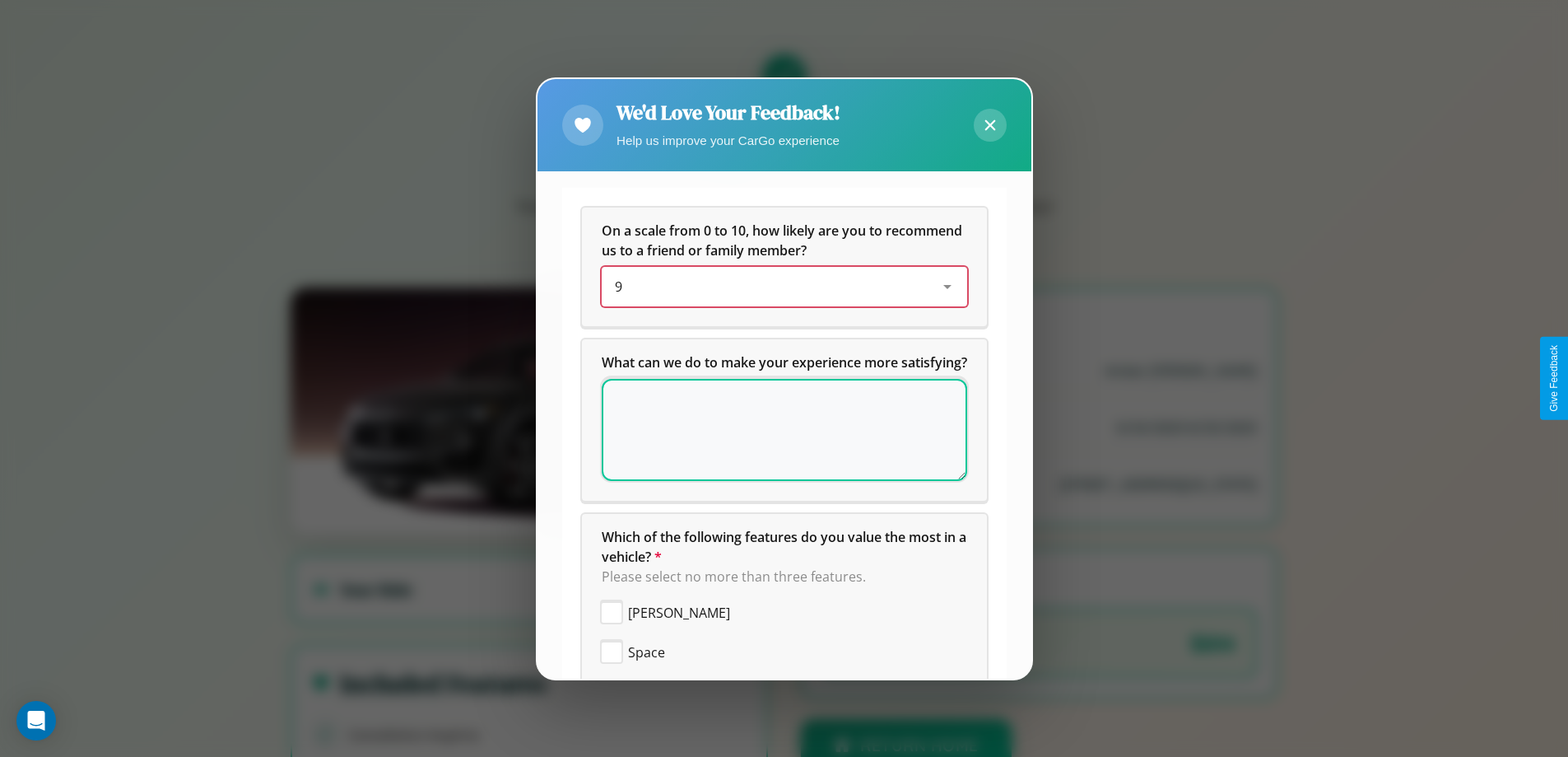
click at [778, 287] on div "9" at bounding box center [770, 287] width 312 height 20
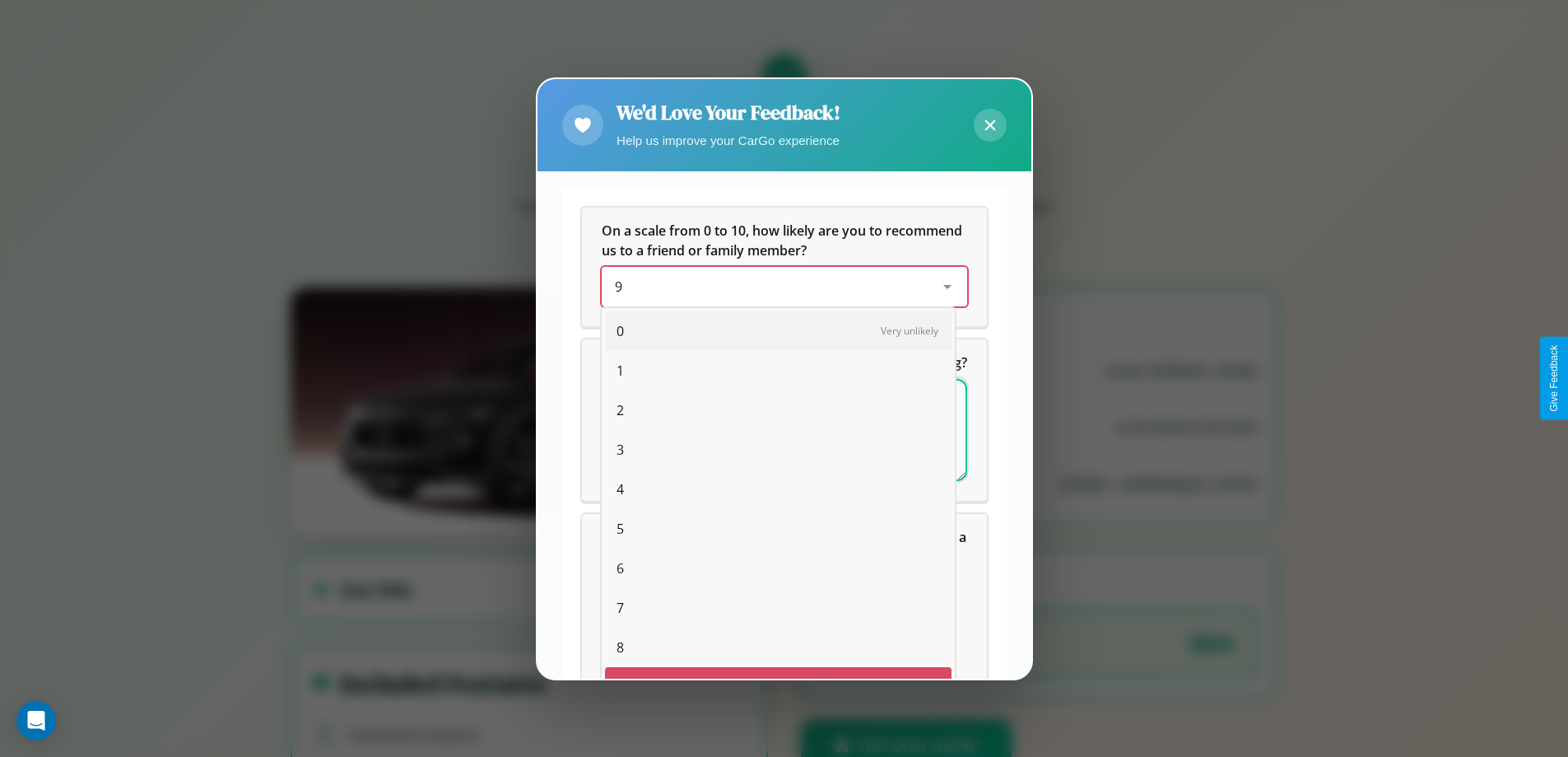
scroll to position [29, 67]
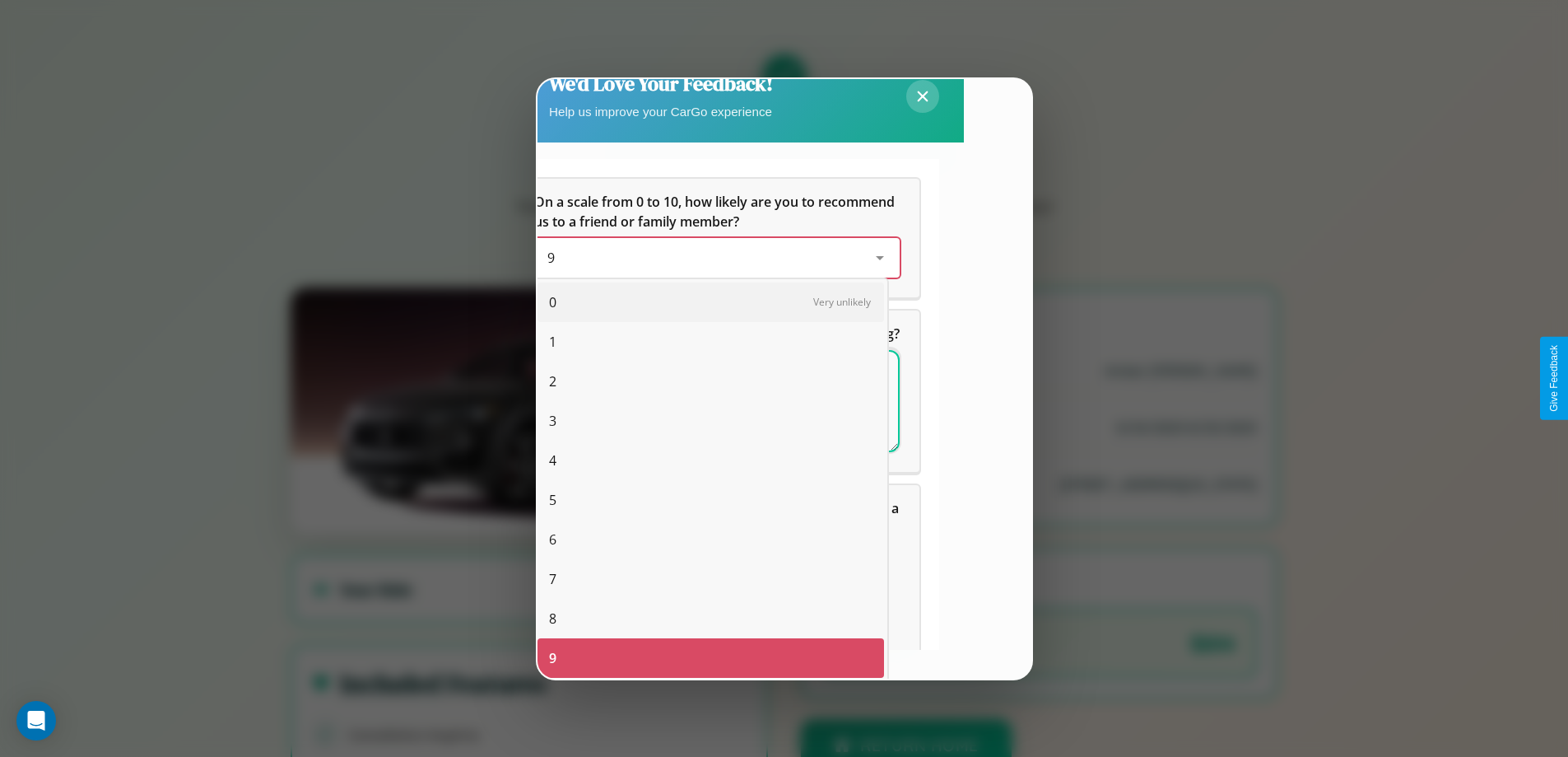
click at [552, 302] on span "0" at bounding box center [553, 302] width 7 height 20
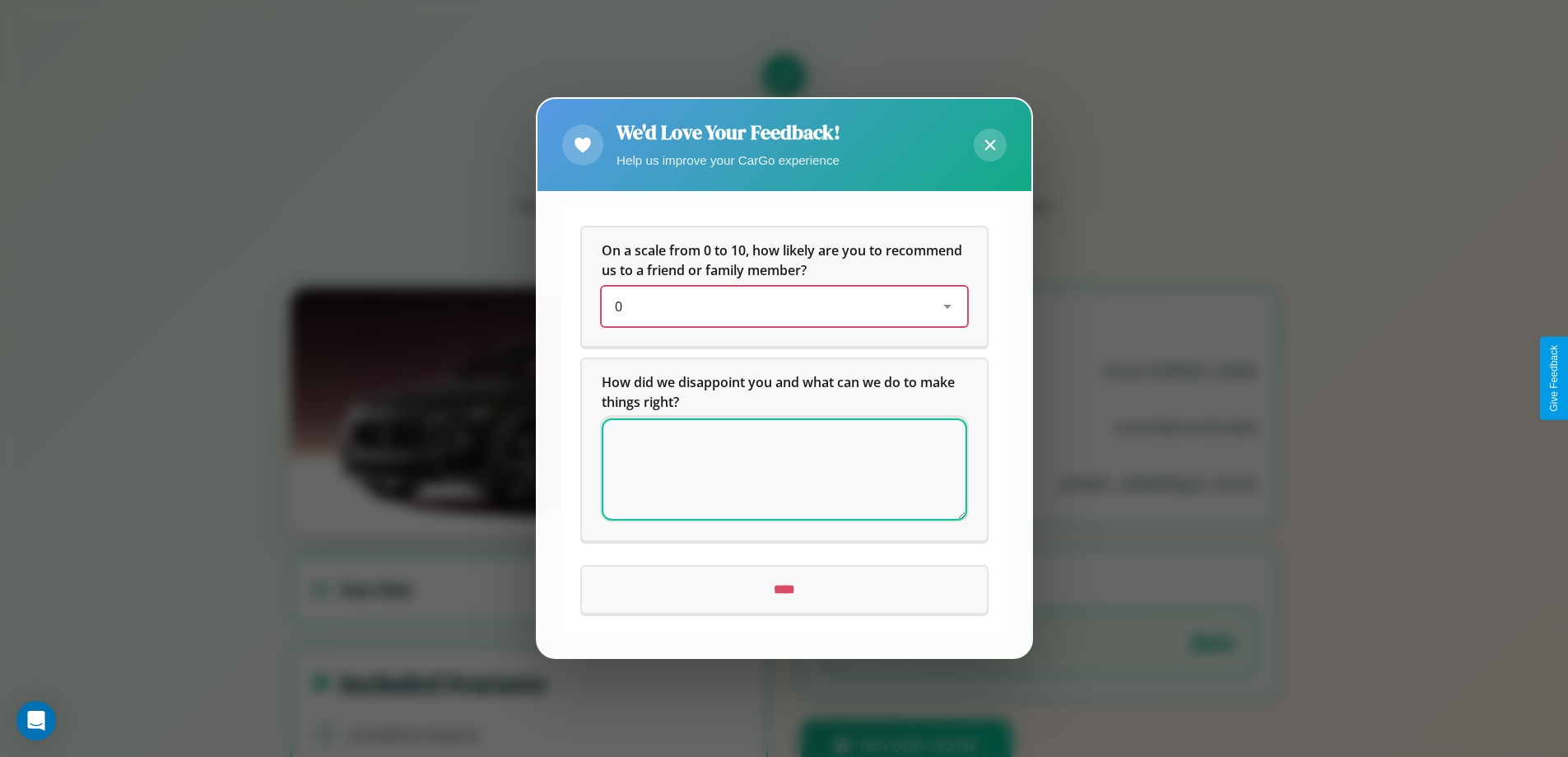
scroll to position [0, 0]
click at [783, 469] on textarea at bounding box center [784, 470] width 365 height 102
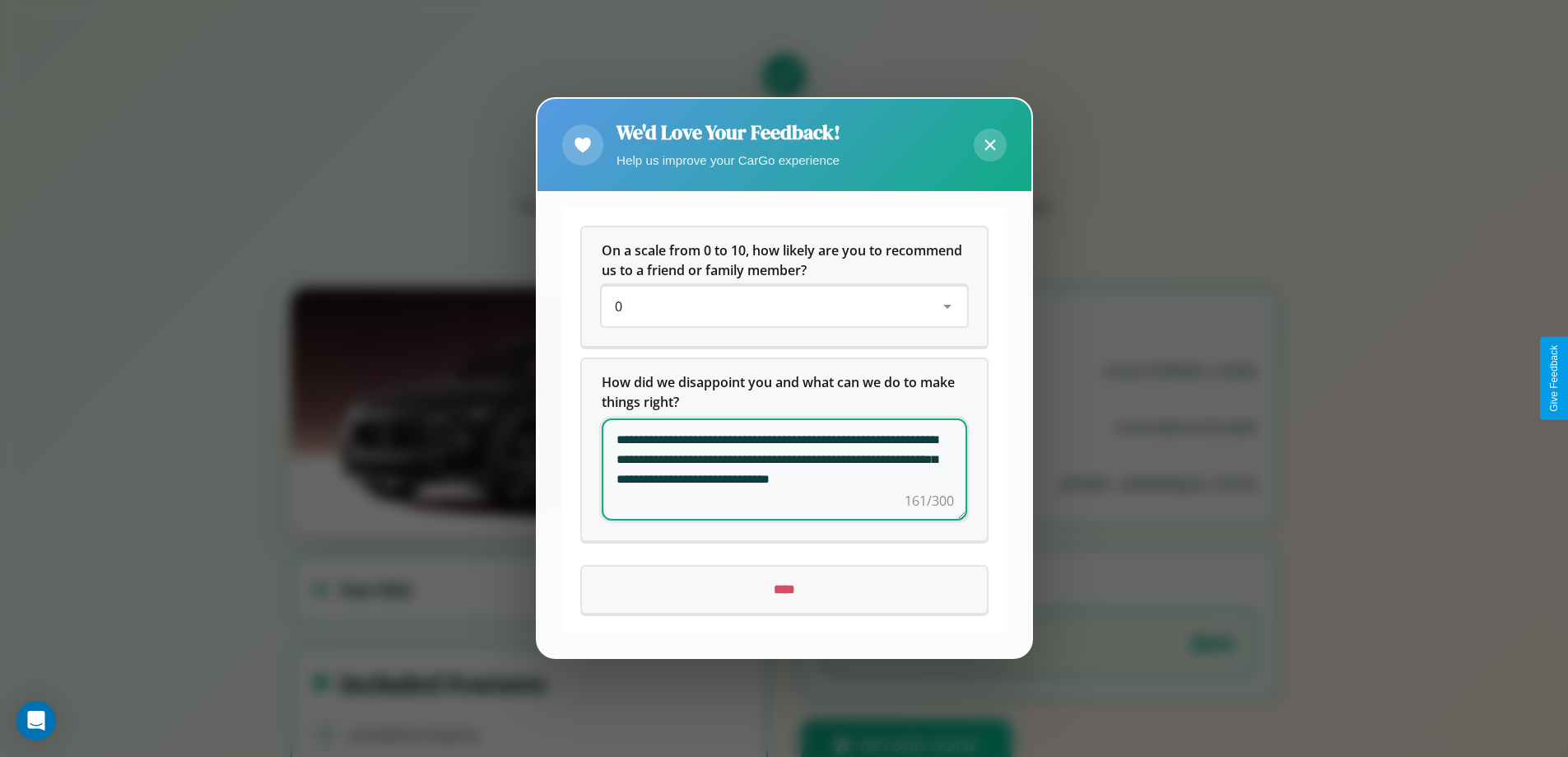
type textarea "**********"
click at [783, 589] on input "****" at bounding box center [784, 590] width 405 height 46
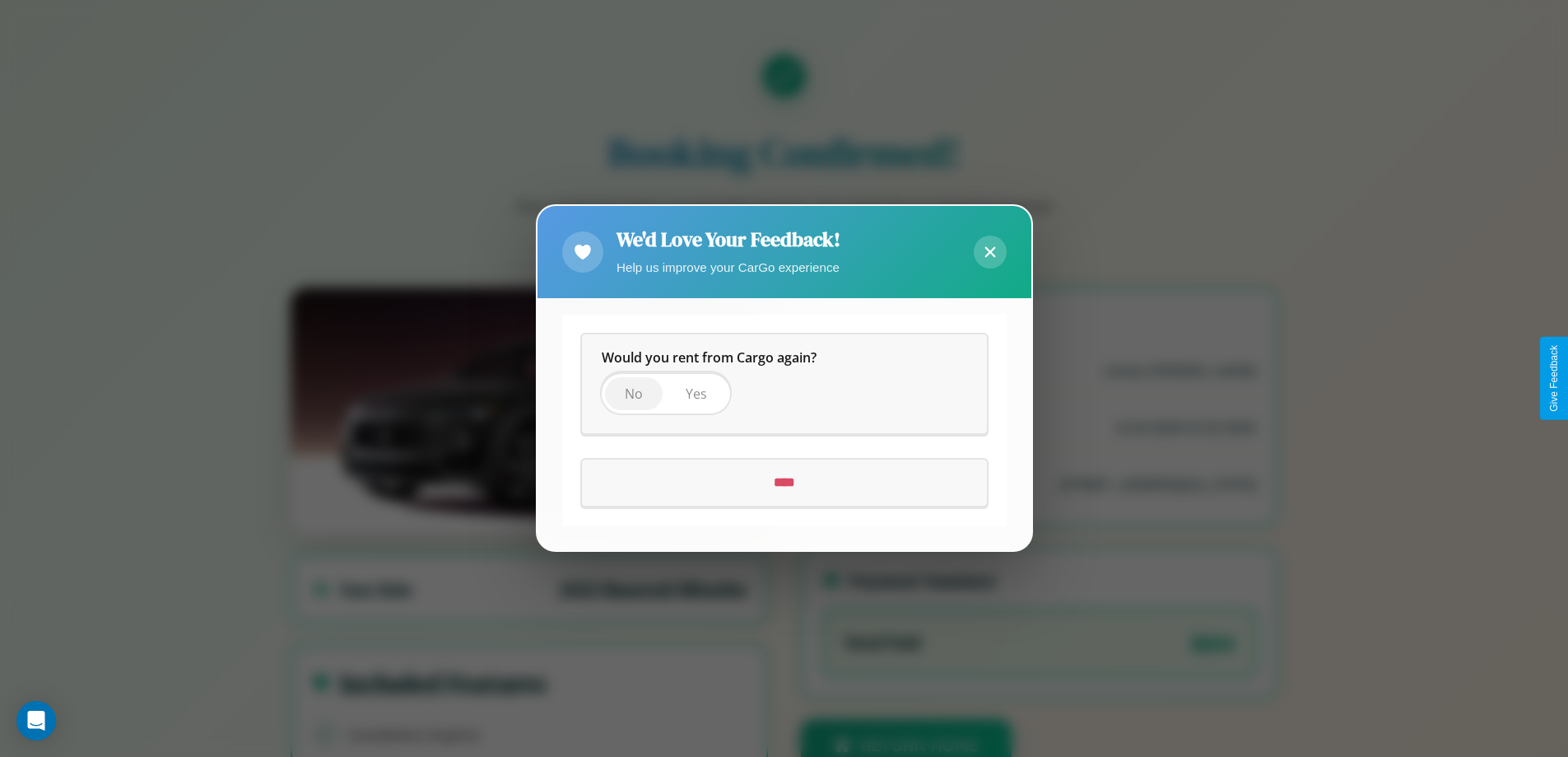
click at [633, 394] on span "No" at bounding box center [634, 394] width 18 height 18
click at [783, 483] on input "****" at bounding box center [784, 483] width 405 height 46
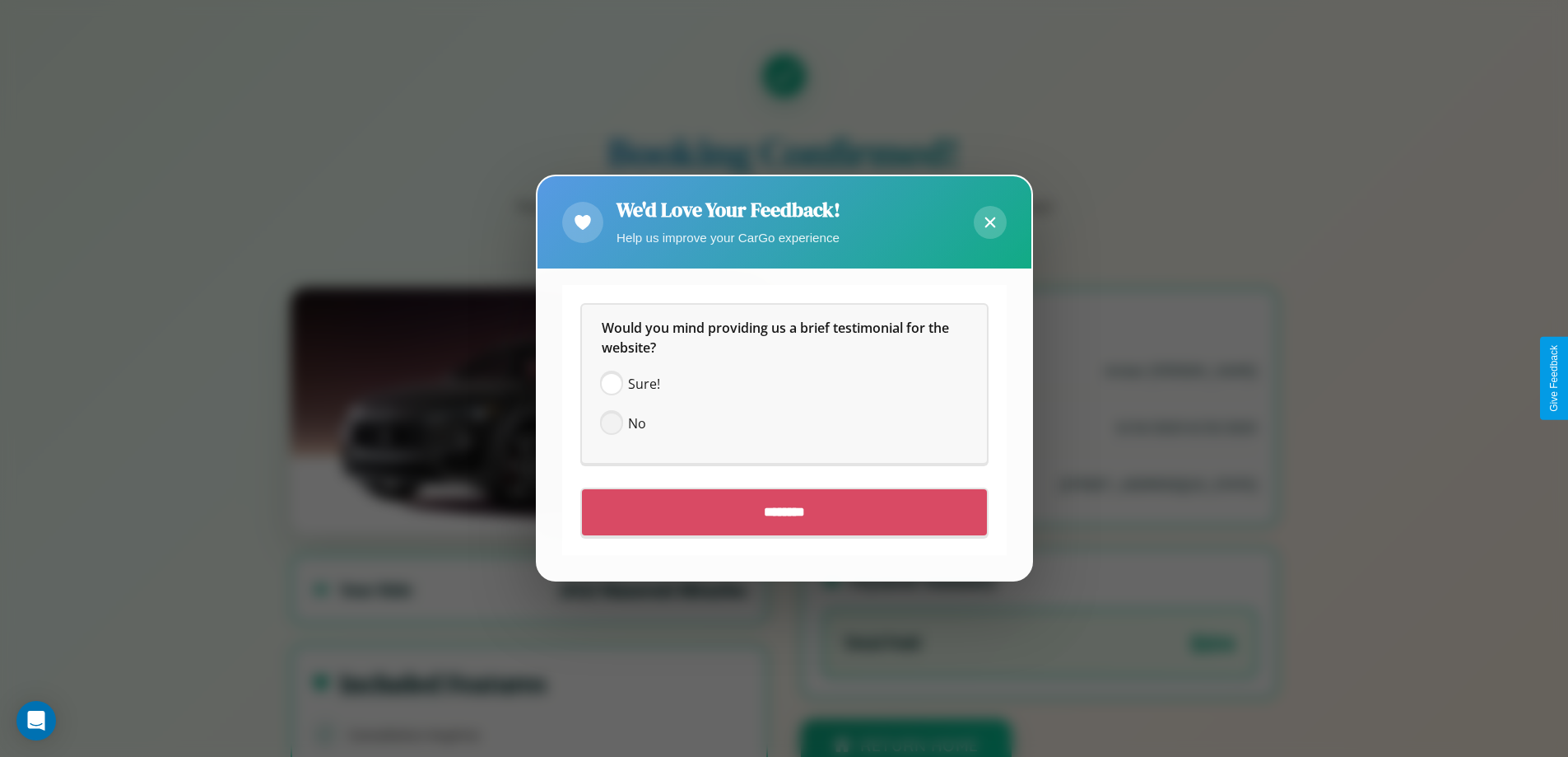
click at [611, 424] on span at bounding box center [612, 425] width 20 height 20
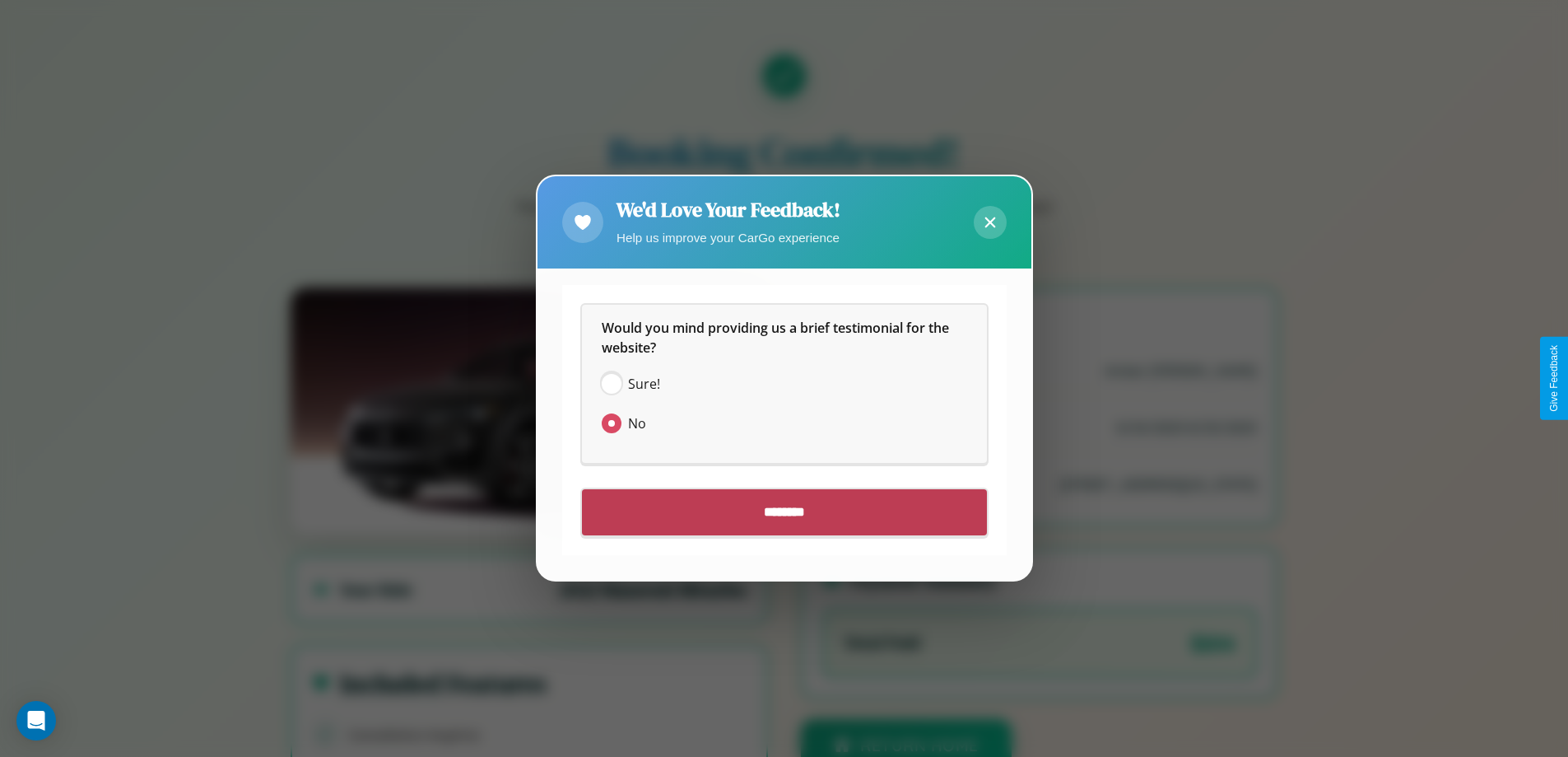
click at [783, 512] on input "********" at bounding box center [784, 513] width 405 height 46
